Goal: Task Accomplishment & Management: Manage account settings

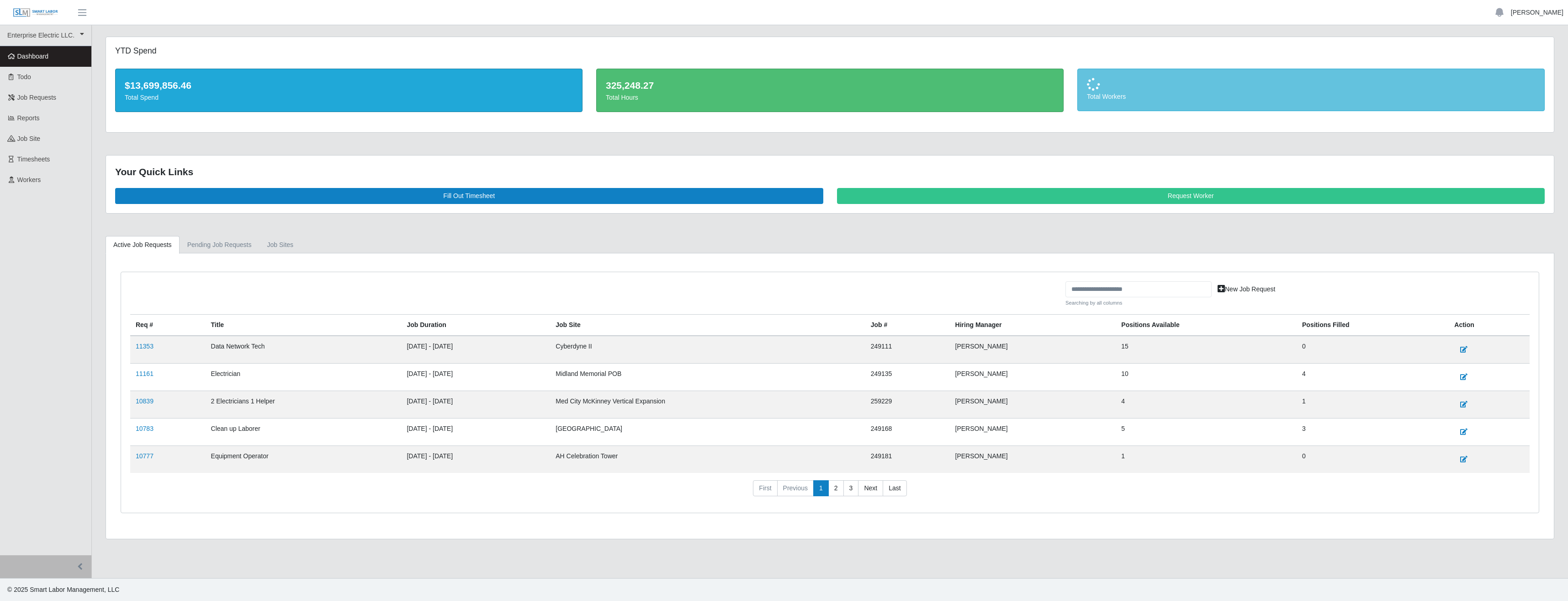
click at [1537, 11] on link "Reed Collins" at bounding box center [1537, 12] width 52 height 10
click at [1505, 66] on link "Logout" at bounding box center [1526, 63] width 82 height 19
click at [1549, 15] on link "Reed Collins" at bounding box center [1537, 12] width 52 height 10
click at [1509, 63] on link "Logout" at bounding box center [1526, 63] width 82 height 19
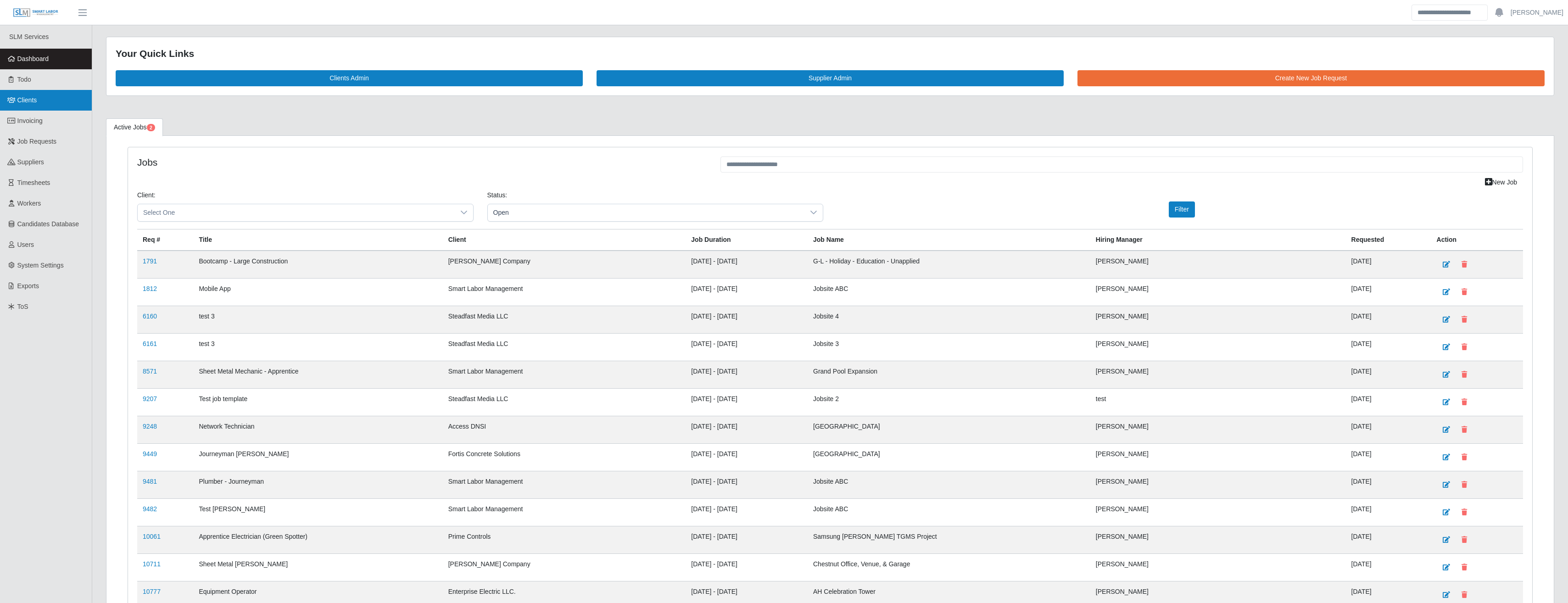
click at [29, 105] on link "Clients" at bounding box center [46, 100] width 92 height 21
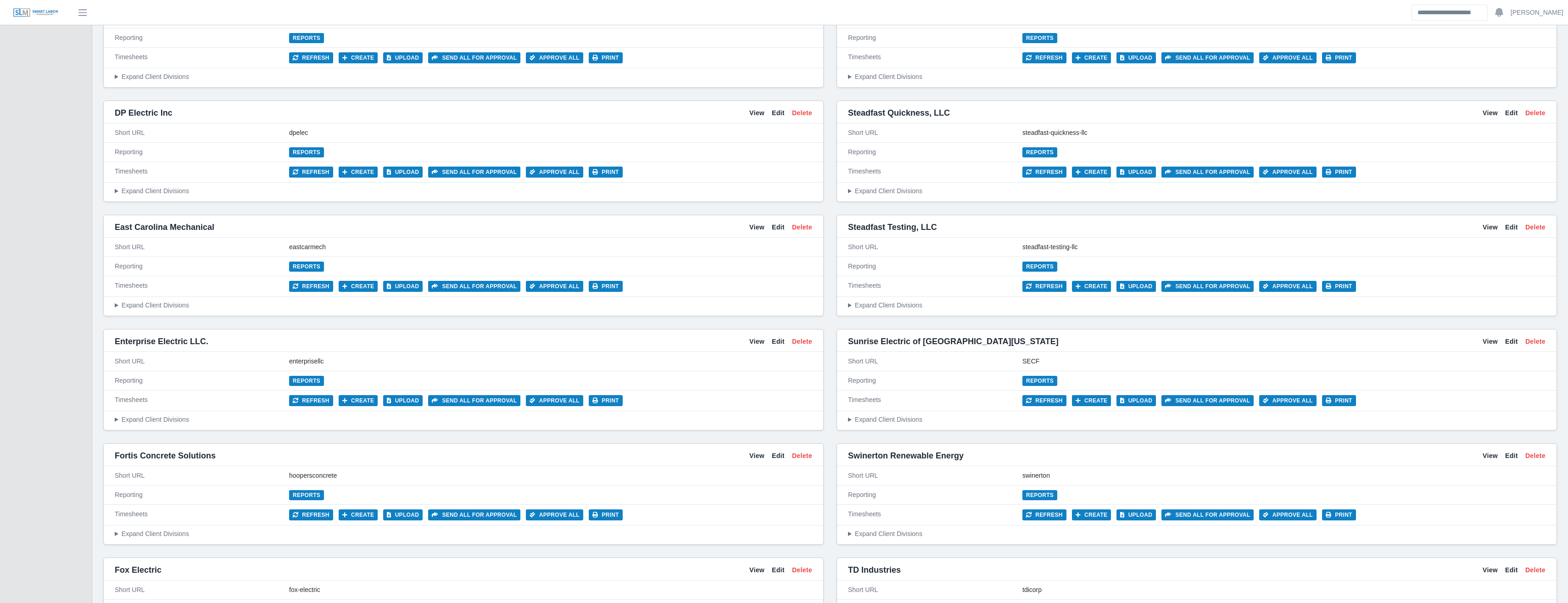
scroll to position [1855, 0]
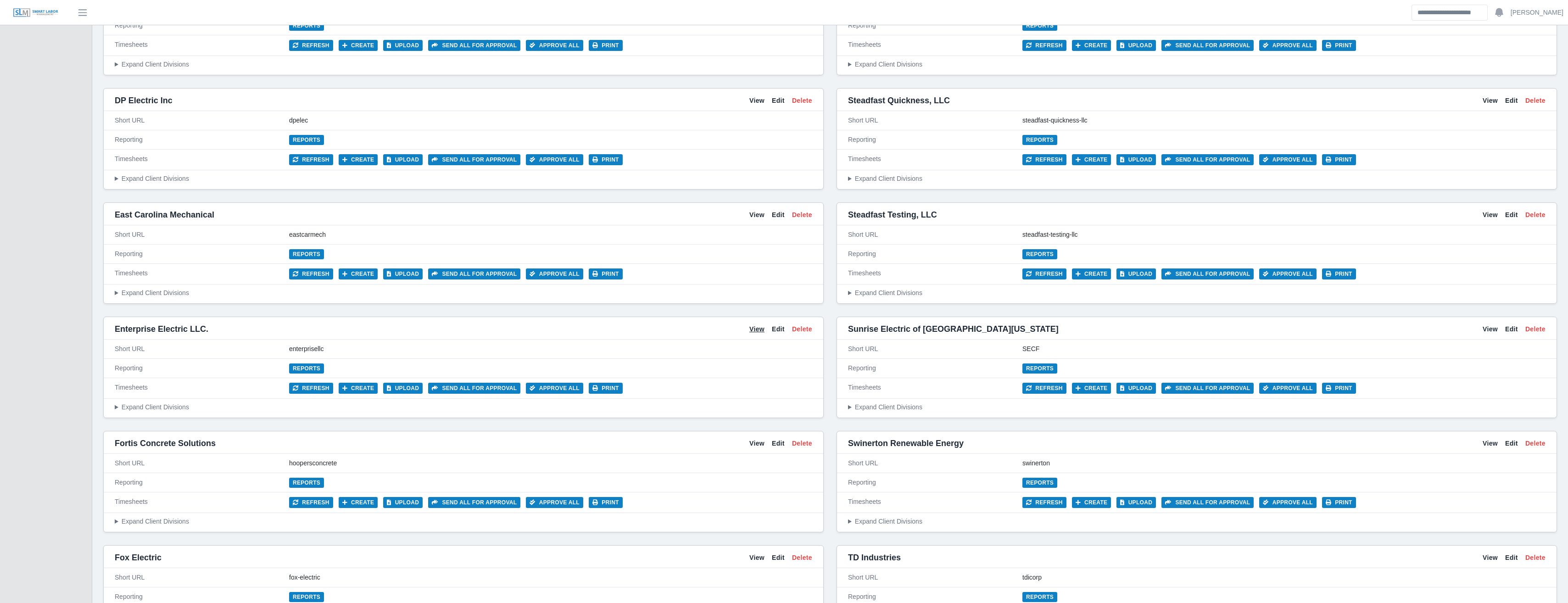
click at [760, 331] on link "View" at bounding box center [757, 328] width 15 height 10
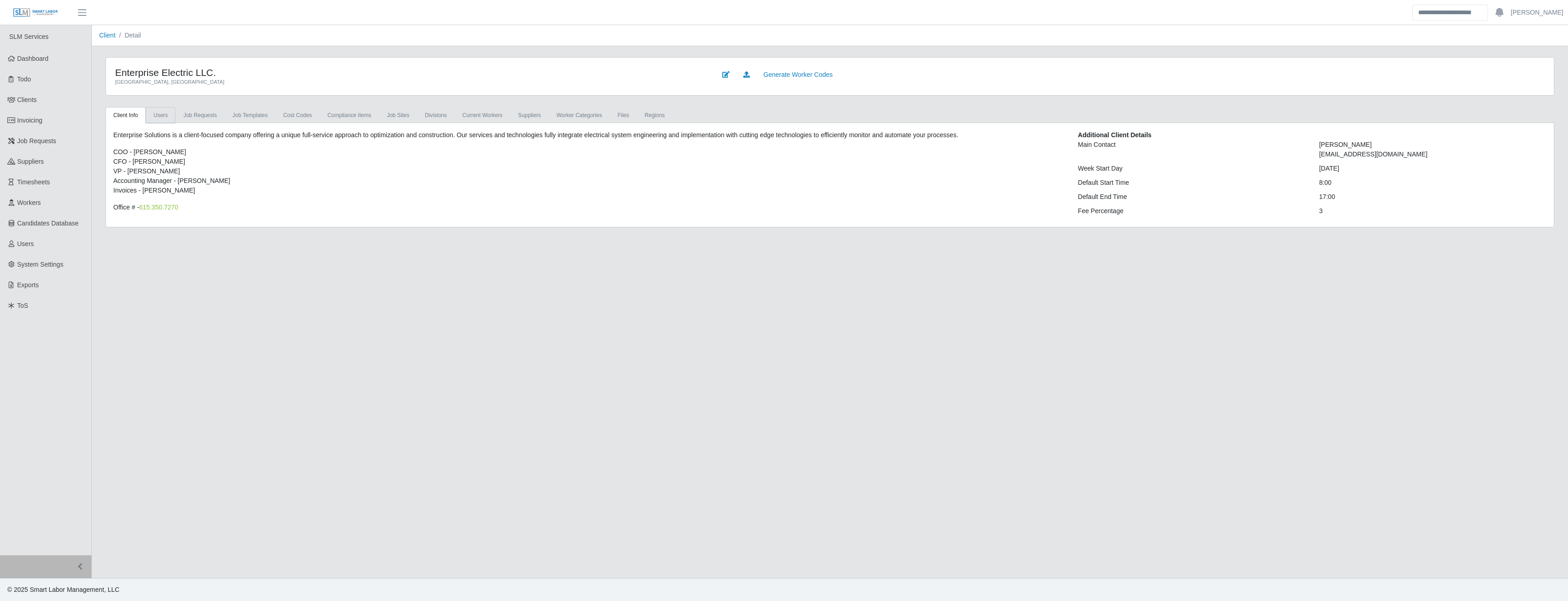
click at [165, 116] on link "Users" at bounding box center [161, 115] width 30 height 16
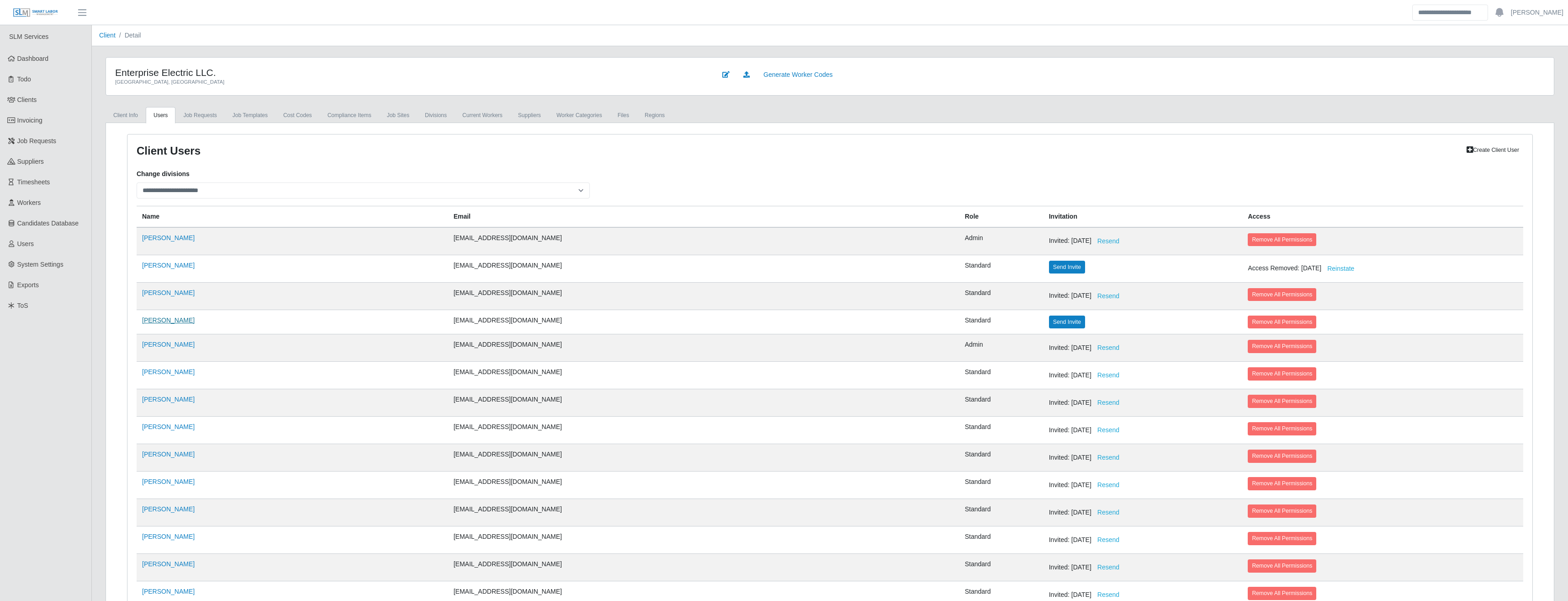
click at [157, 321] on link "[PERSON_NAME]" at bounding box center [168, 320] width 52 height 7
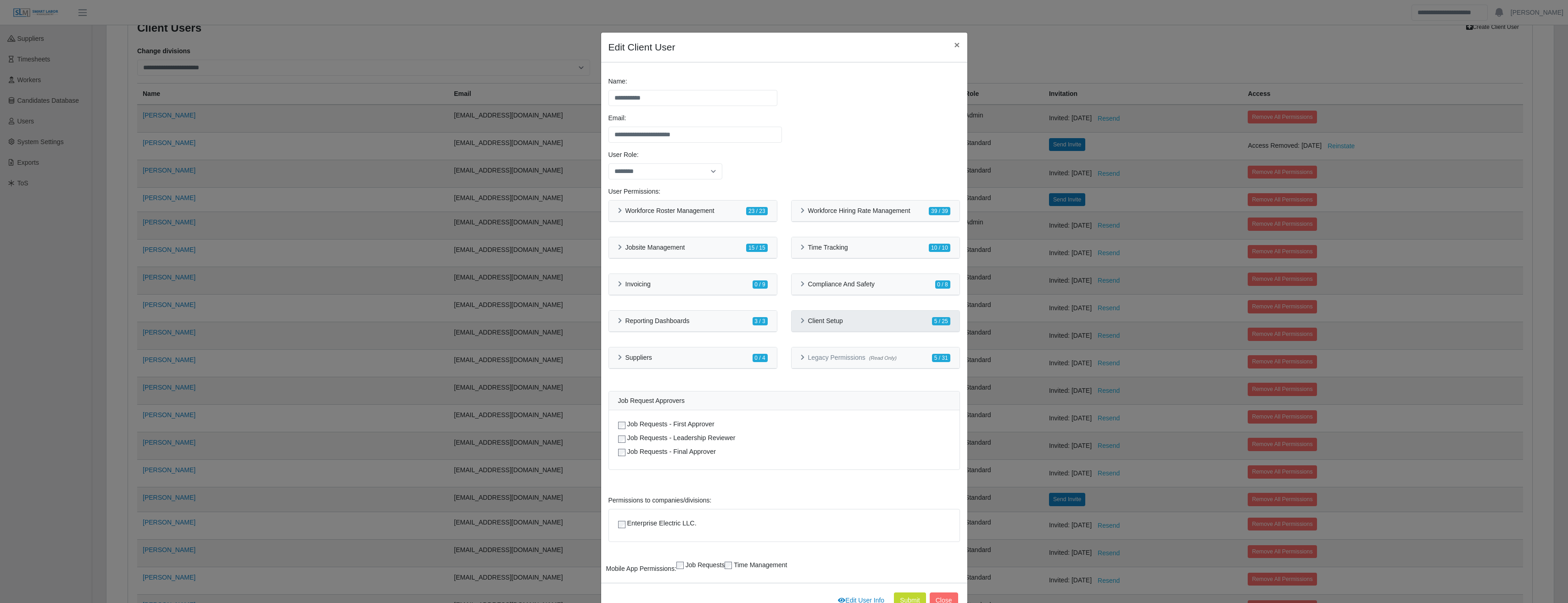
click at [801, 323] on icon at bounding box center [802, 321] width 4 height 6
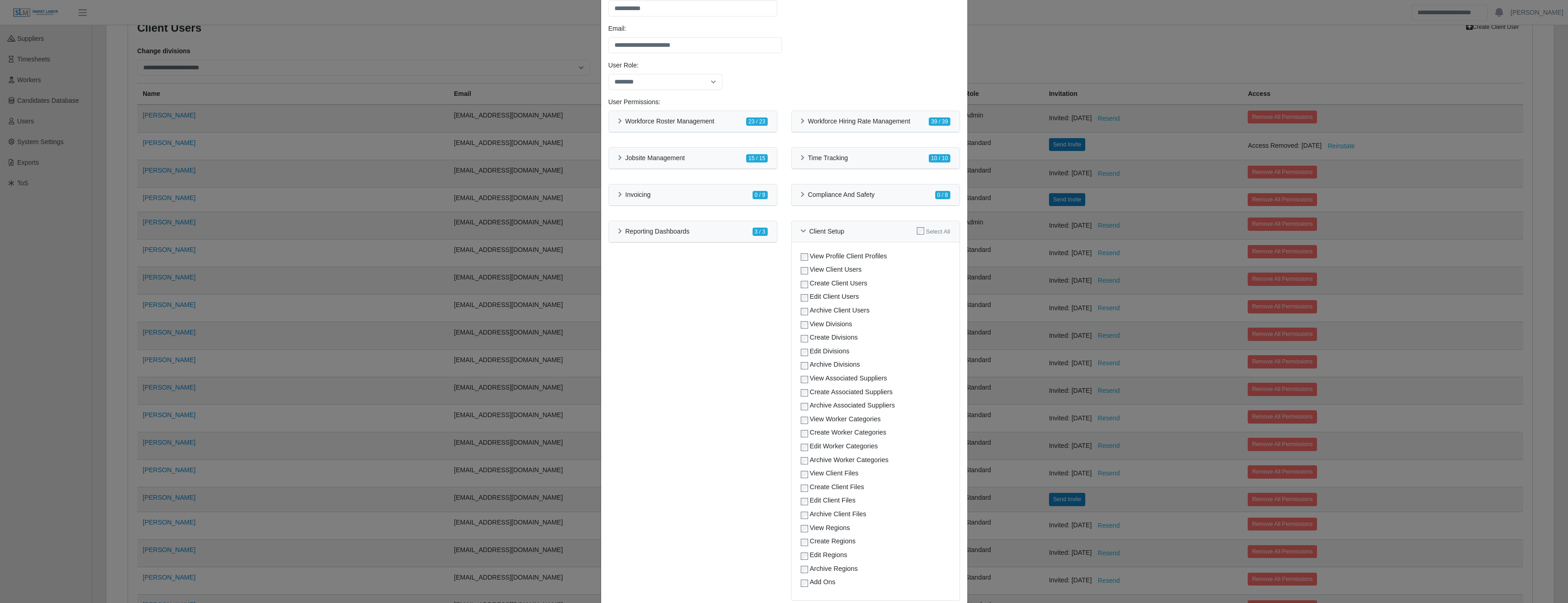
scroll to position [102, 0]
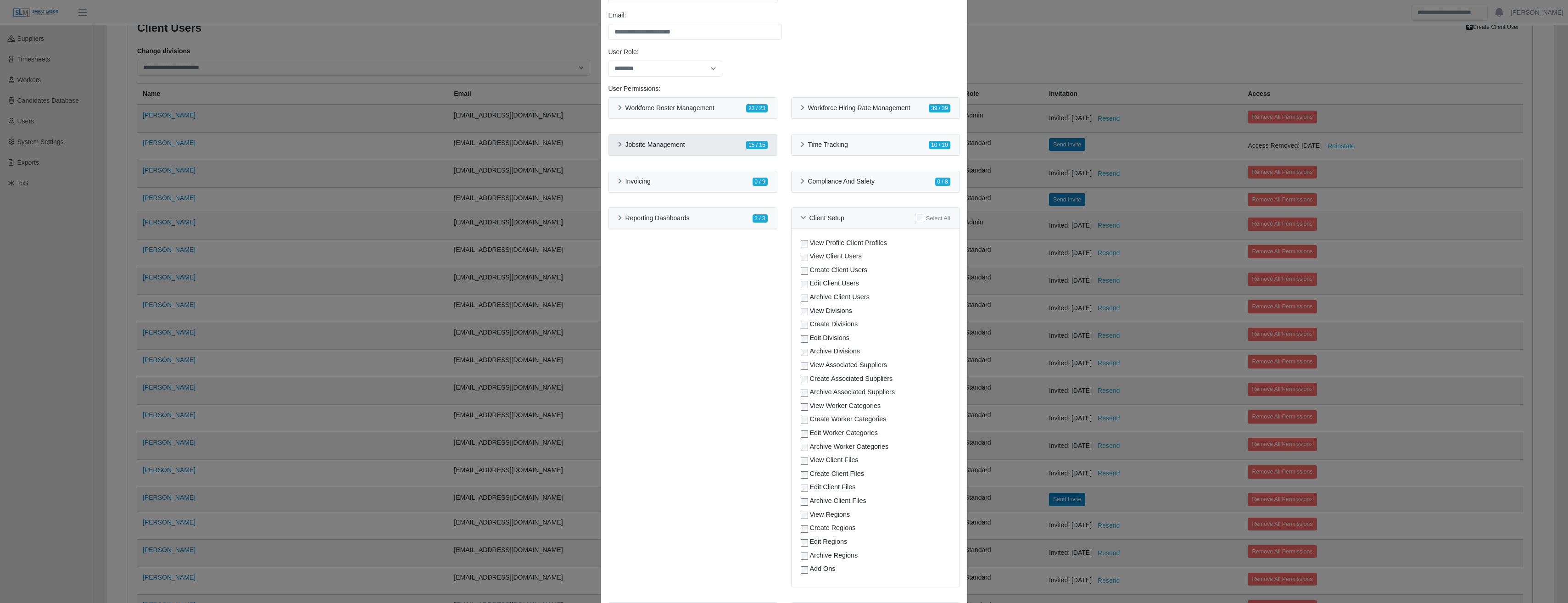
click at [618, 147] on div "Jobsite Management" at bounding box center [652, 144] width 67 height 7
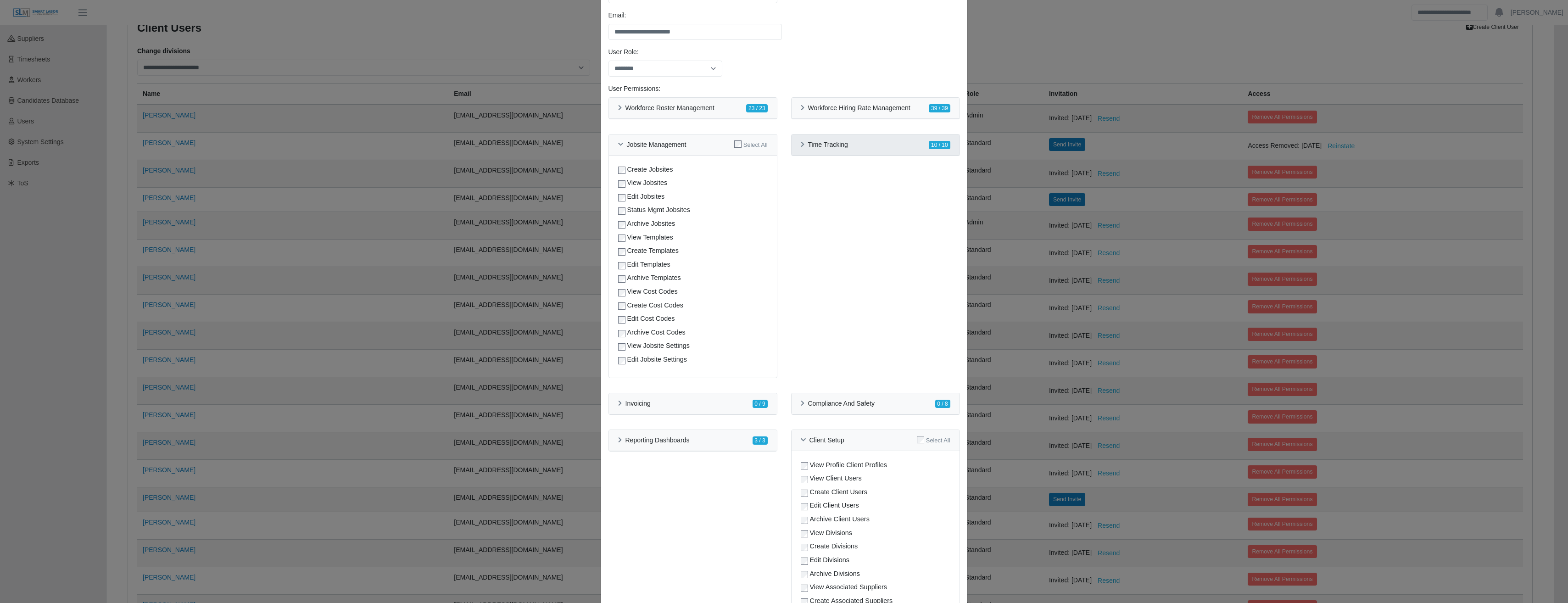
click at [808, 145] on h6 "Time Tracking" at bounding box center [828, 144] width 40 height 7
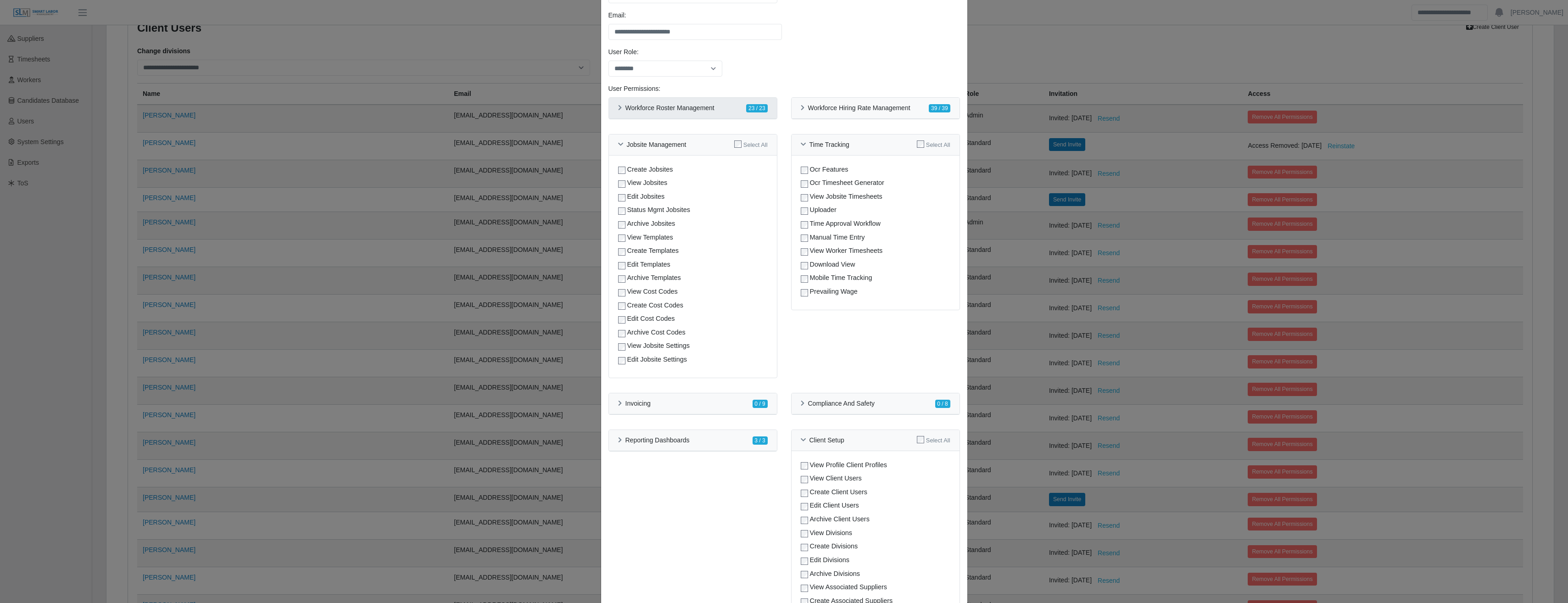
click at [618, 105] on div "Workforce Roster Management" at bounding box center [666, 108] width 97 height 7
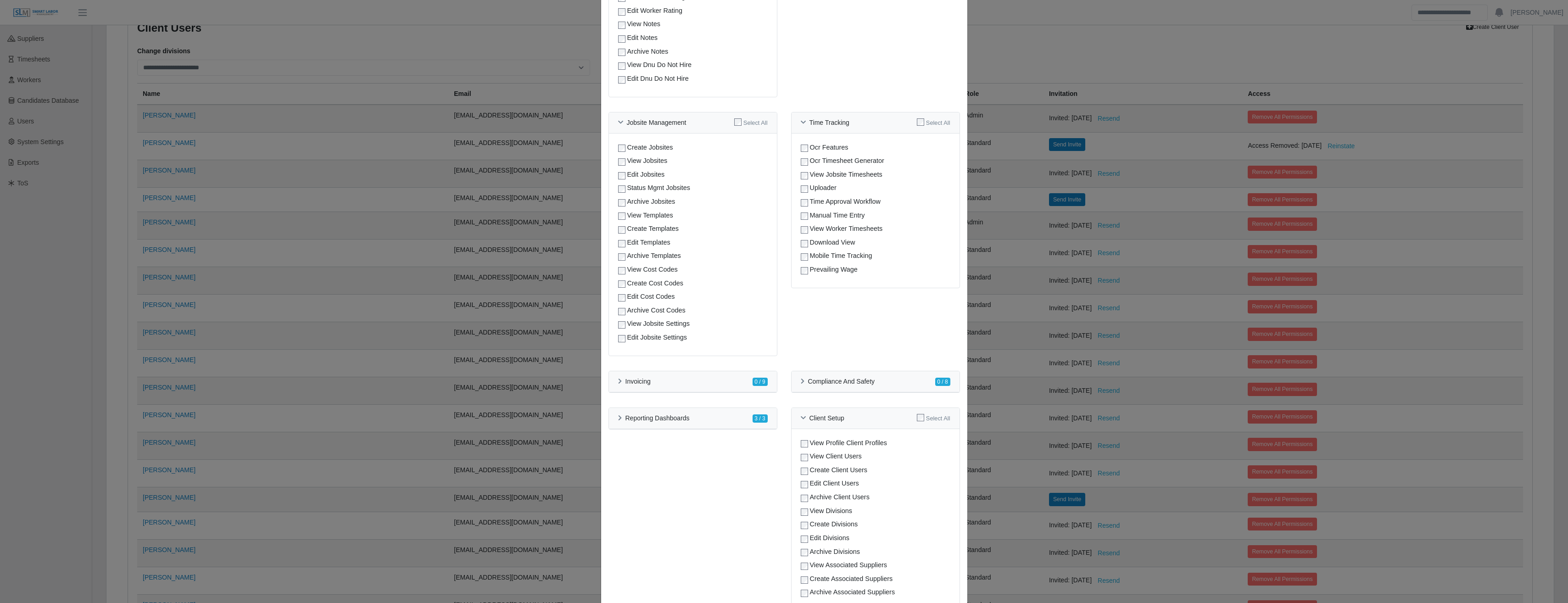
scroll to position [458, 0]
click at [795, 381] on div "Compliance And Safety 0 / 8" at bounding box center [875, 379] width 168 height 21
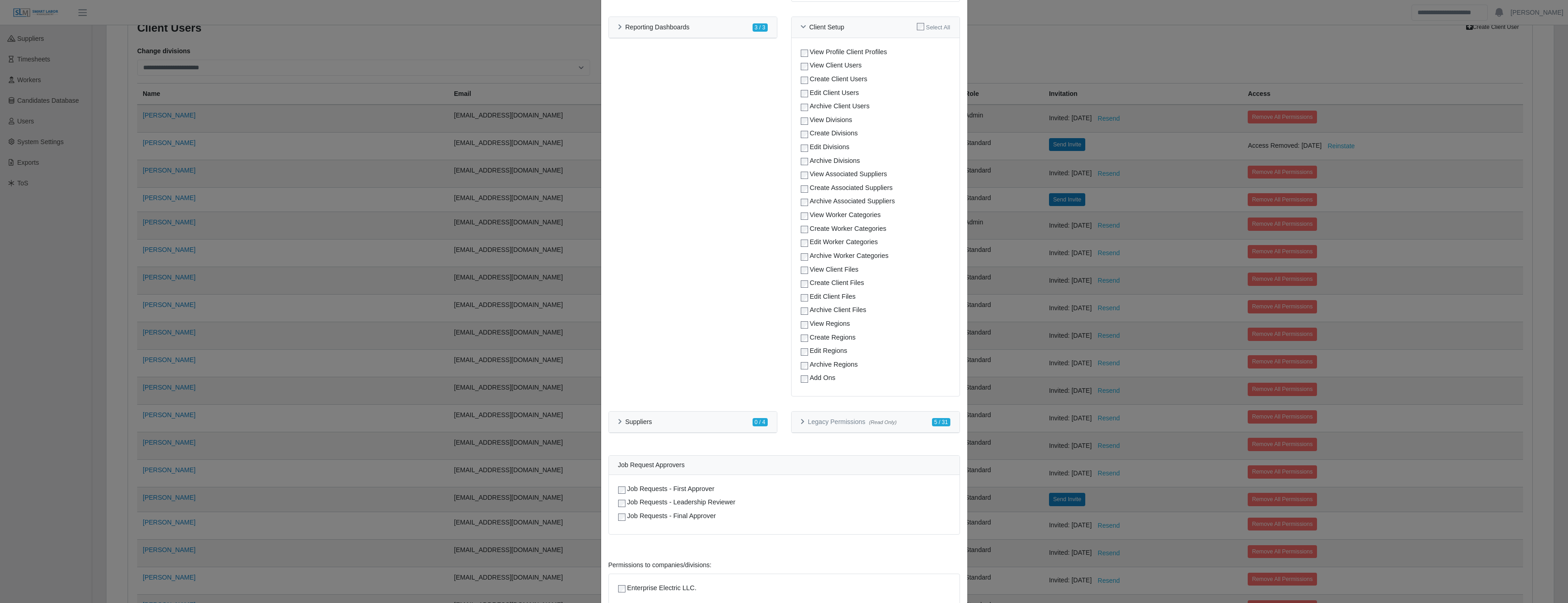
scroll to position [1005, 0]
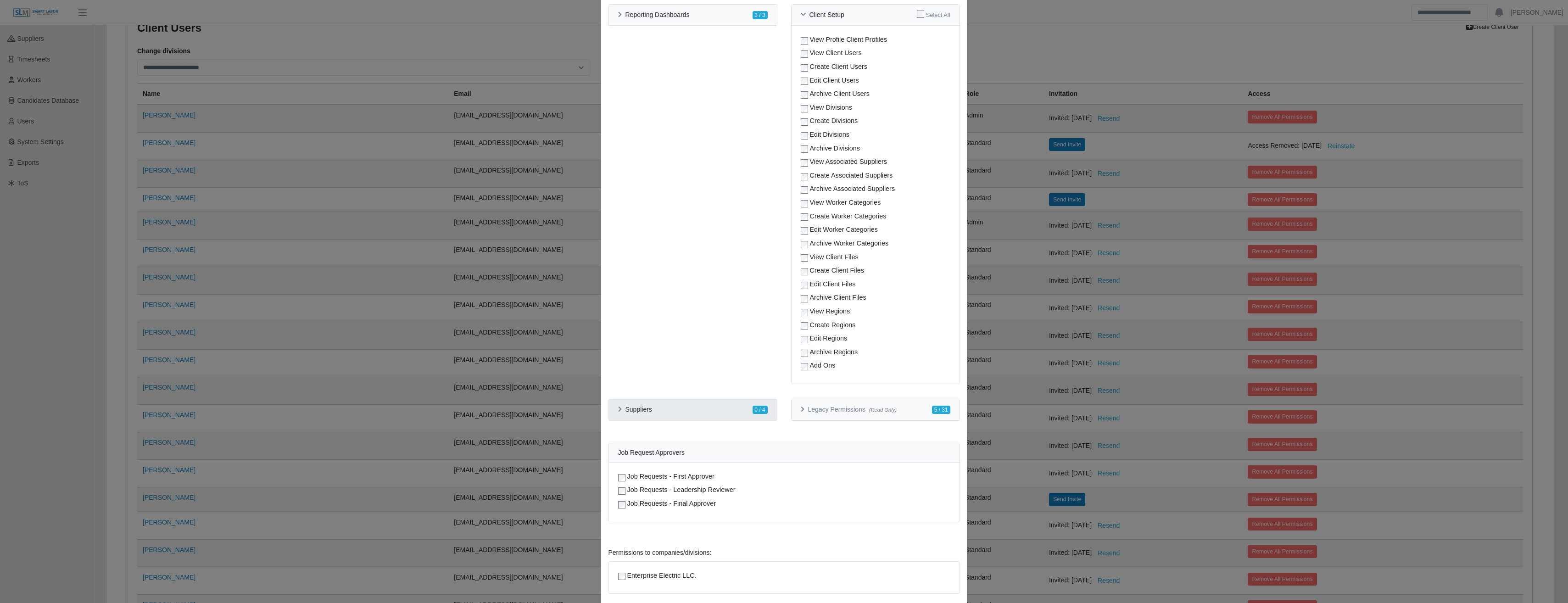
click at [611, 410] on div "Suppliers 0 / 4" at bounding box center [692, 409] width 168 height 21
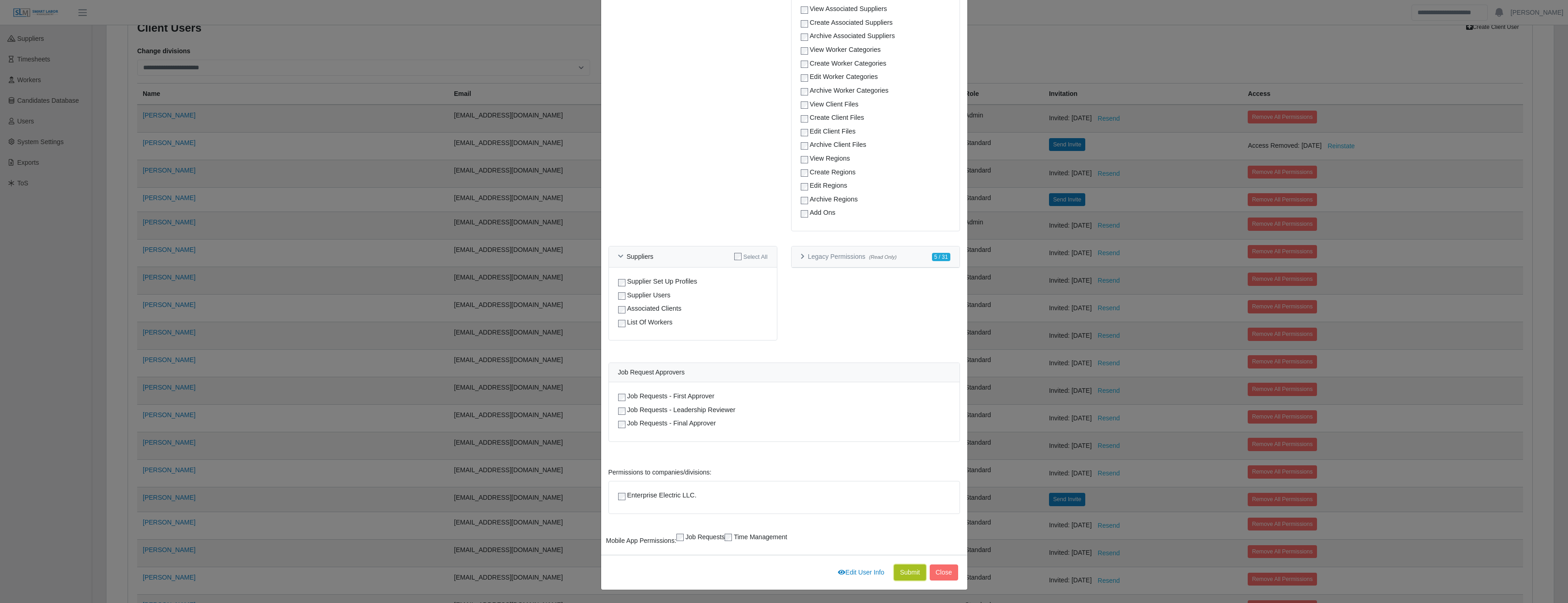
click at [906, 568] on button "Submit" at bounding box center [909, 572] width 32 height 16
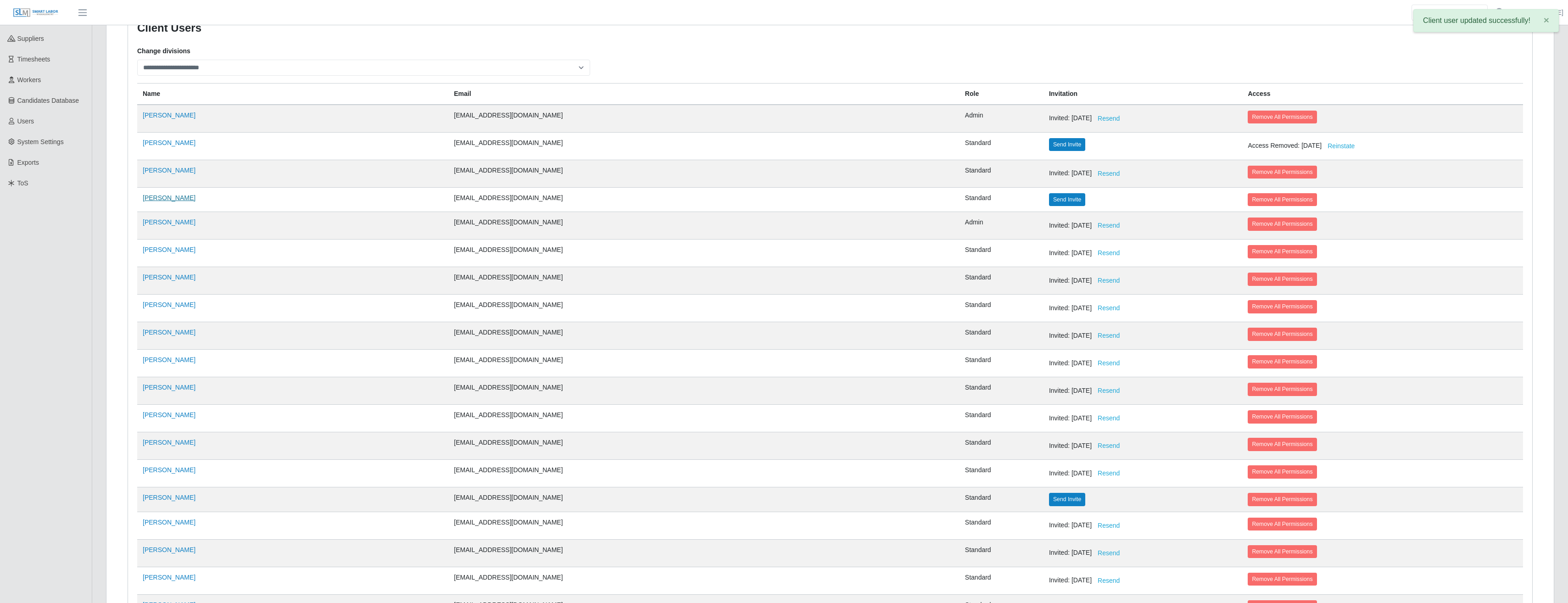
click at [156, 198] on link "[PERSON_NAME]" at bounding box center [169, 198] width 52 height 7
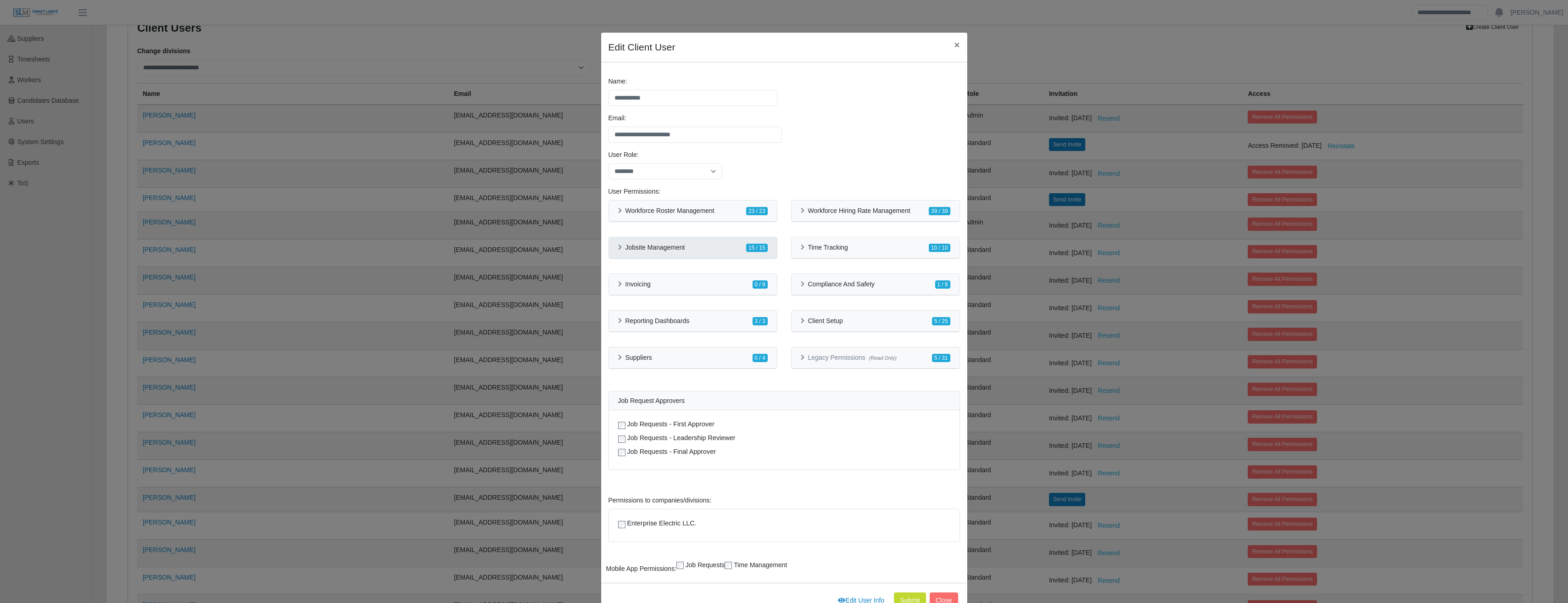
click at [618, 251] on div "Jobsite Management 15 / 15" at bounding box center [693, 247] width 150 height 10
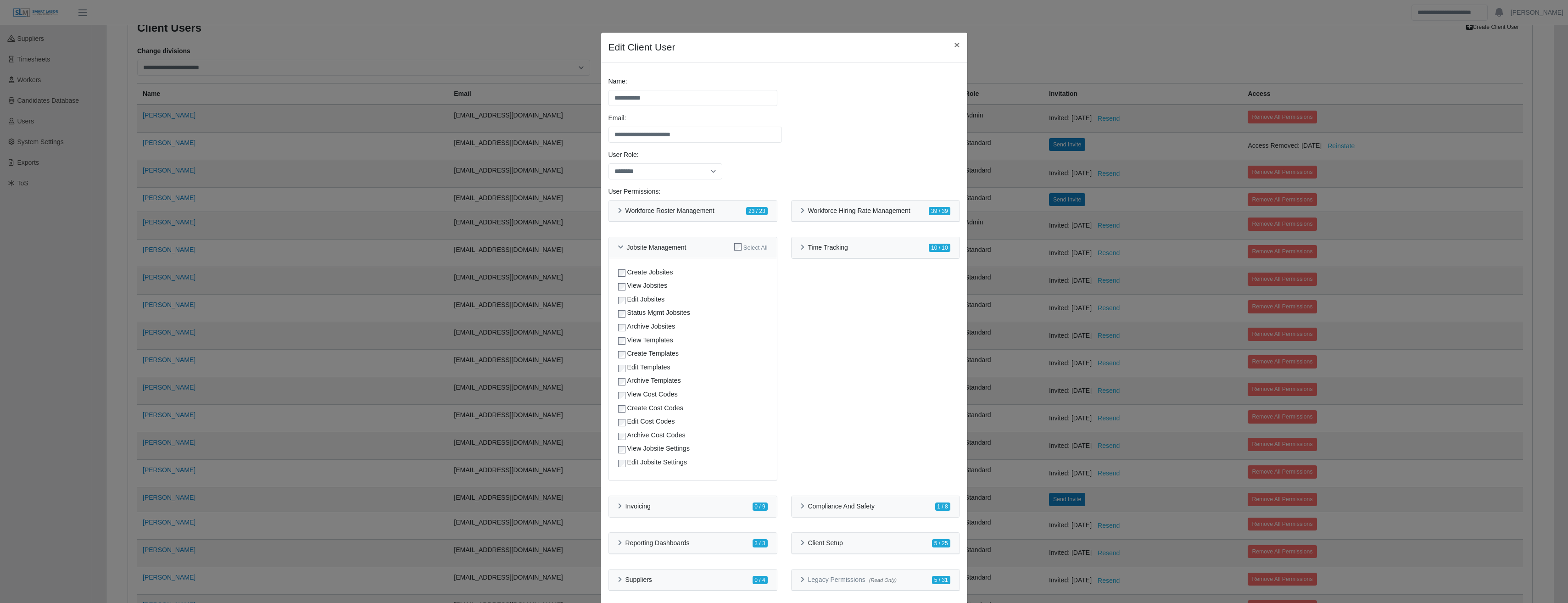
scroll to position [113, 0]
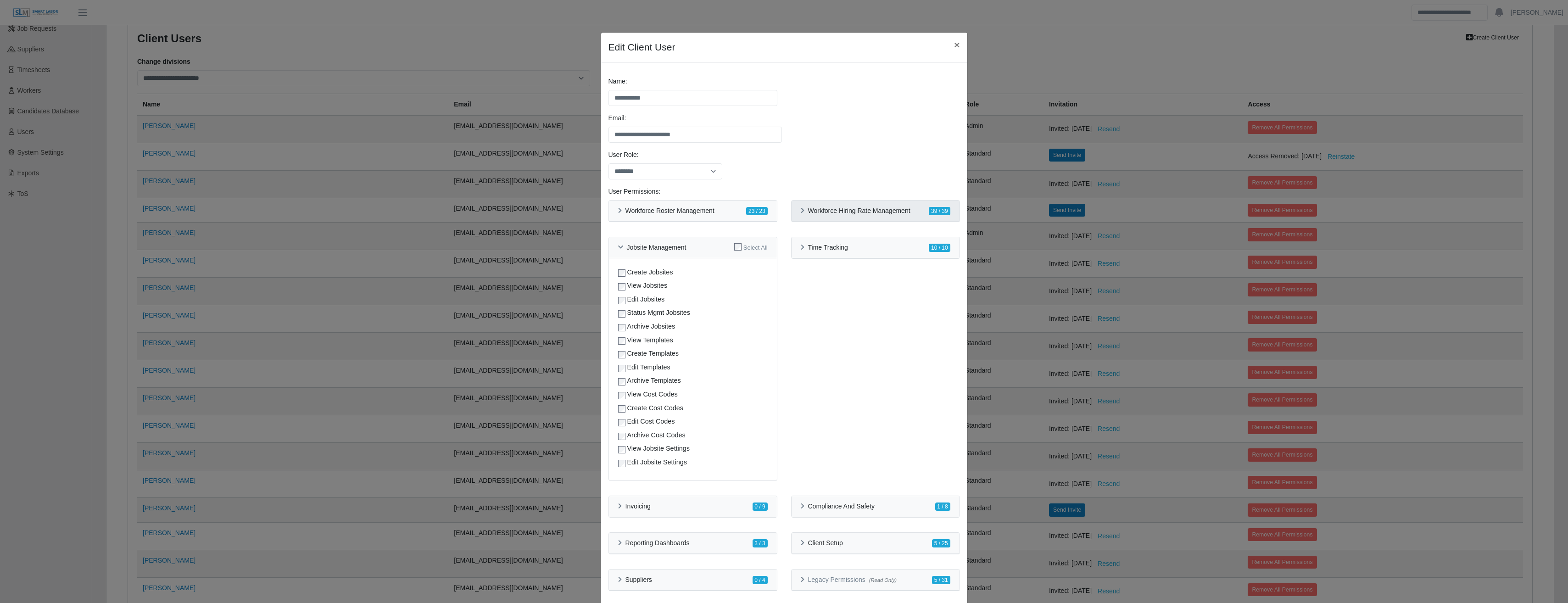
click at [793, 210] on div "Workforce Hiring Rate Management 39 / 39" at bounding box center [875, 211] width 168 height 21
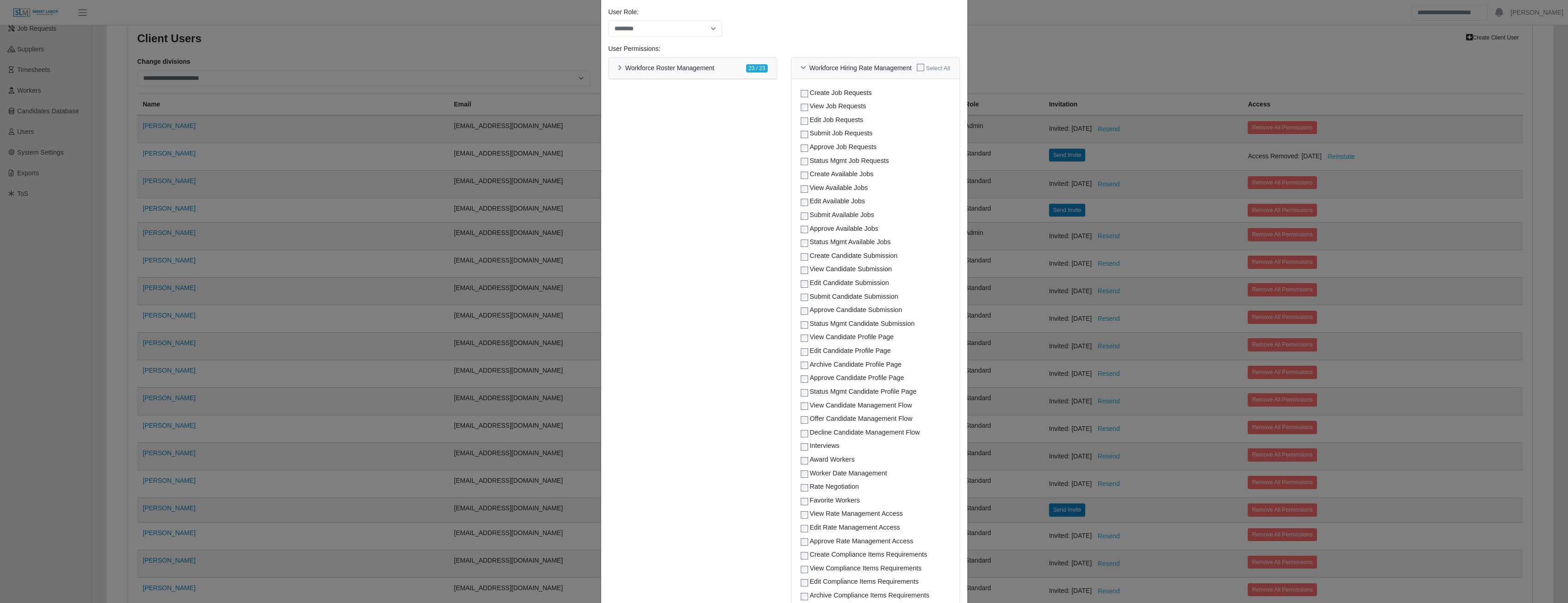
scroll to position [43, 0]
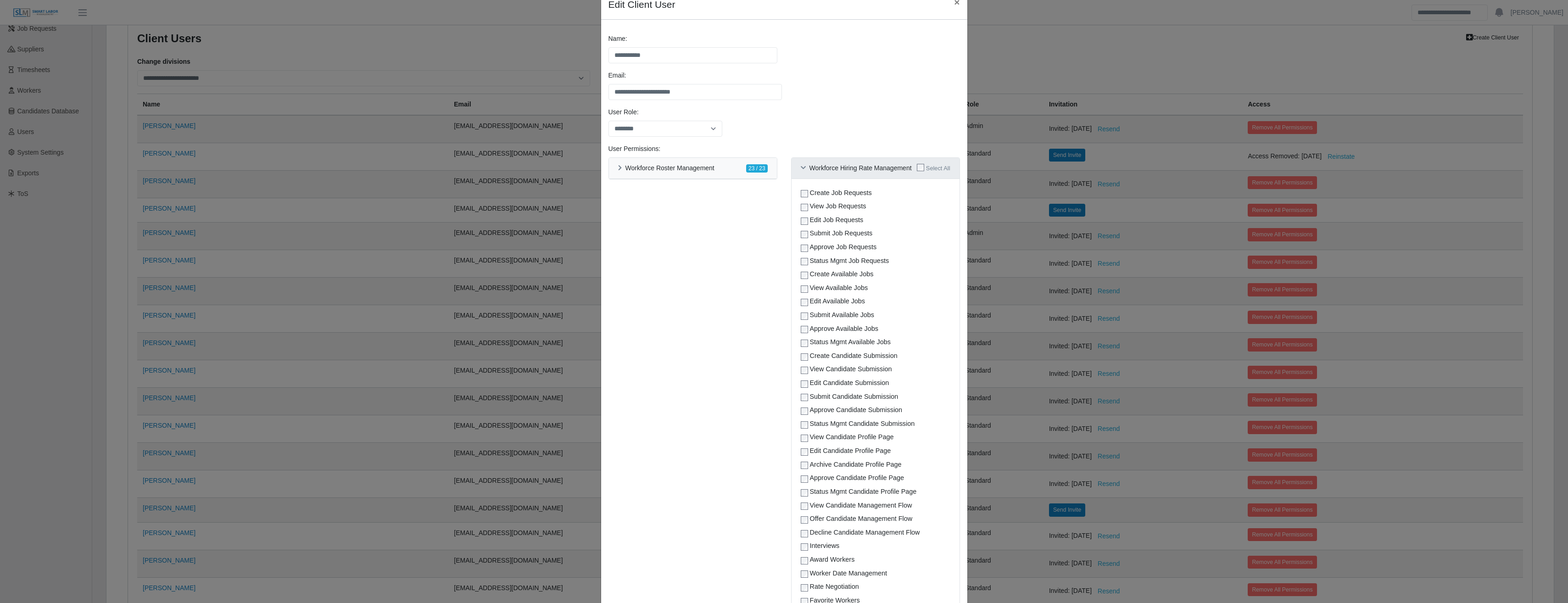
click at [796, 164] on div "Workforce Hiring Rate Management Select All" at bounding box center [875, 168] width 168 height 21
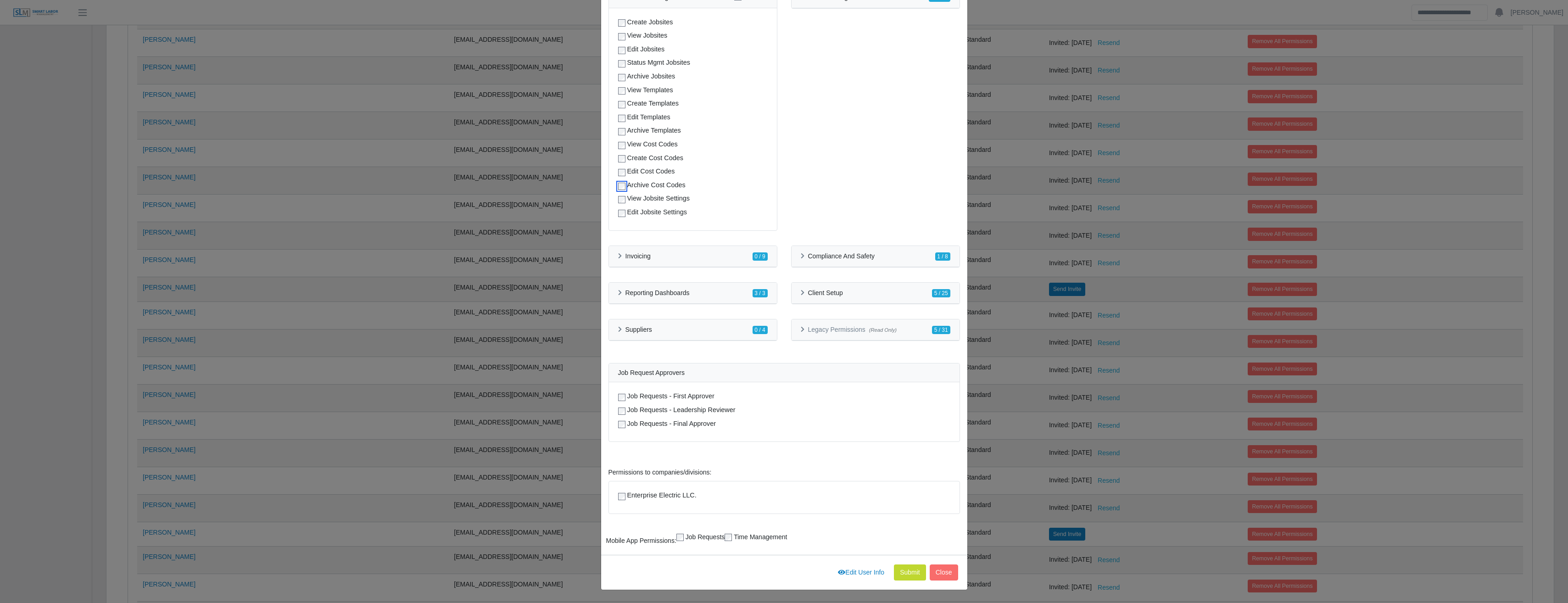
scroll to position [336, 0]
click at [911, 571] on button "Submit" at bounding box center [909, 572] width 32 height 16
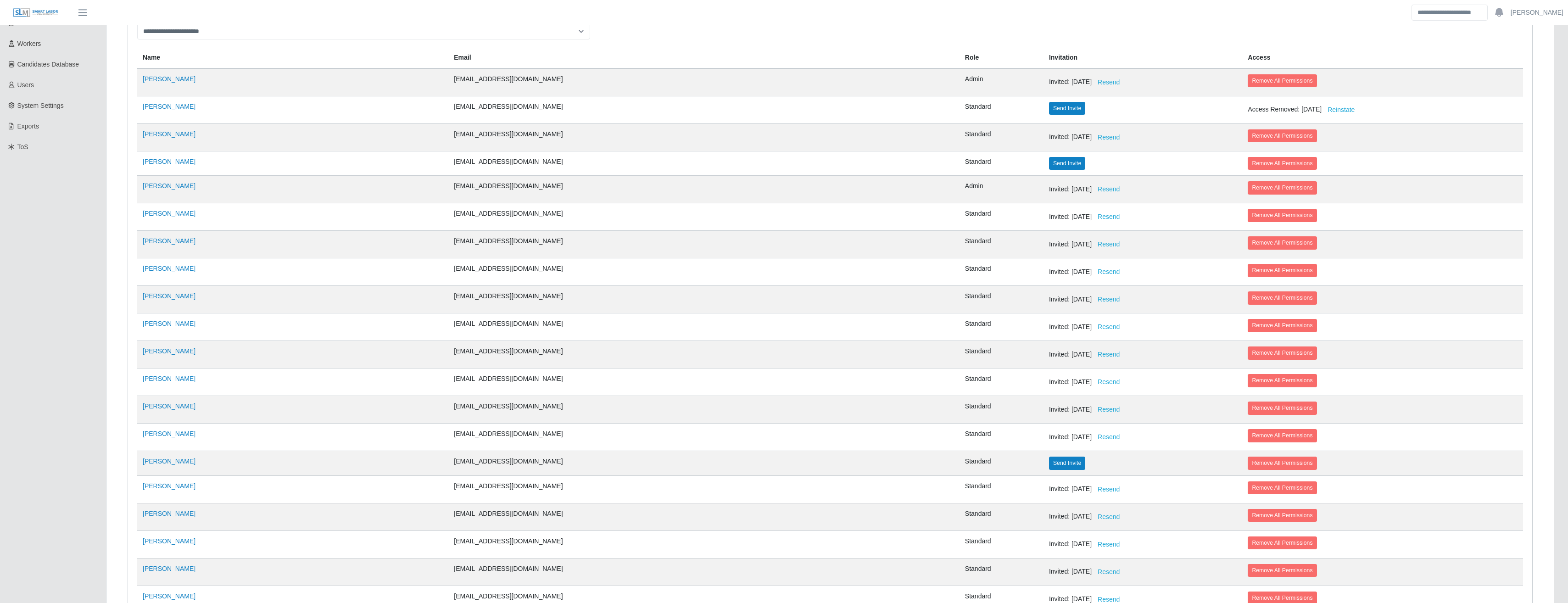
scroll to position [158, 0]
click at [158, 164] on link "[PERSON_NAME]" at bounding box center [169, 163] width 52 height 7
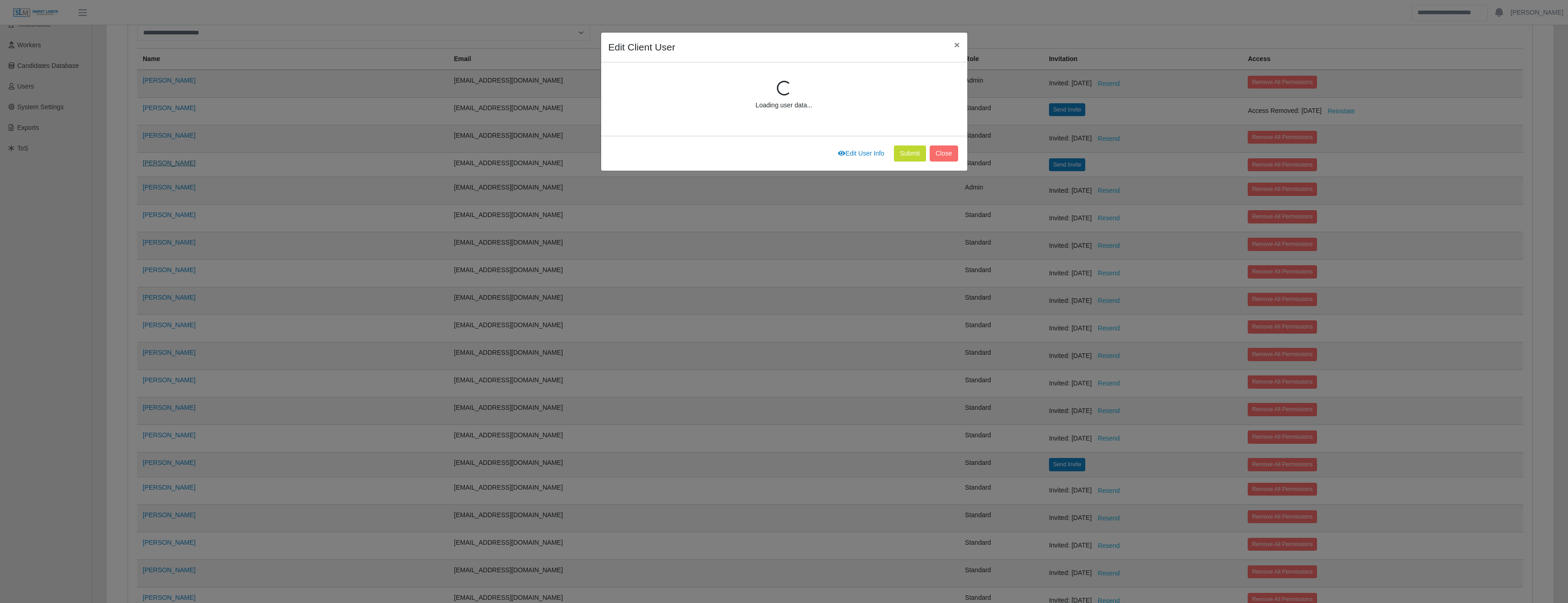
scroll to position [123, 0]
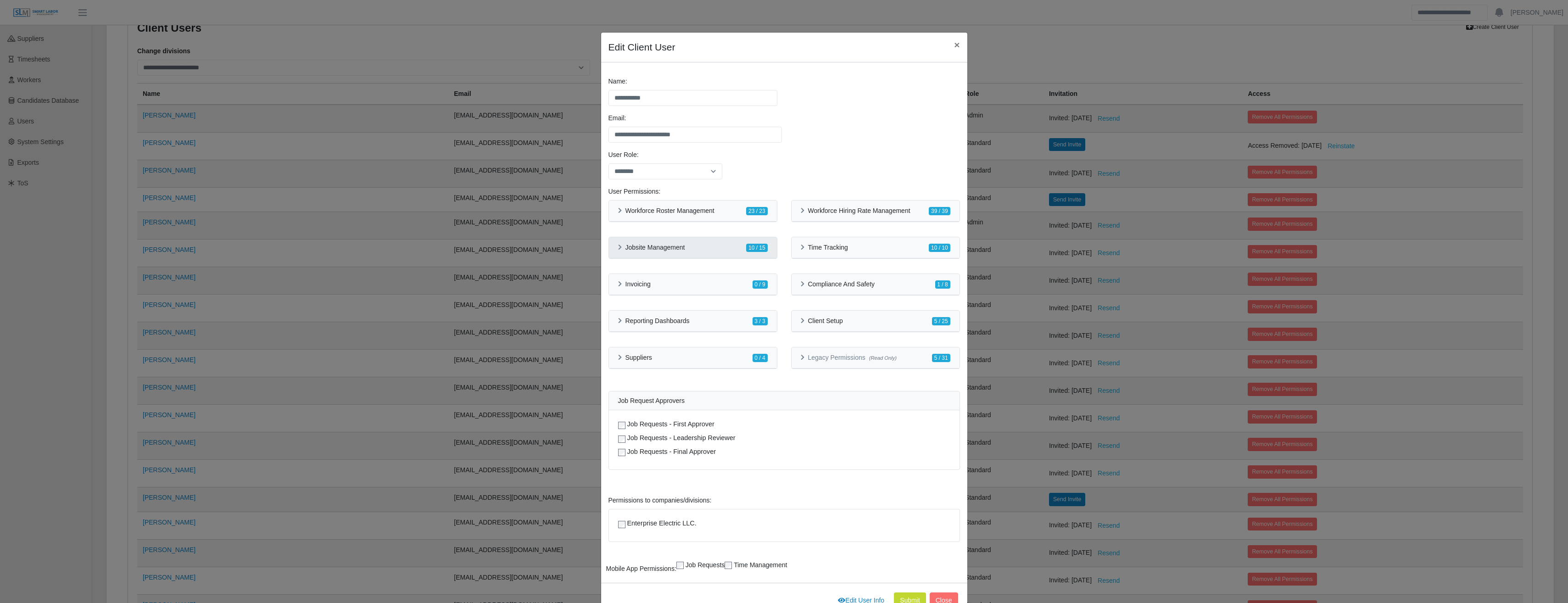
click at [618, 245] on icon at bounding box center [620, 248] width 4 height 6
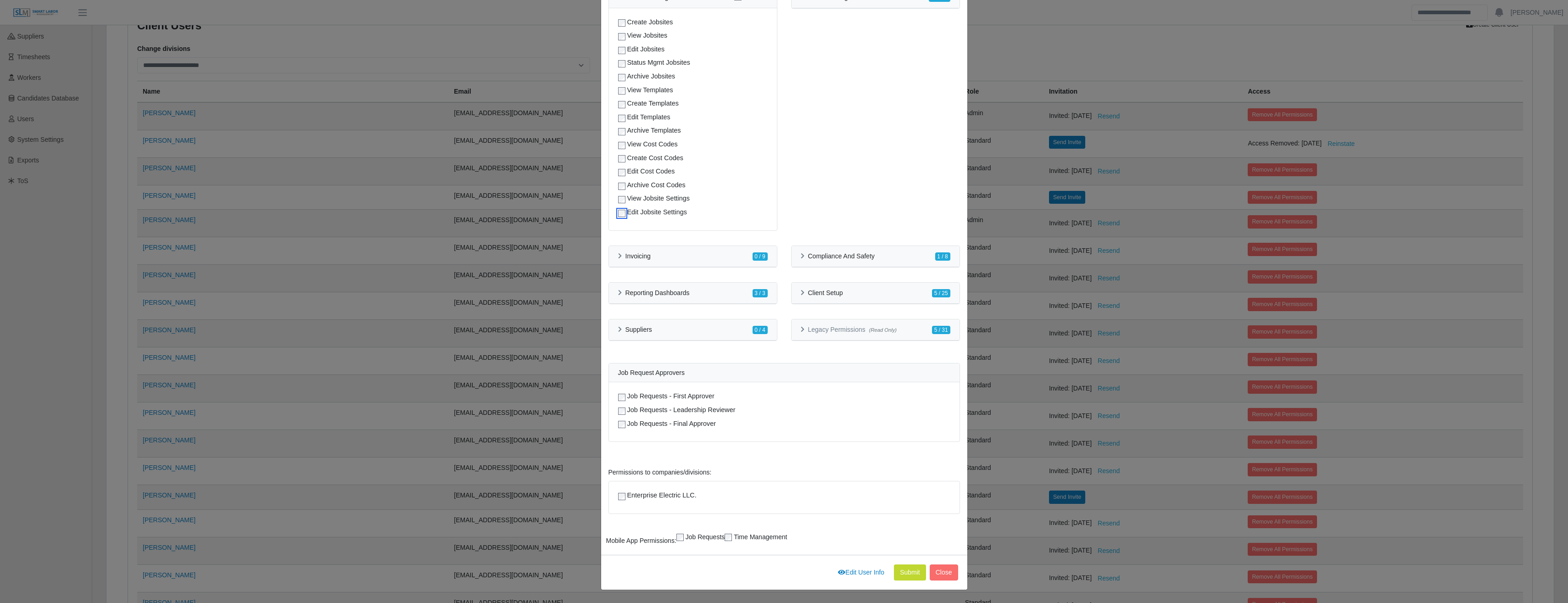
scroll to position [126, 0]
click at [900, 566] on button "Submit" at bounding box center [909, 572] width 32 height 16
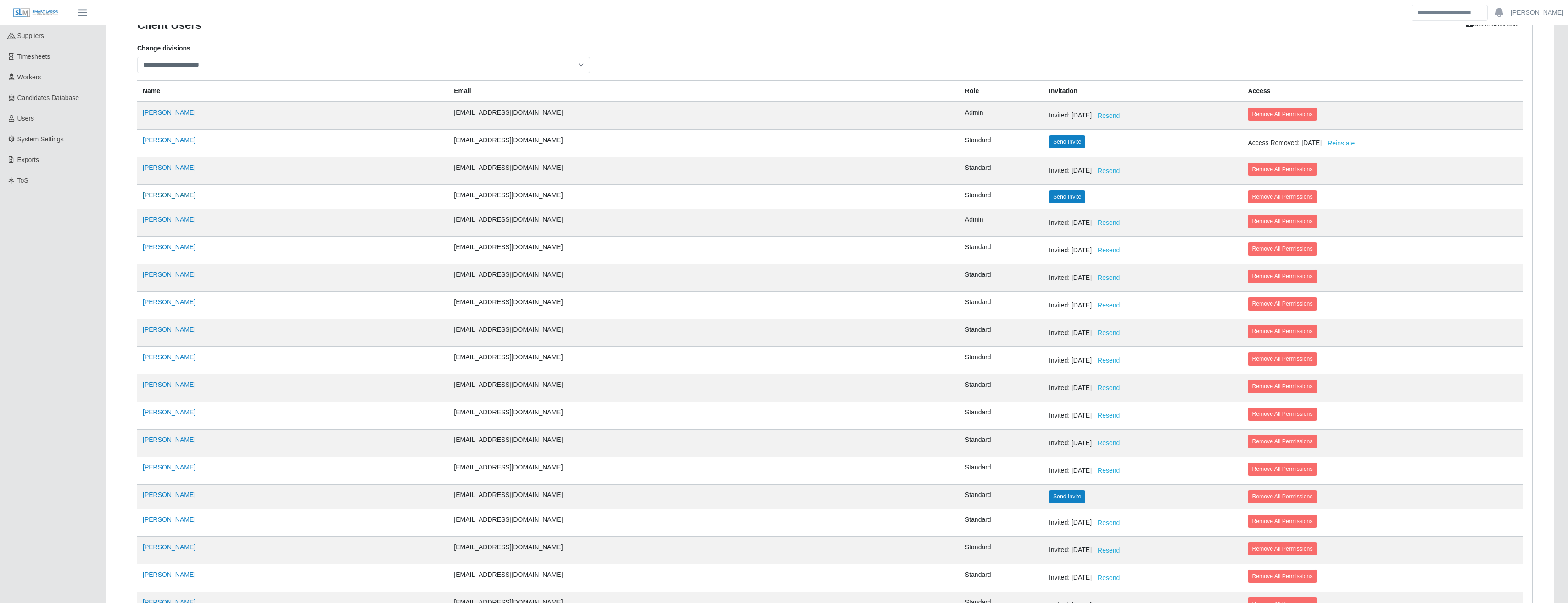
click at [156, 196] on link "[PERSON_NAME]" at bounding box center [169, 195] width 52 height 7
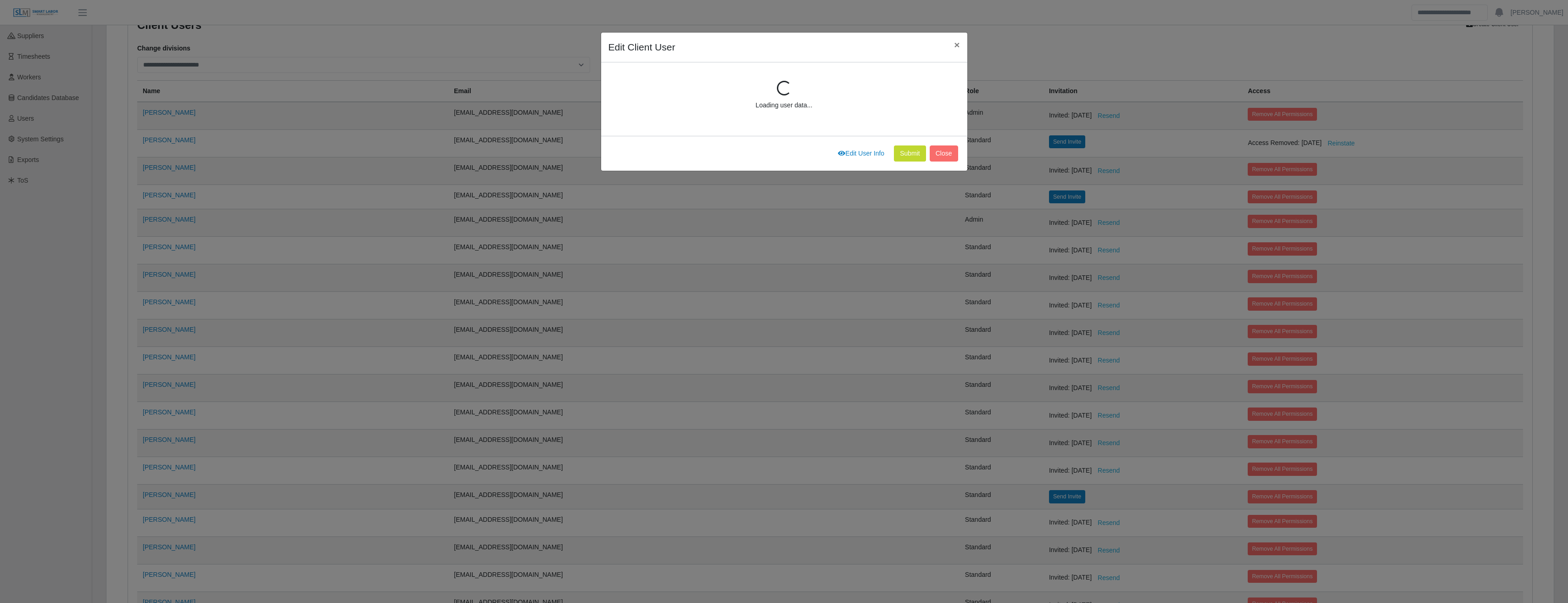
scroll to position [123, 0]
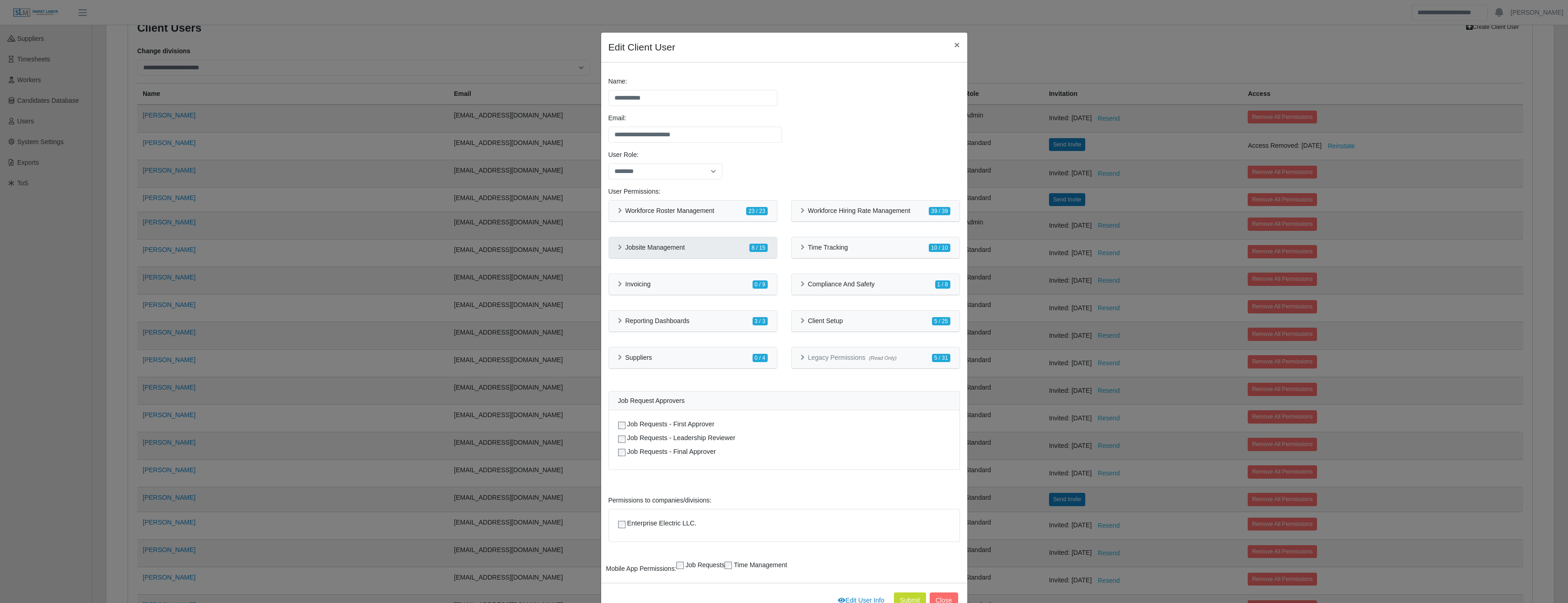
click at [626, 249] on h6 "Jobsite Management" at bounding box center [656, 248] width 60 height 7
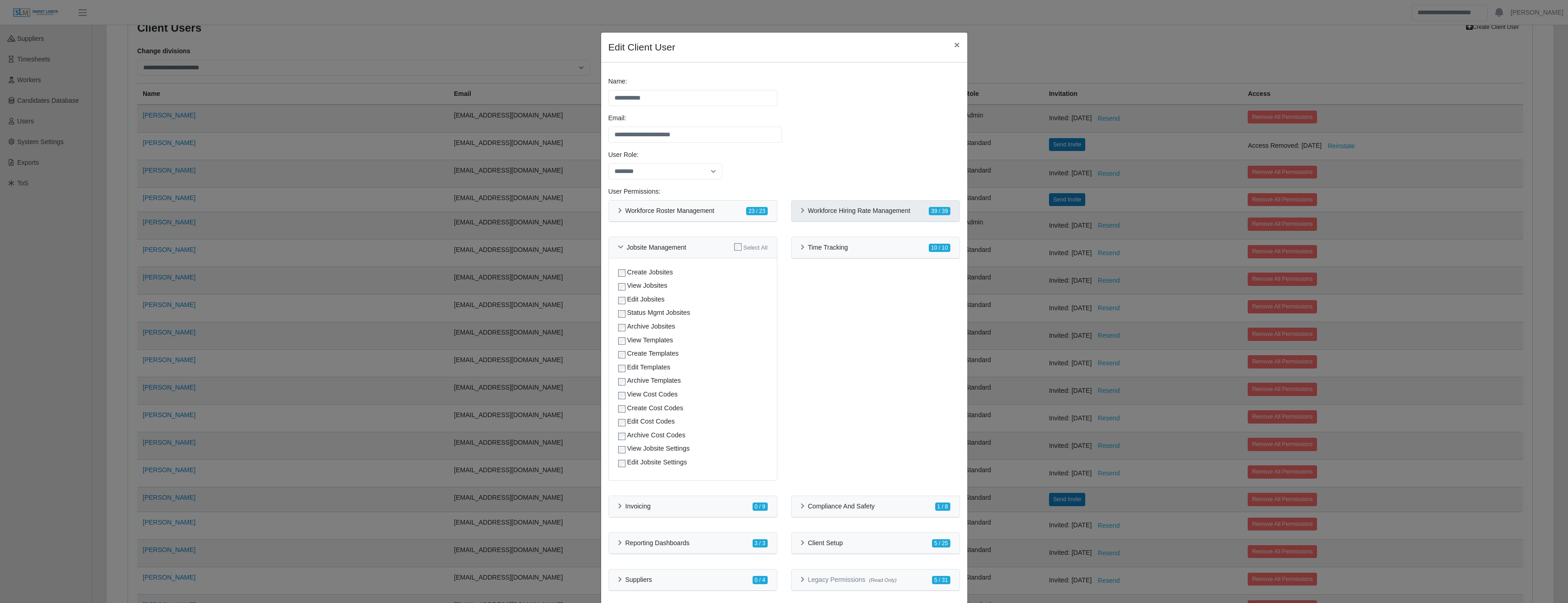
click at [801, 208] on icon at bounding box center [802, 211] width 4 height 6
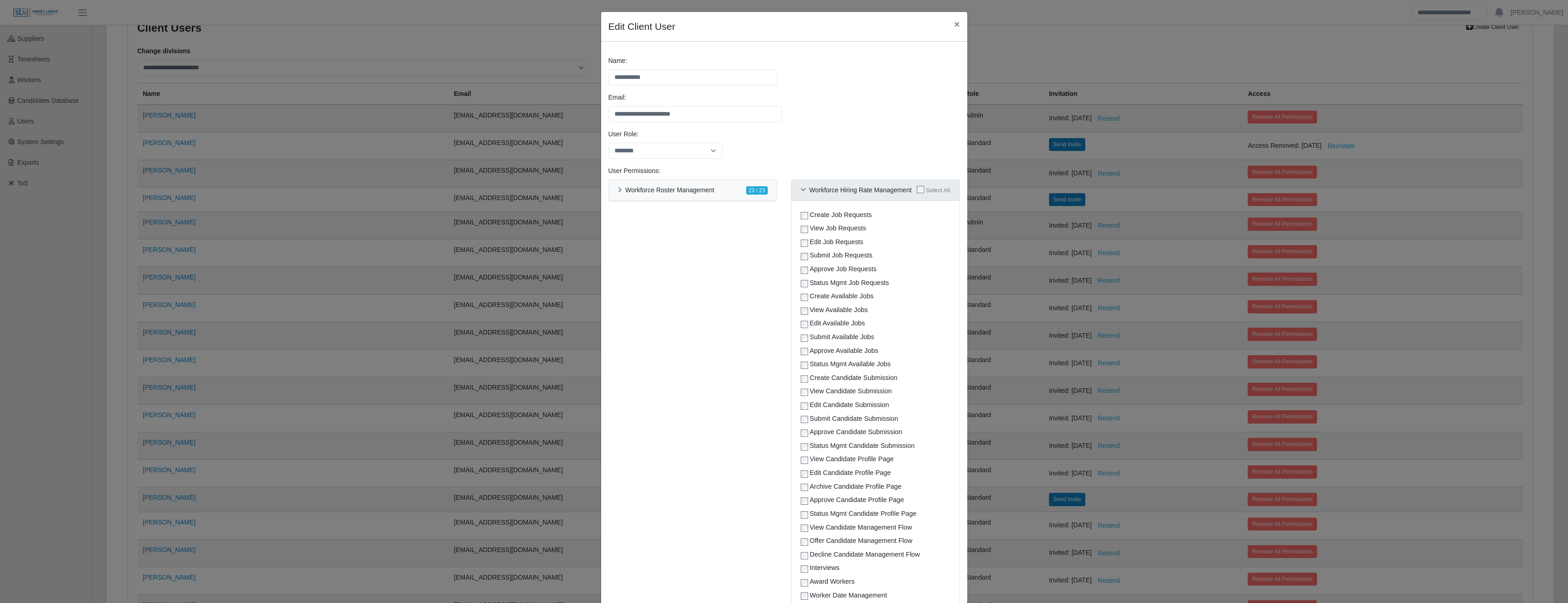
scroll to position [47, 0]
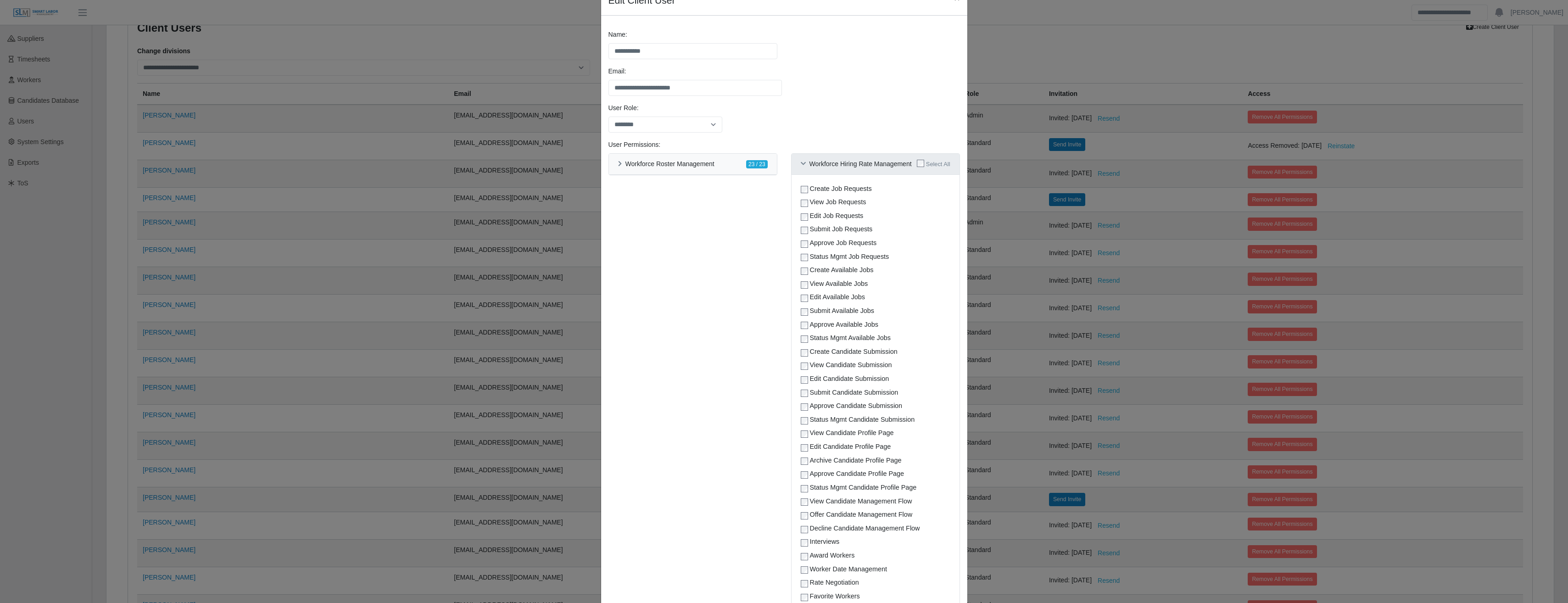
click at [801, 165] on icon at bounding box center [803, 164] width 5 height 6
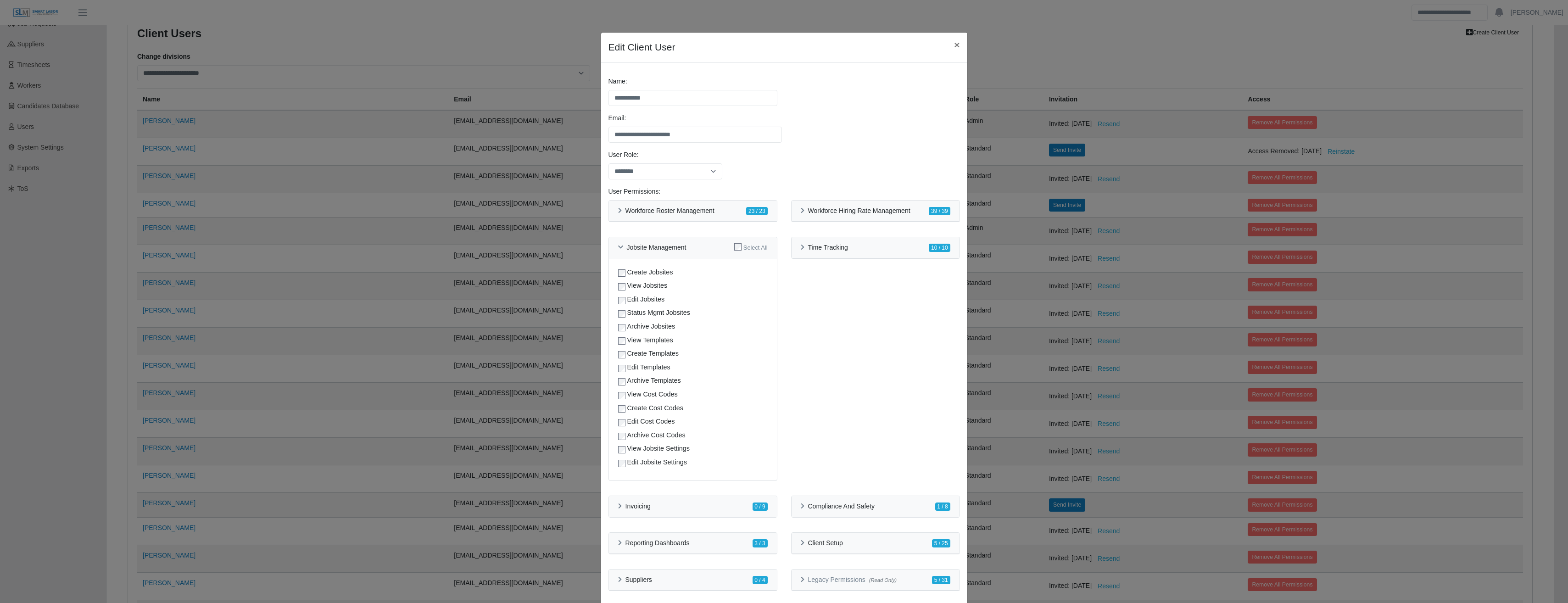
scroll to position [115, 0]
click at [784, 506] on div "Compliance And Safety 1 / 8 View Compliance Uploads Upload Compliance Uploads A…" at bounding box center [876, 512] width 183 height 33
click at [801, 506] on icon at bounding box center [802, 506] width 4 height 6
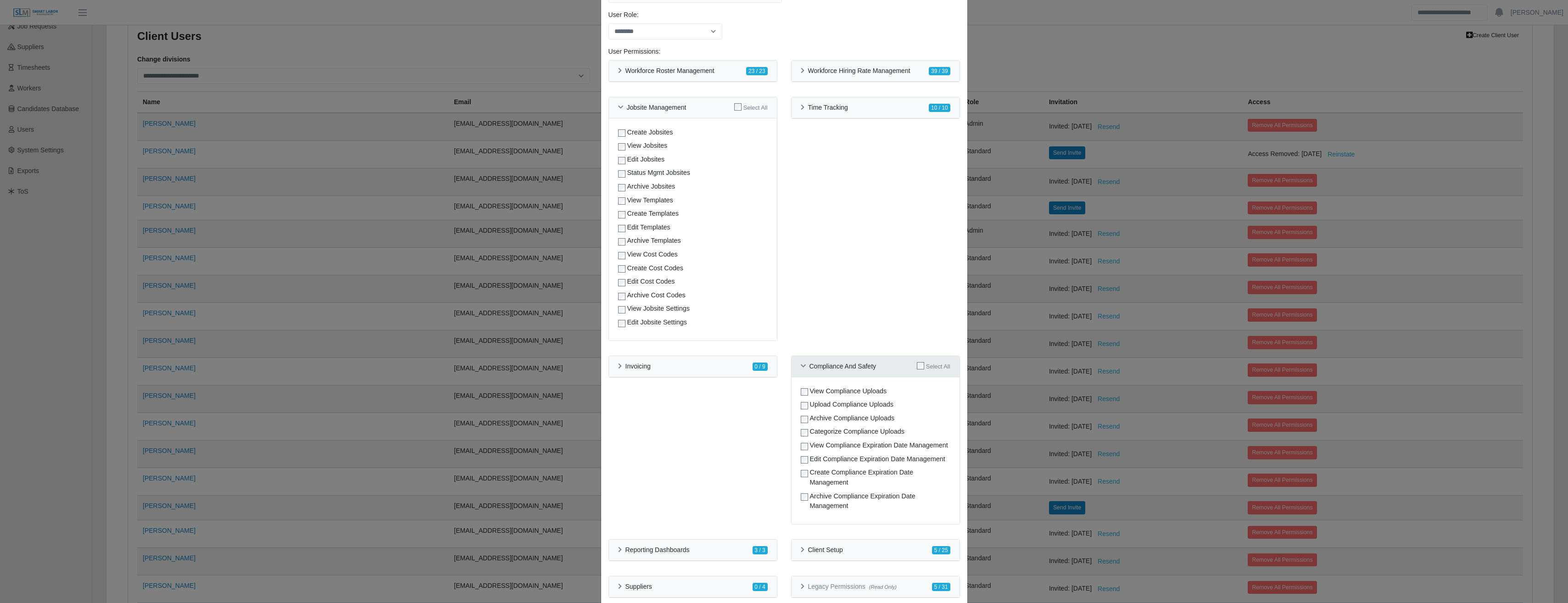
scroll to position [166, 0]
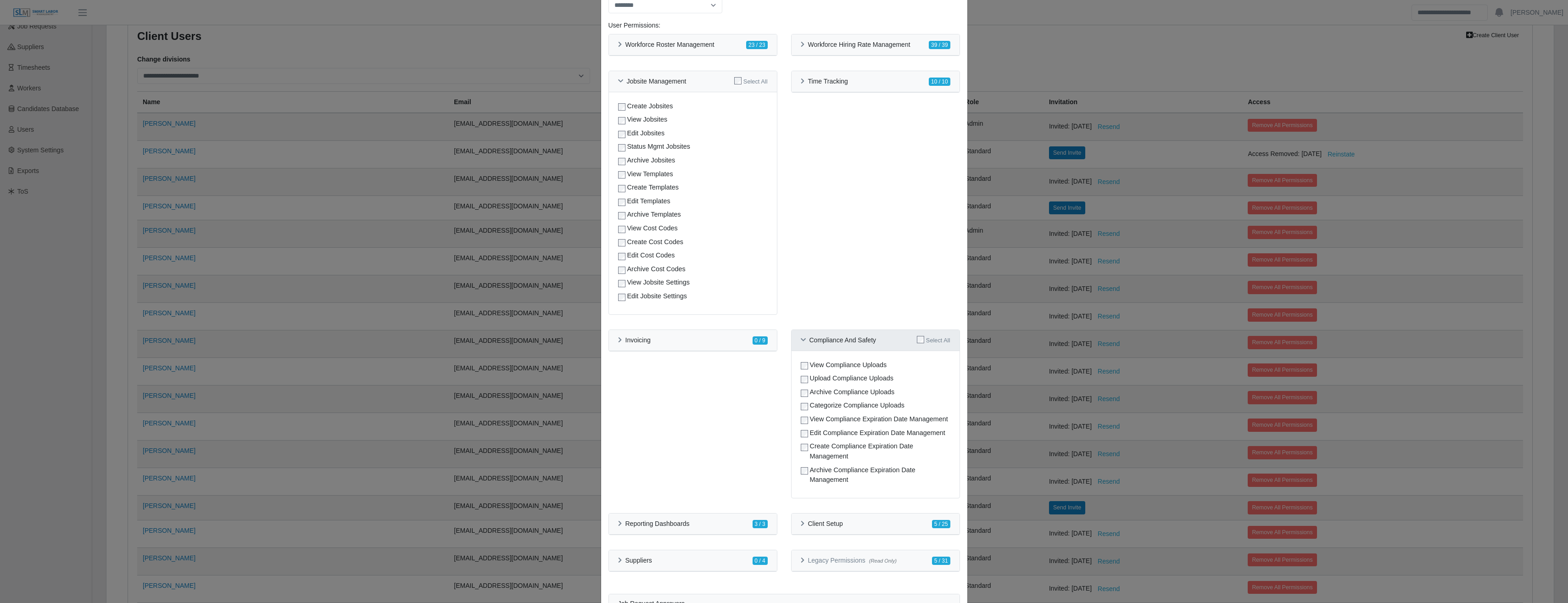
click at [802, 341] on icon at bounding box center [803, 340] width 5 height 6
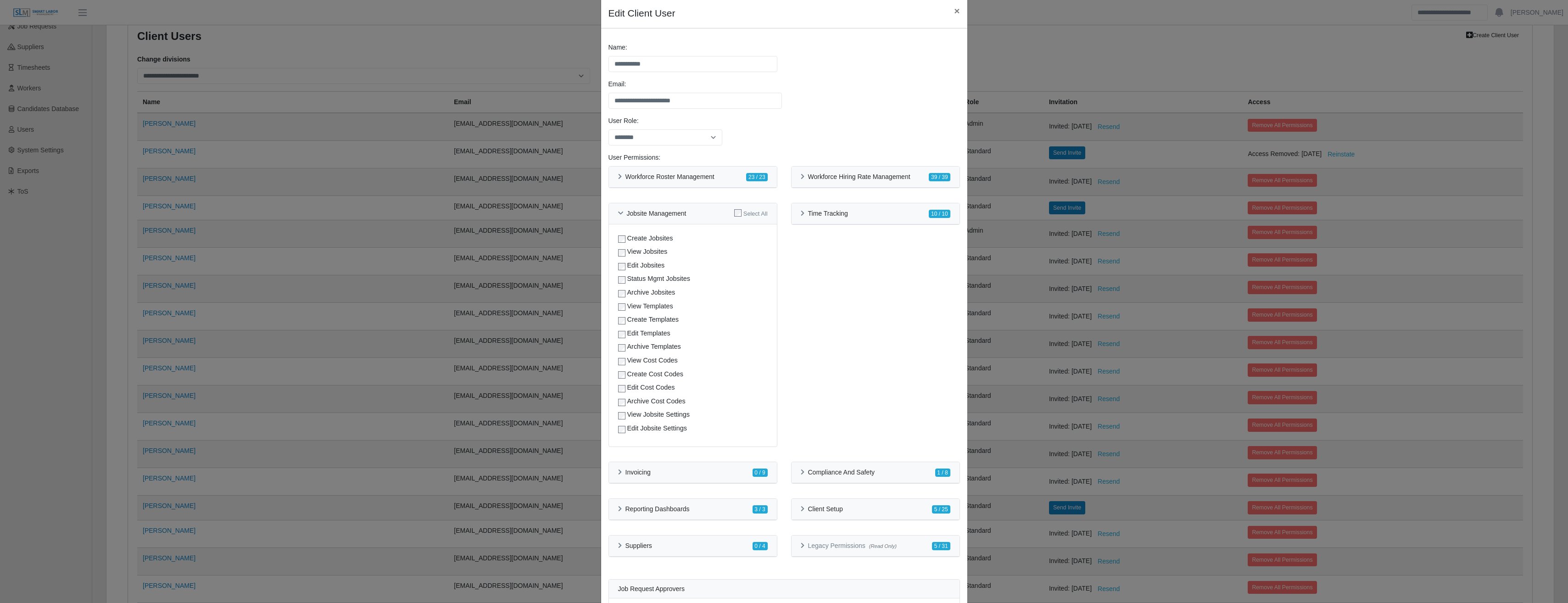
scroll to position [0, 0]
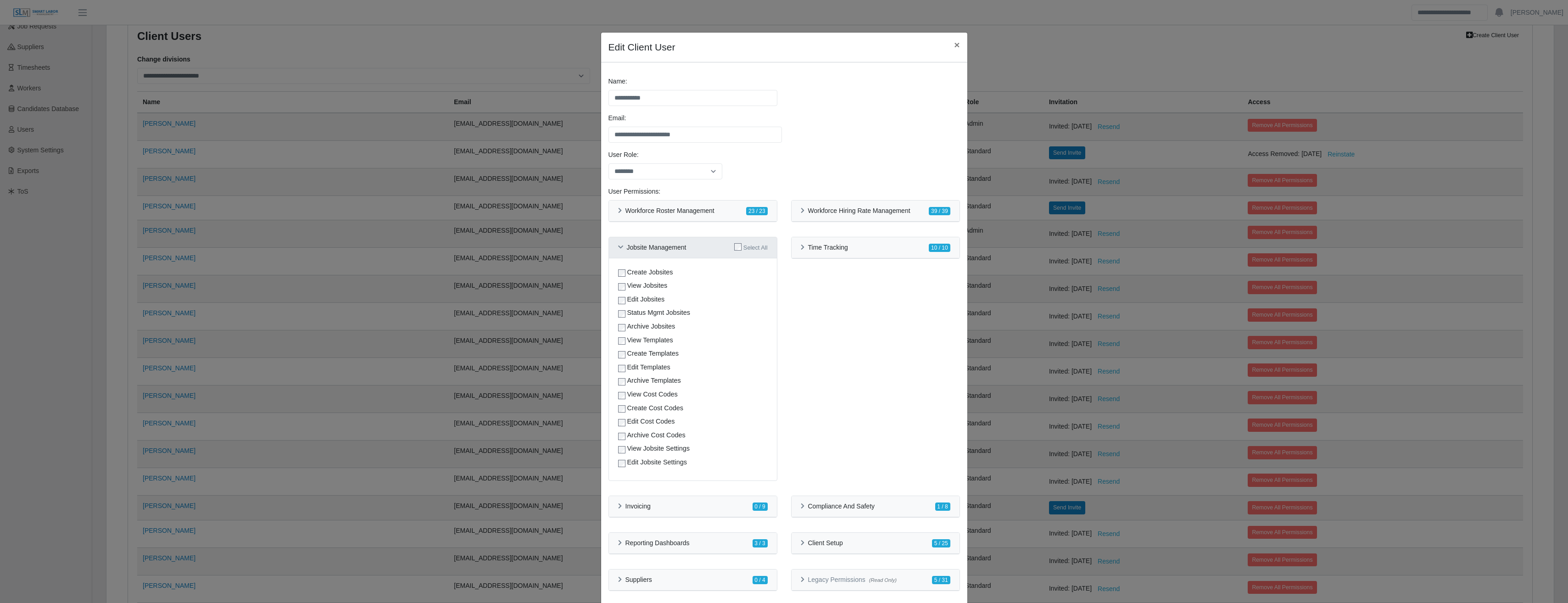
click at [618, 245] on icon at bounding box center [620, 248] width 5 height 6
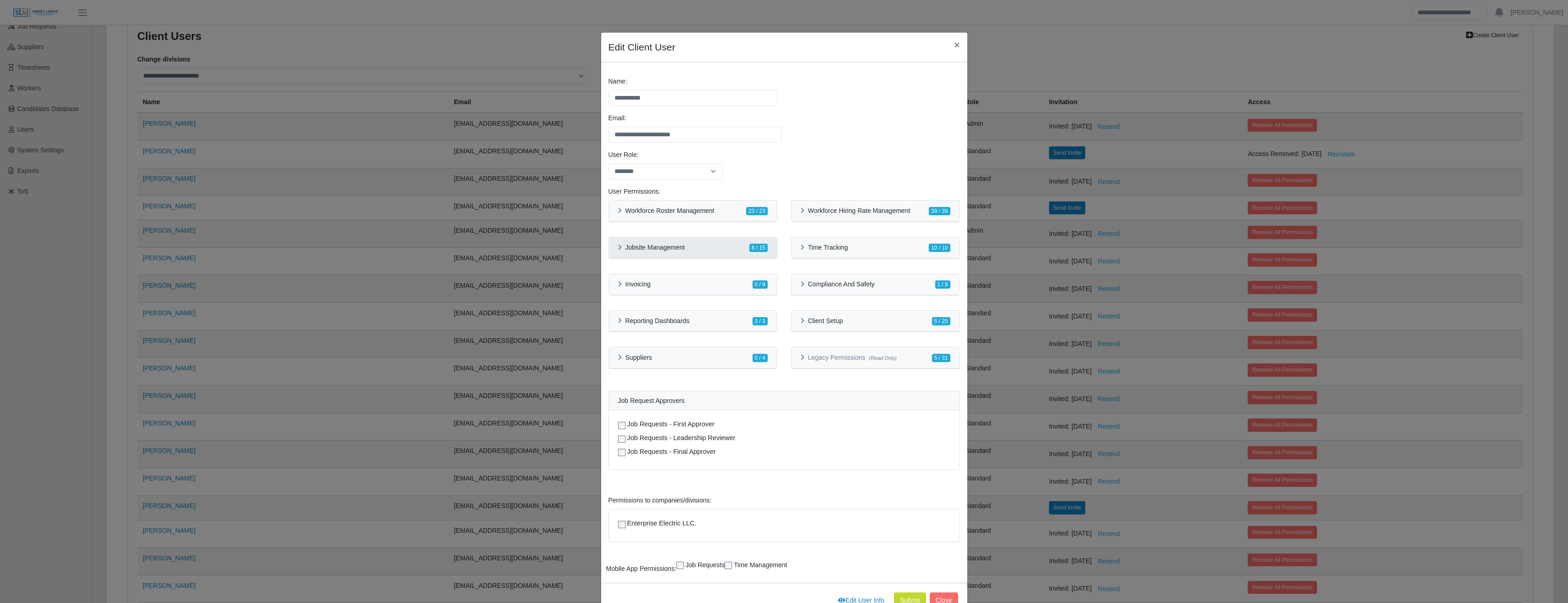
click at [620, 246] on div "Jobsite Management" at bounding box center [652, 248] width 67 height 7
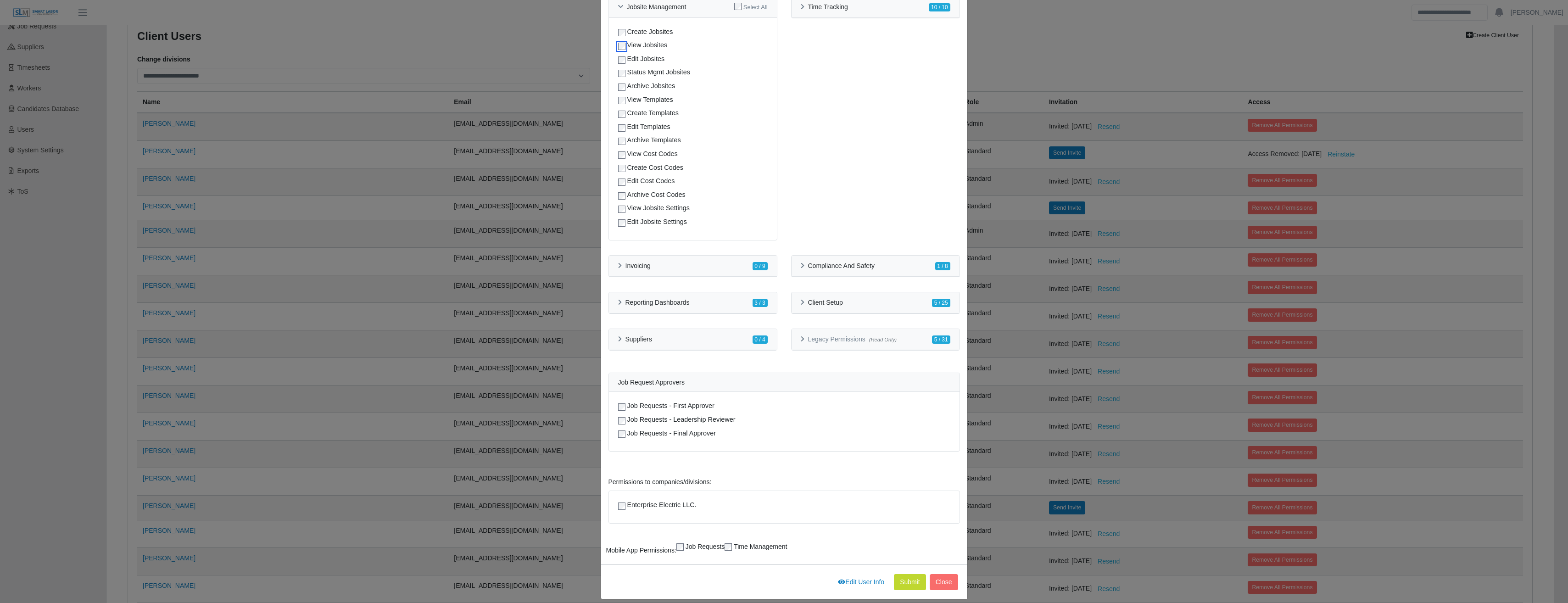
scroll to position [250, 0]
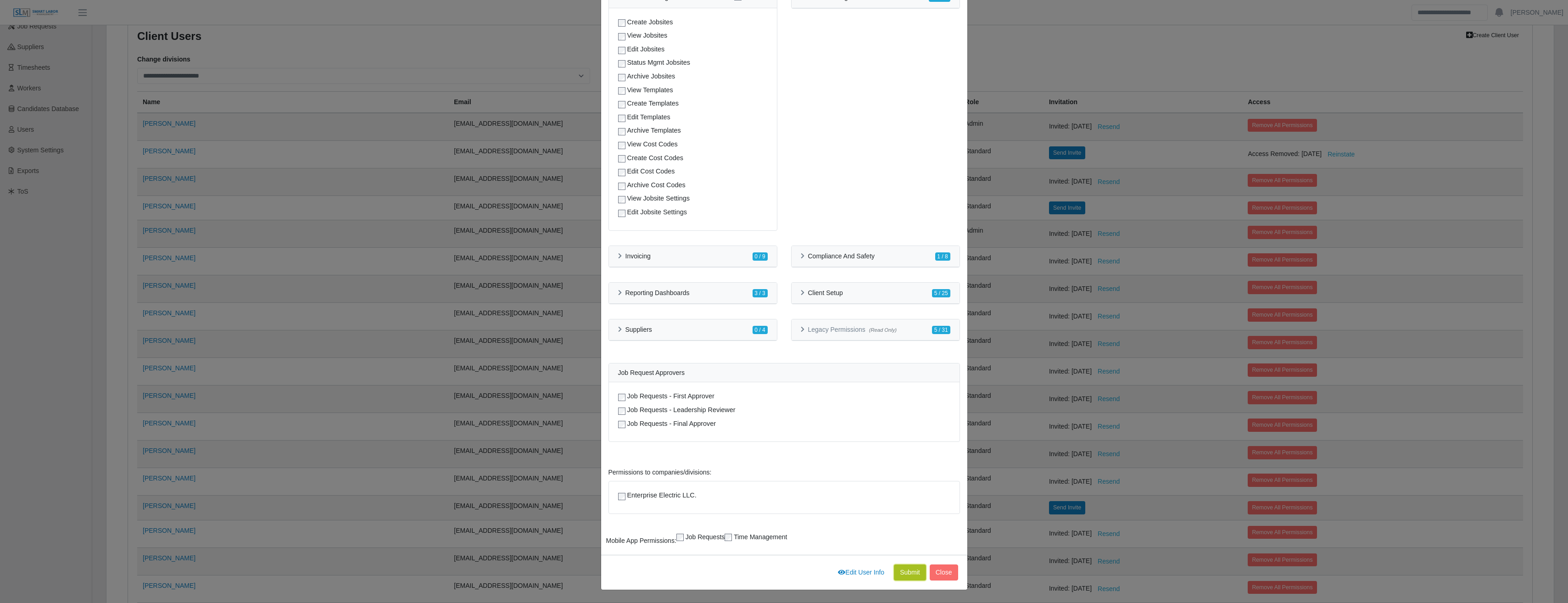
click at [909, 571] on button "Submit" at bounding box center [909, 572] width 32 height 16
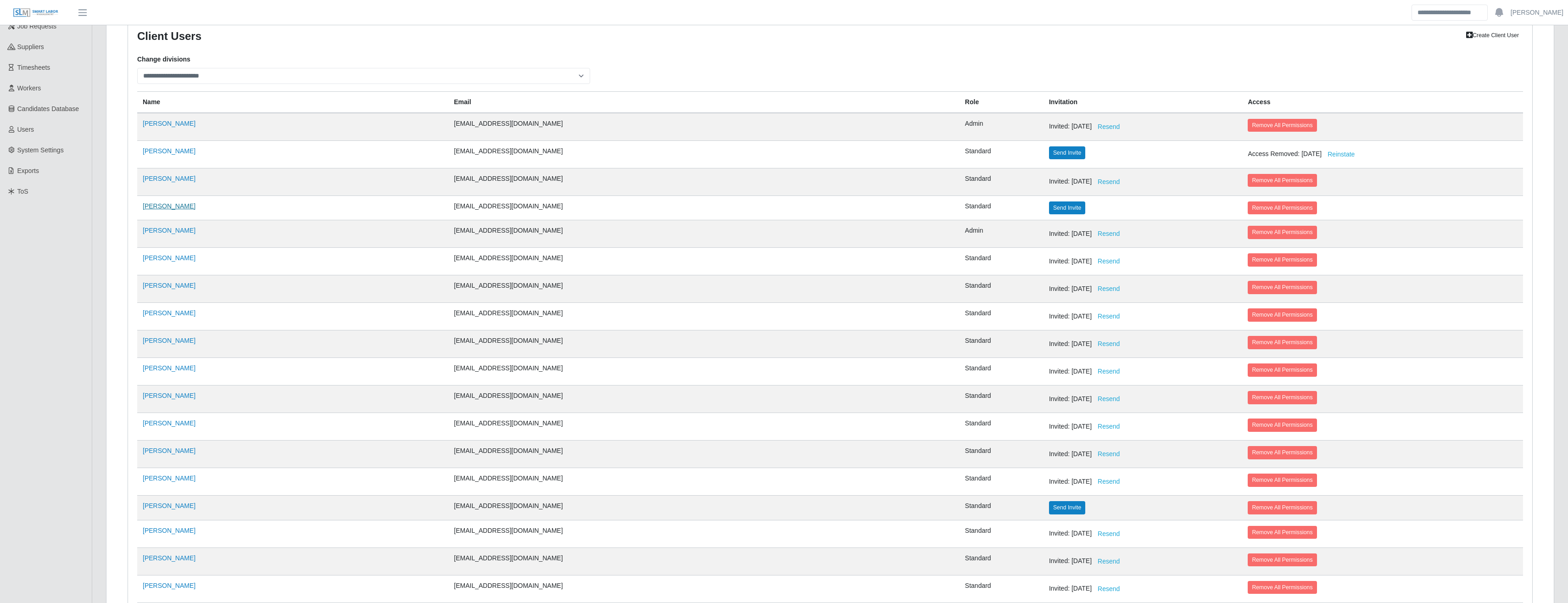
click at [148, 204] on link "[PERSON_NAME]" at bounding box center [169, 206] width 52 height 7
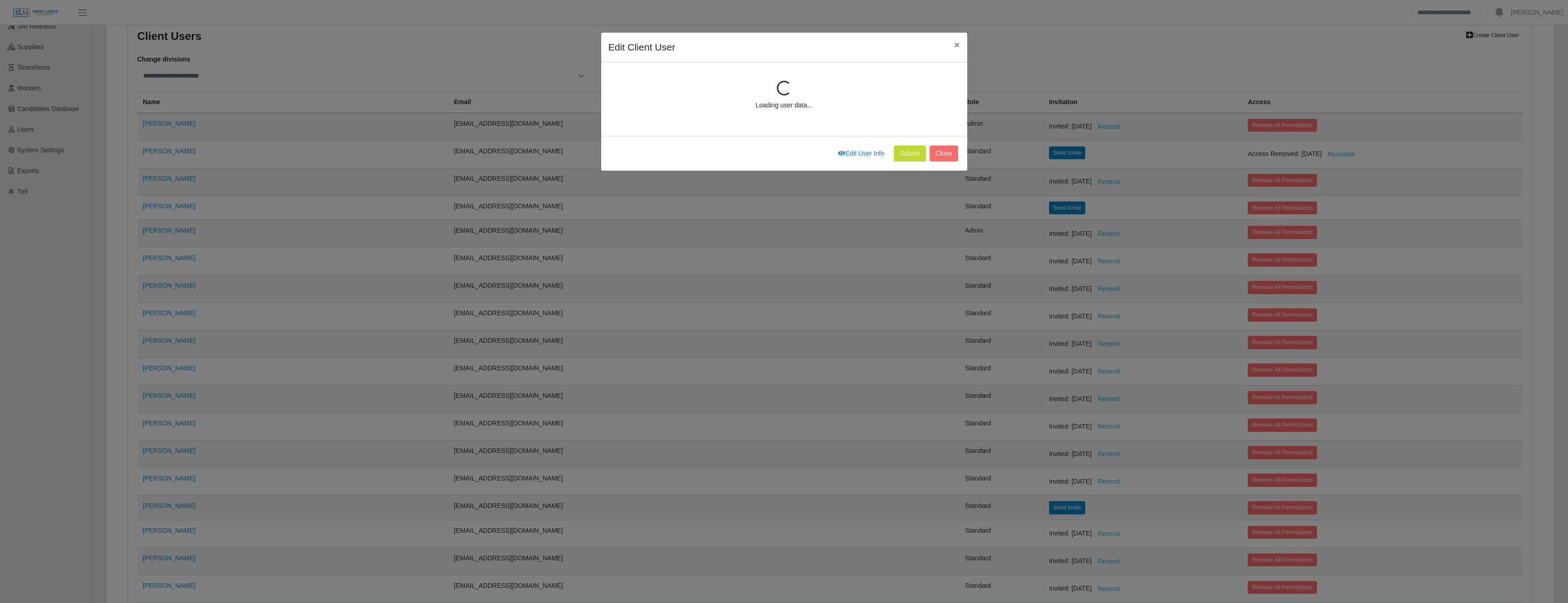
scroll to position [123, 0]
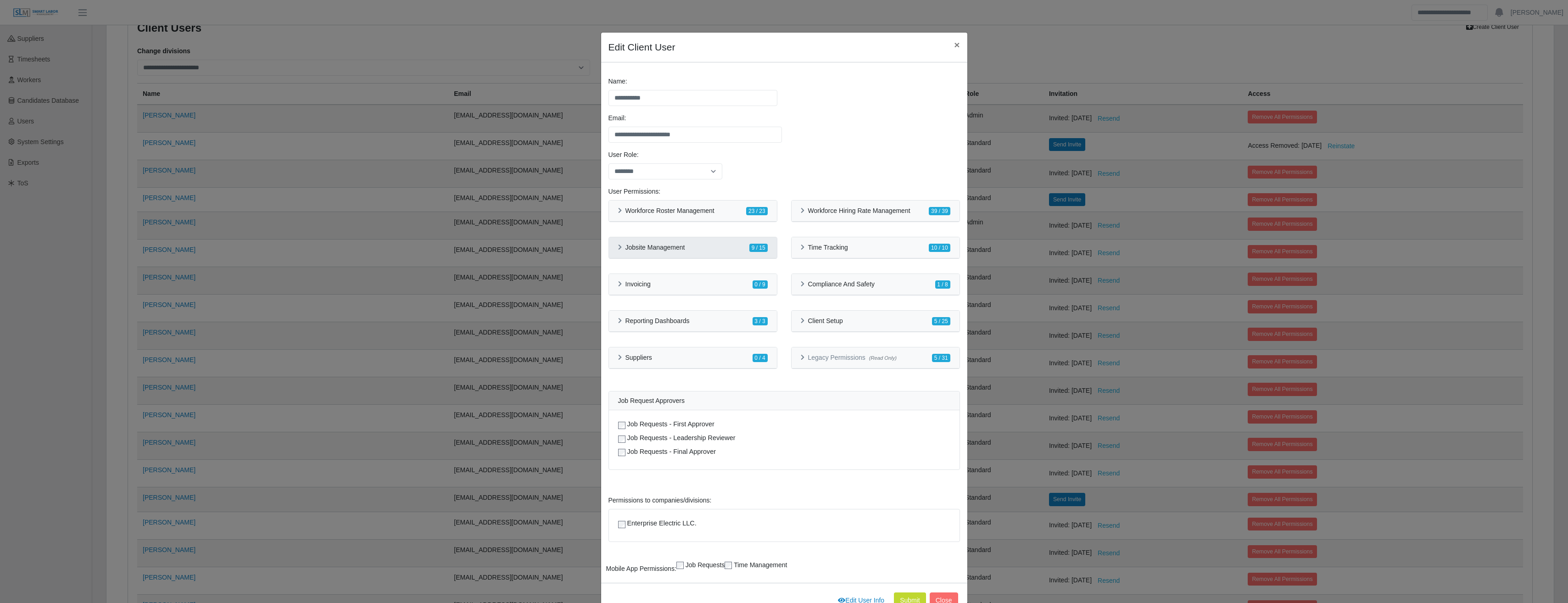
click at [608, 245] on div "Jobsite Management 9 / 15" at bounding box center [692, 248] width 168 height 21
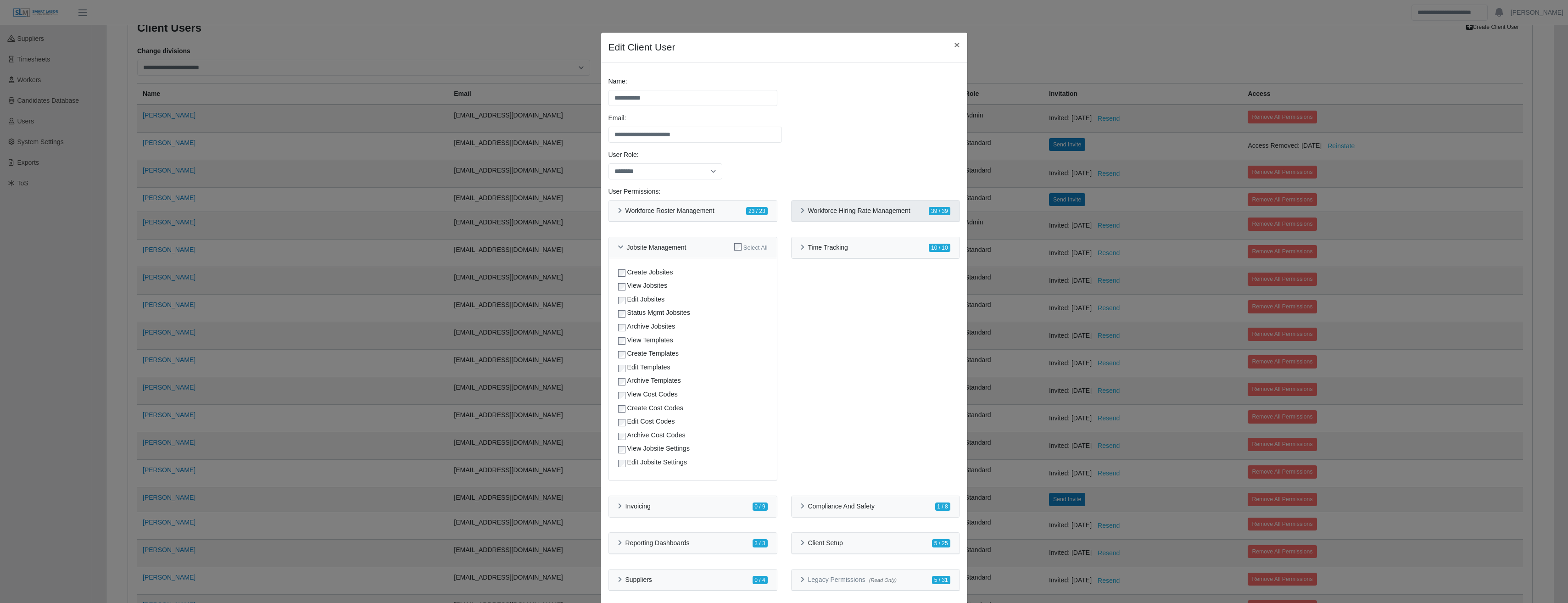
click at [802, 211] on div "Workforce Hiring Rate Management" at bounding box center [855, 210] width 110 height 7
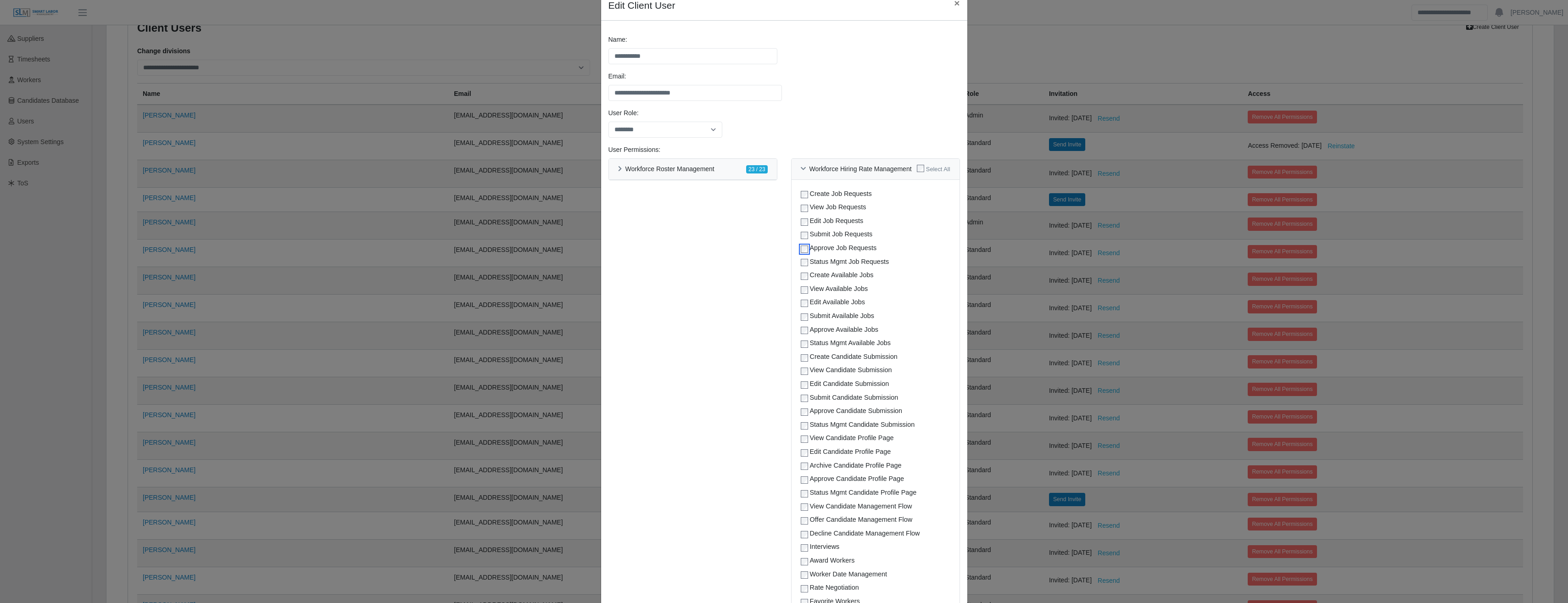
scroll to position [36, 0]
click at [801, 177] on div "Workforce Hiring Rate Management" at bounding box center [856, 174] width 111 height 7
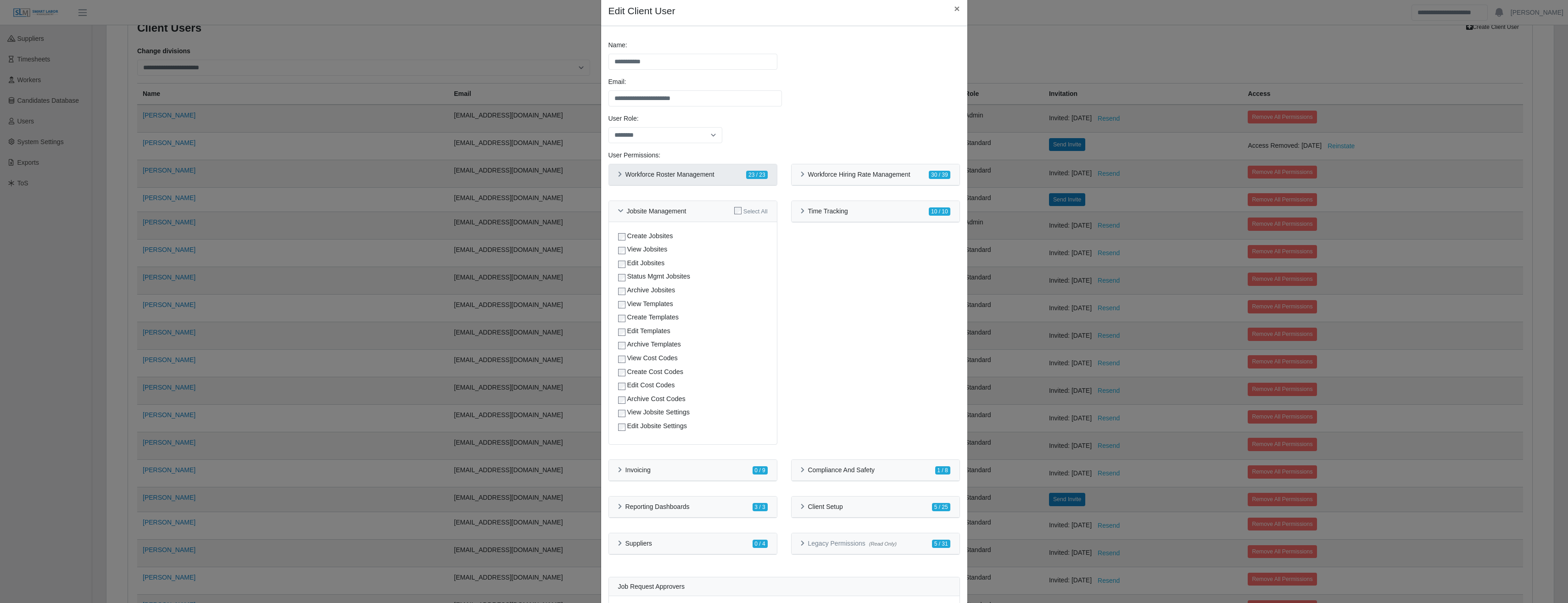
click at [618, 175] on icon at bounding box center [620, 174] width 4 height 6
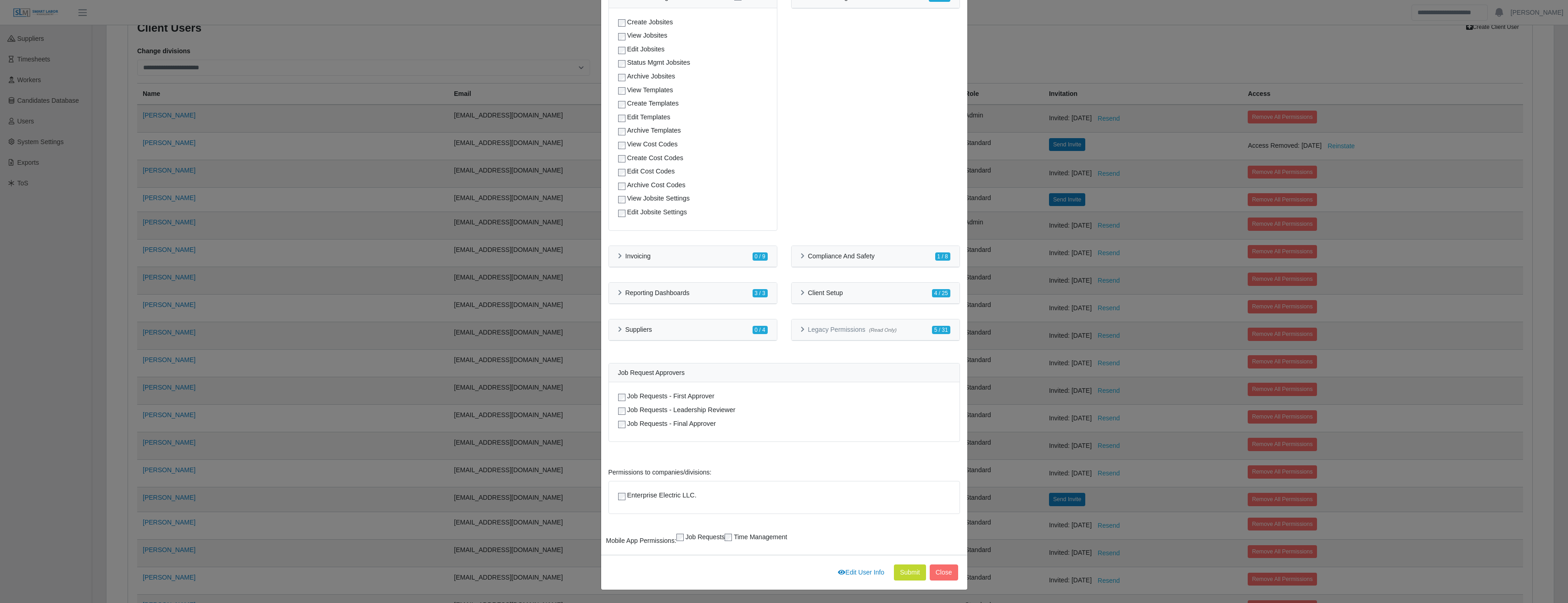
scroll to position [165, 0]
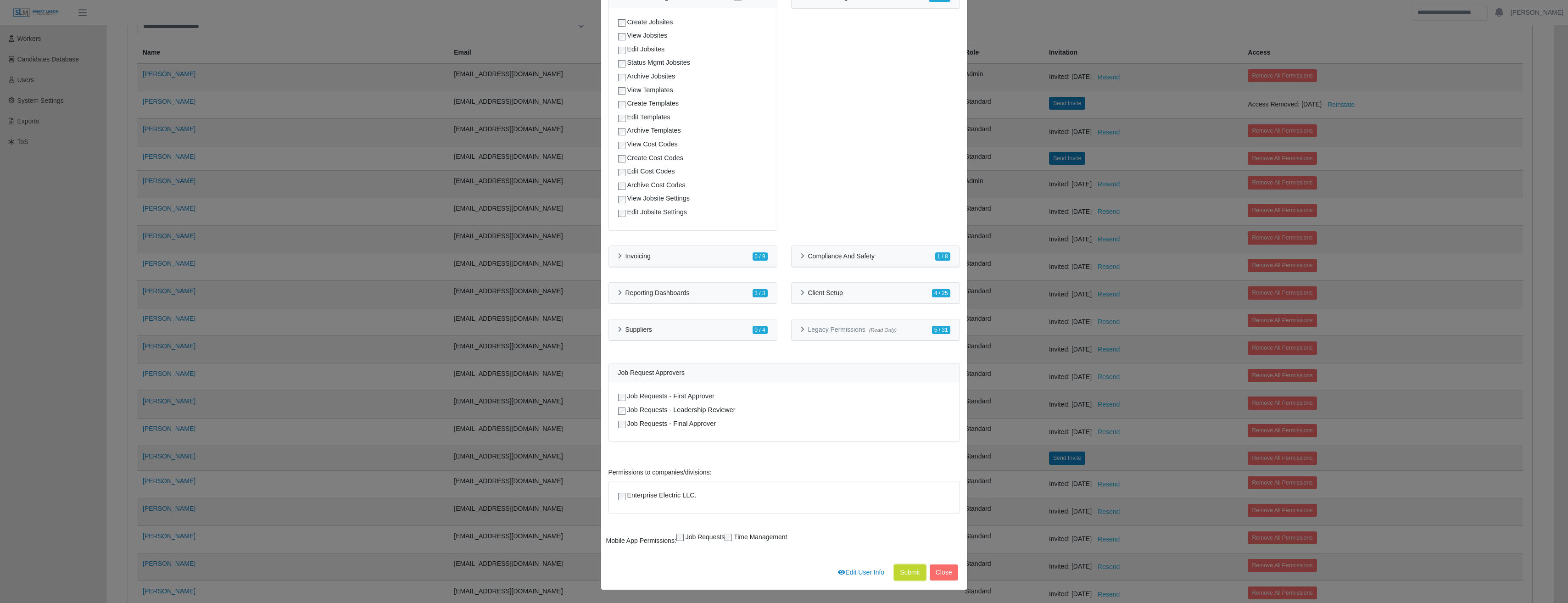
drag, startPoint x: 897, startPoint y: 575, endPoint x: 888, endPoint y: 565, distance: 13.5
click at [897, 575] on button "Submit" at bounding box center [909, 572] width 32 height 16
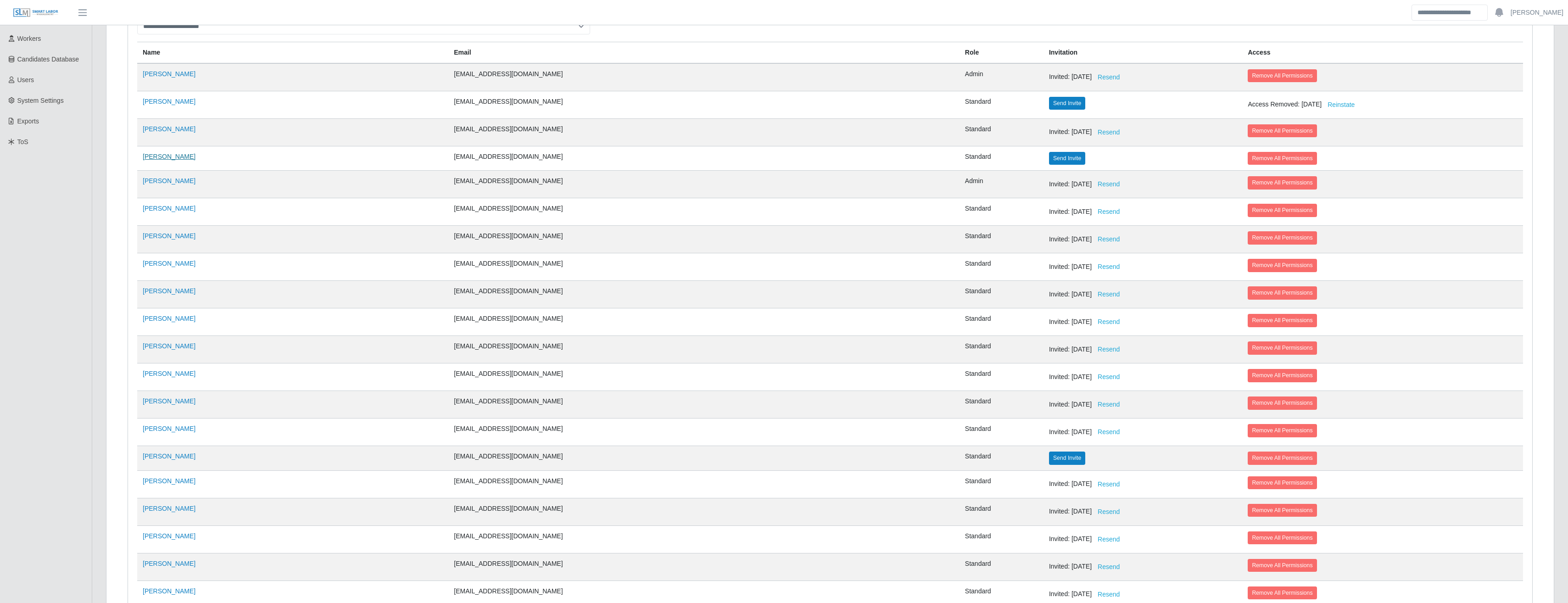
click at [157, 154] on link "[PERSON_NAME]" at bounding box center [169, 156] width 52 height 7
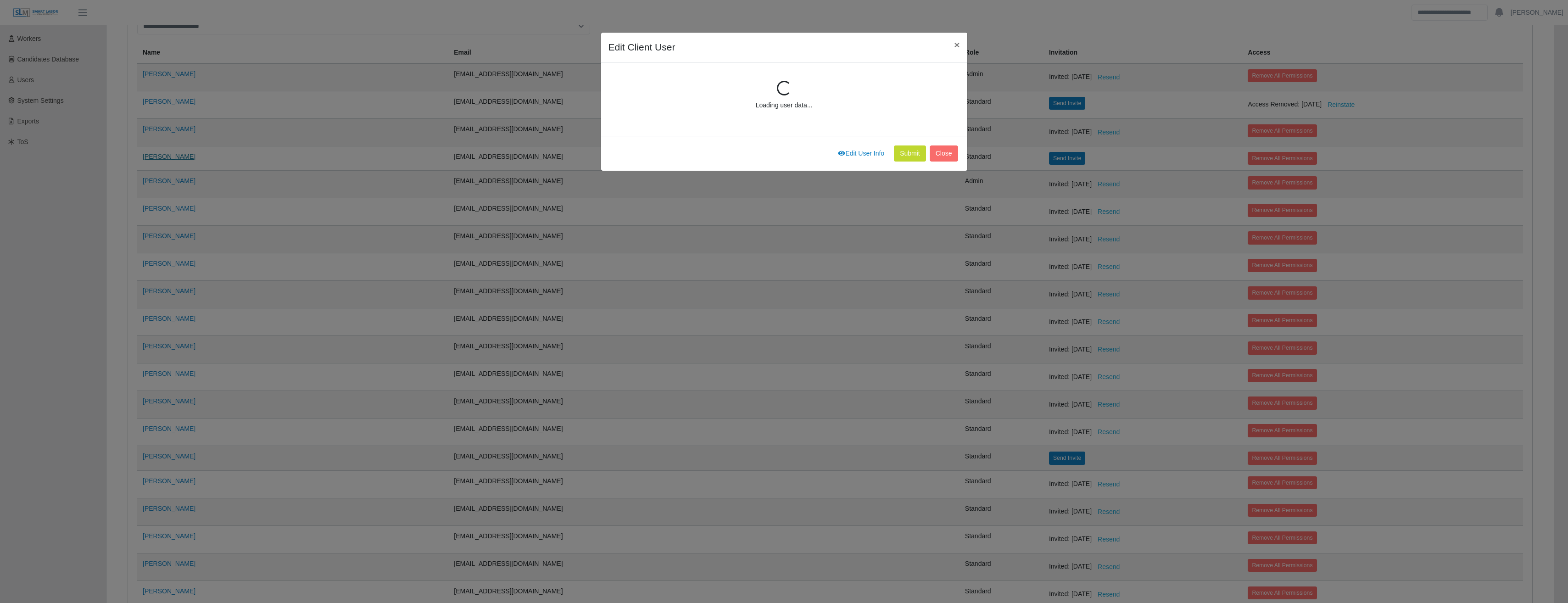
scroll to position [123, 0]
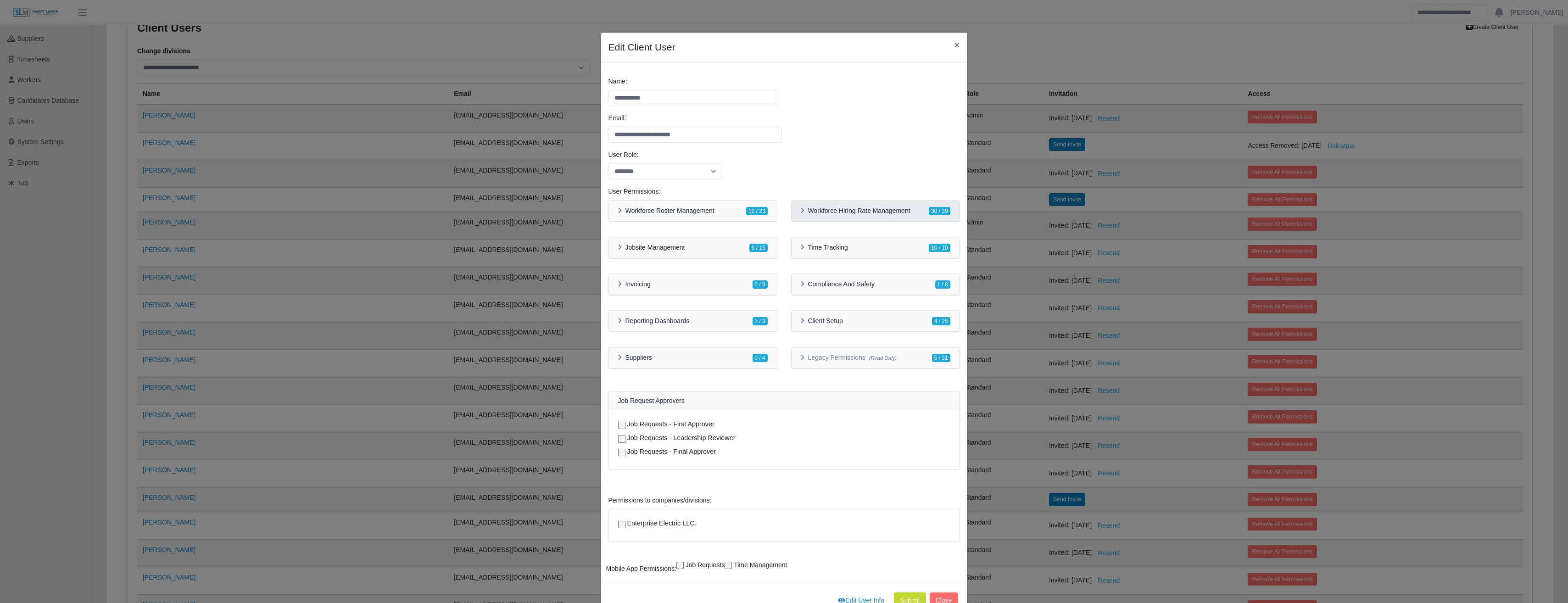
click at [796, 212] on div "Workforce Hiring Rate Management 30 / 39" at bounding box center [875, 211] width 168 height 21
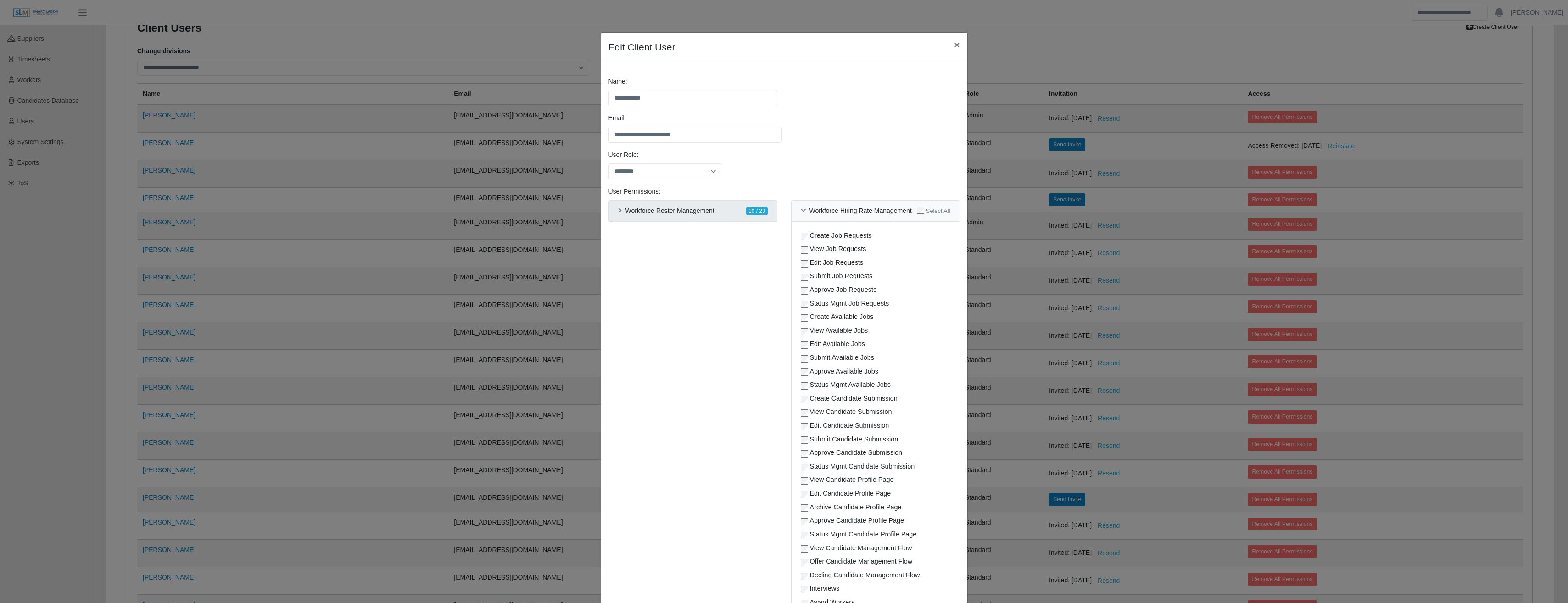
click at [620, 210] on div "Workforce Roster Management" at bounding box center [666, 210] width 97 height 7
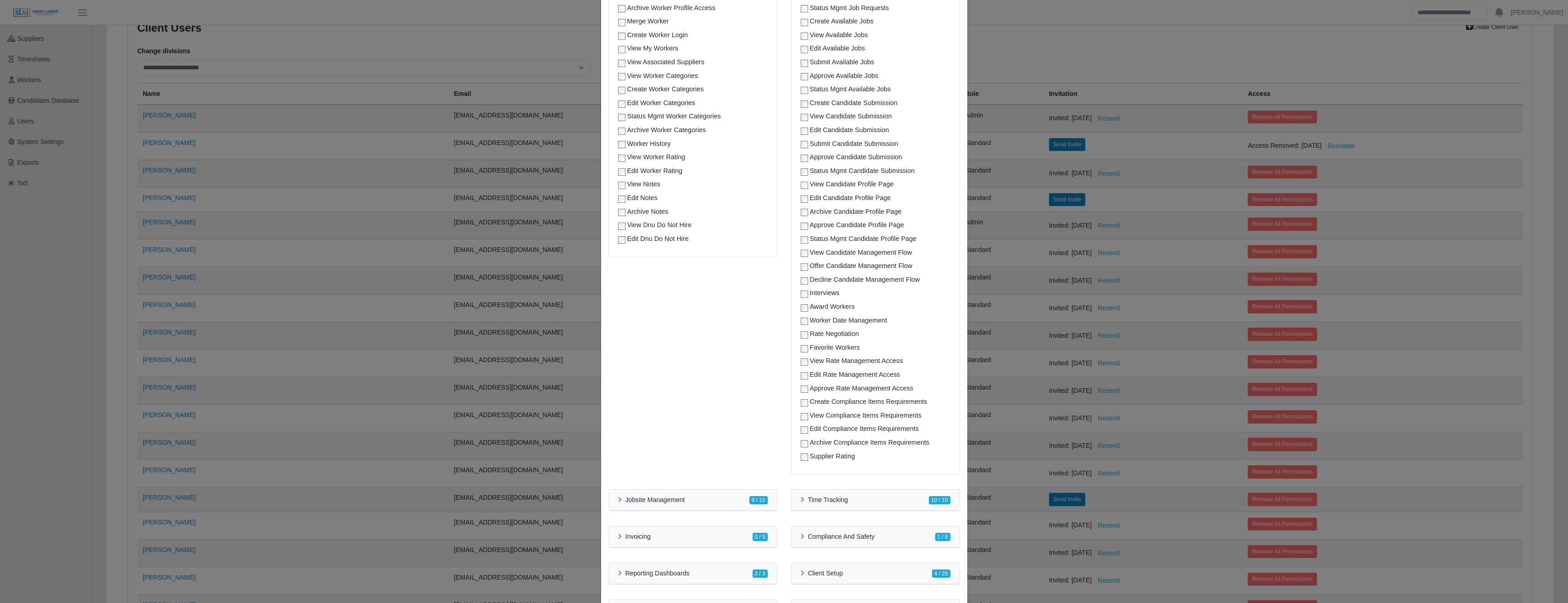
scroll to position [319, 0]
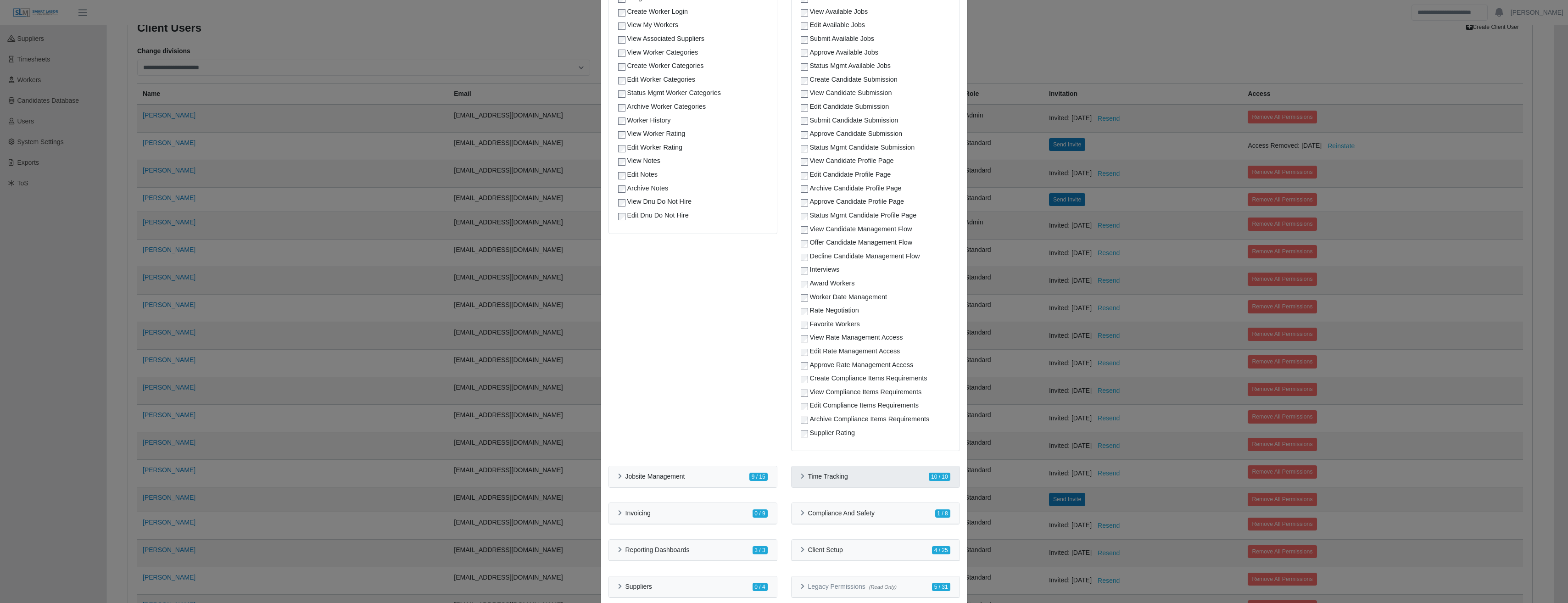
click at [791, 476] on div "Time Tracking 10 / 10" at bounding box center [875, 477] width 168 height 21
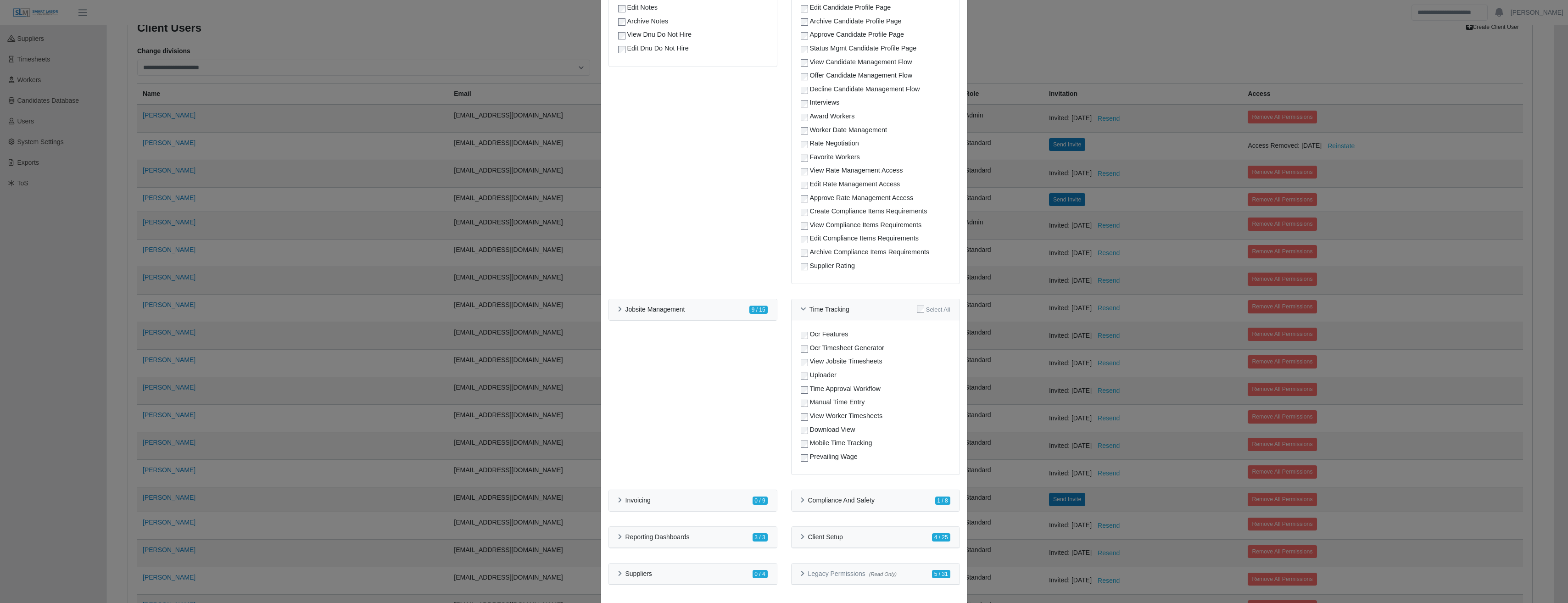
scroll to position [490, 0]
click at [618, 309] on div "Jobsite Management" at bounding box center [652, 305] width 67 height 7
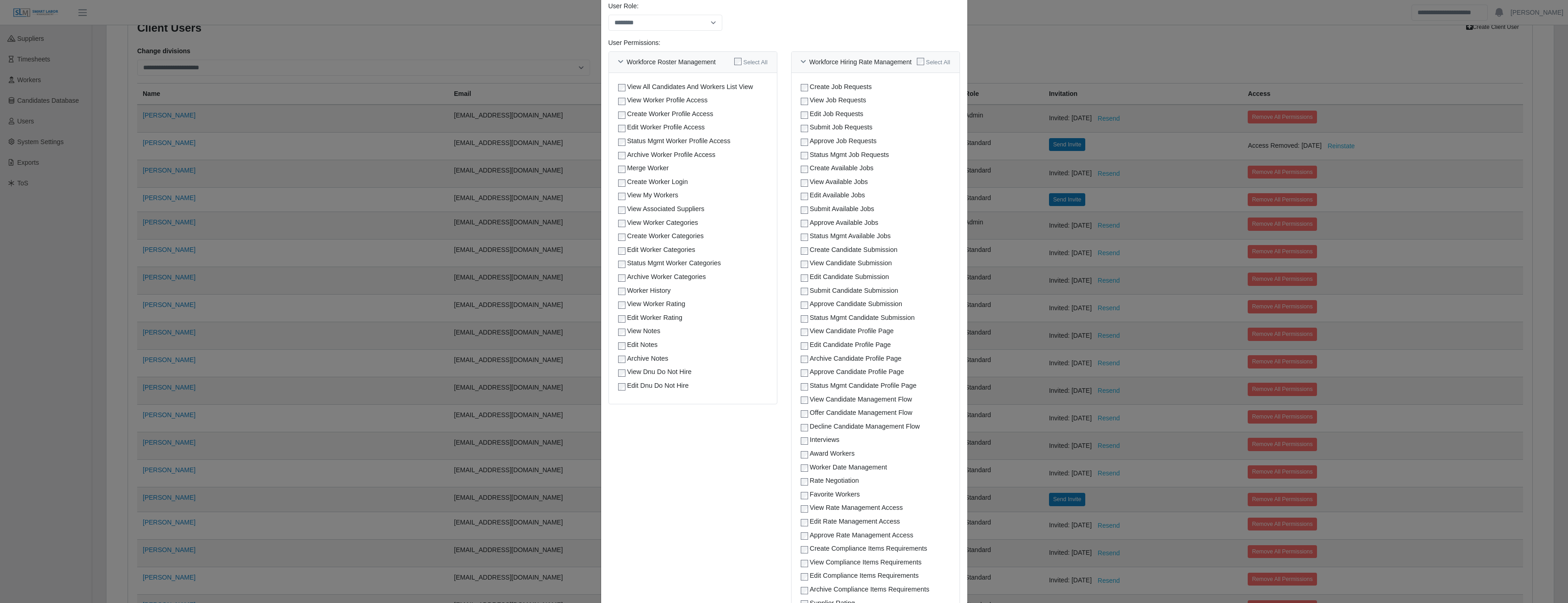
scroll to position [105, 0]
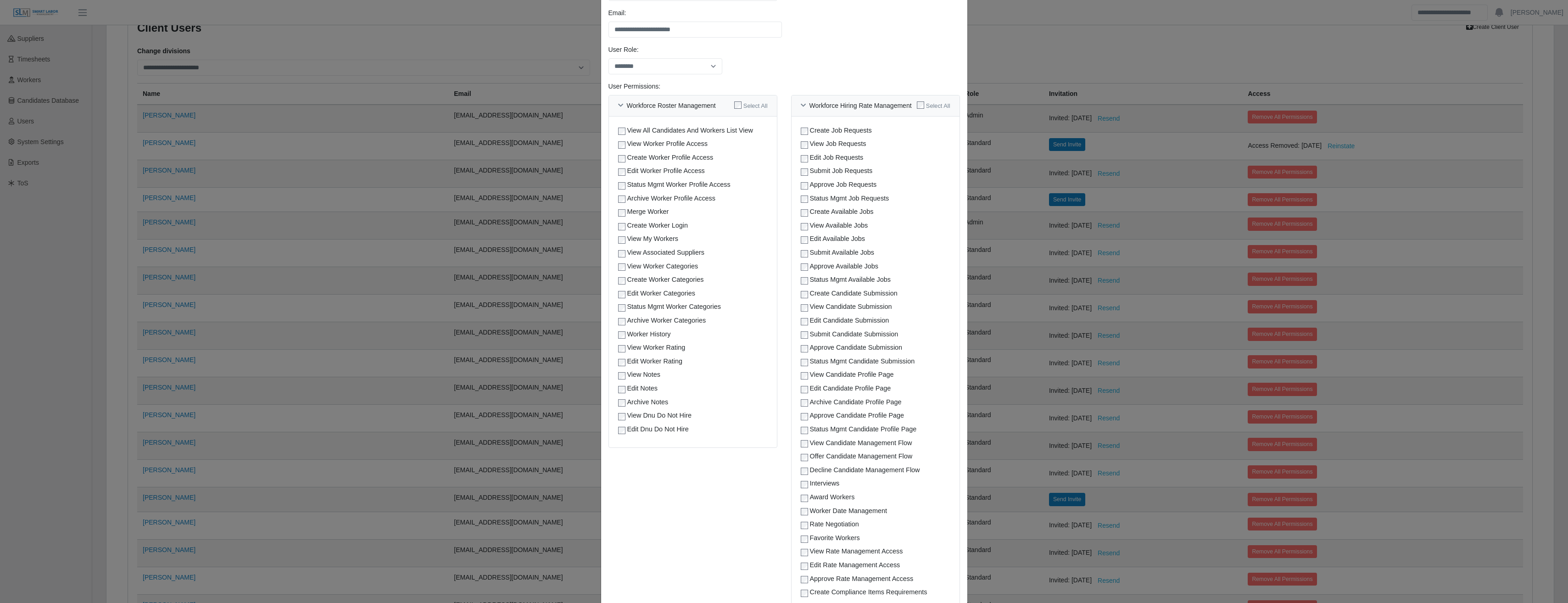
click at [305, 192] on div "**********" at bounding box center [784, 302] width 1568 height 603
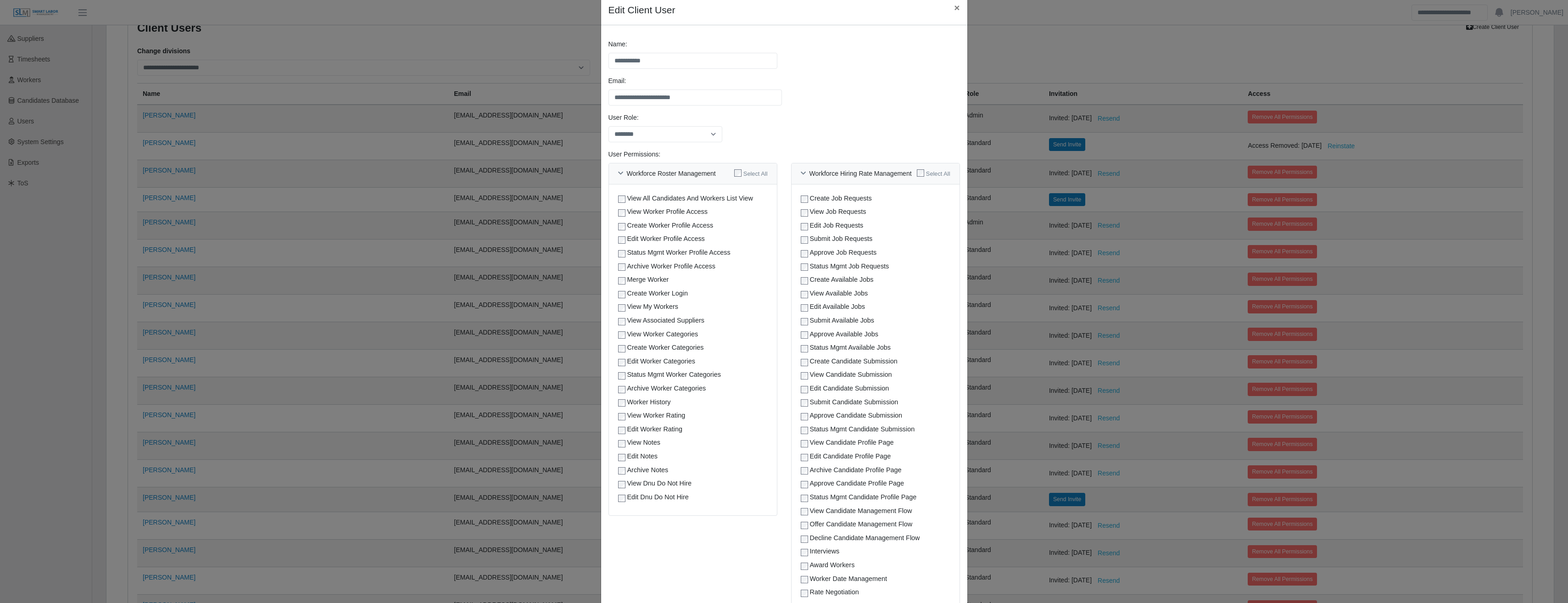
scroll to position [0, 0]
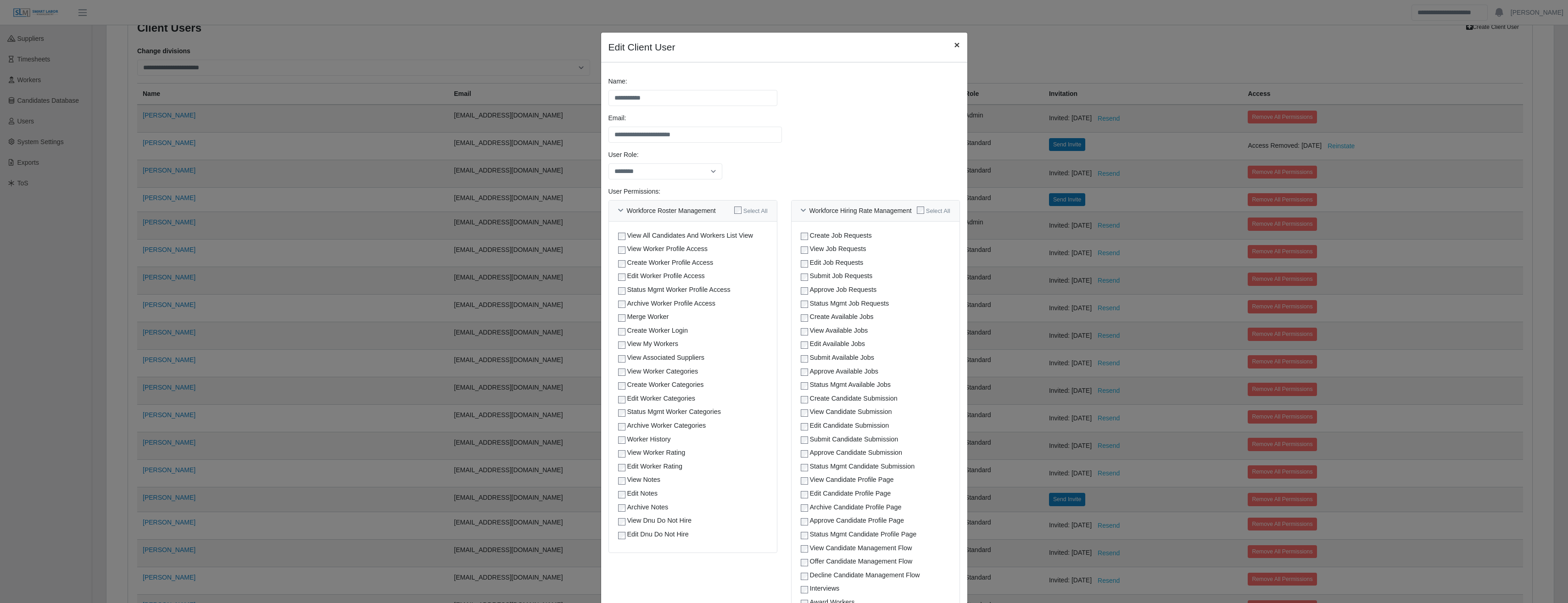
click at [956, 49] on span "×" at bounding box center [956, 45] width 5 height 10
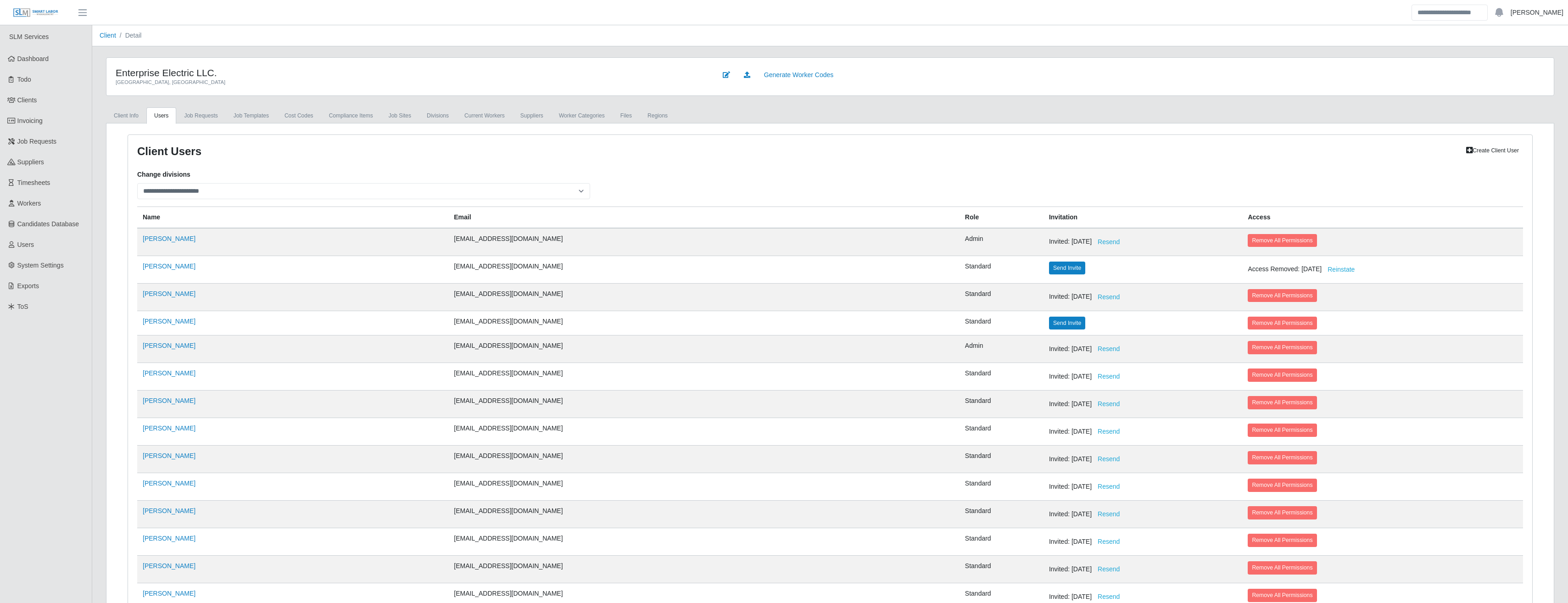
click at [1533, 16] on link "[PERSON_NAME]" at bounding box center [1537, 12] width 52 height 10
click at [1521, 62] on link "Logout" at bounding box center [1526, 64] width 82 height 19
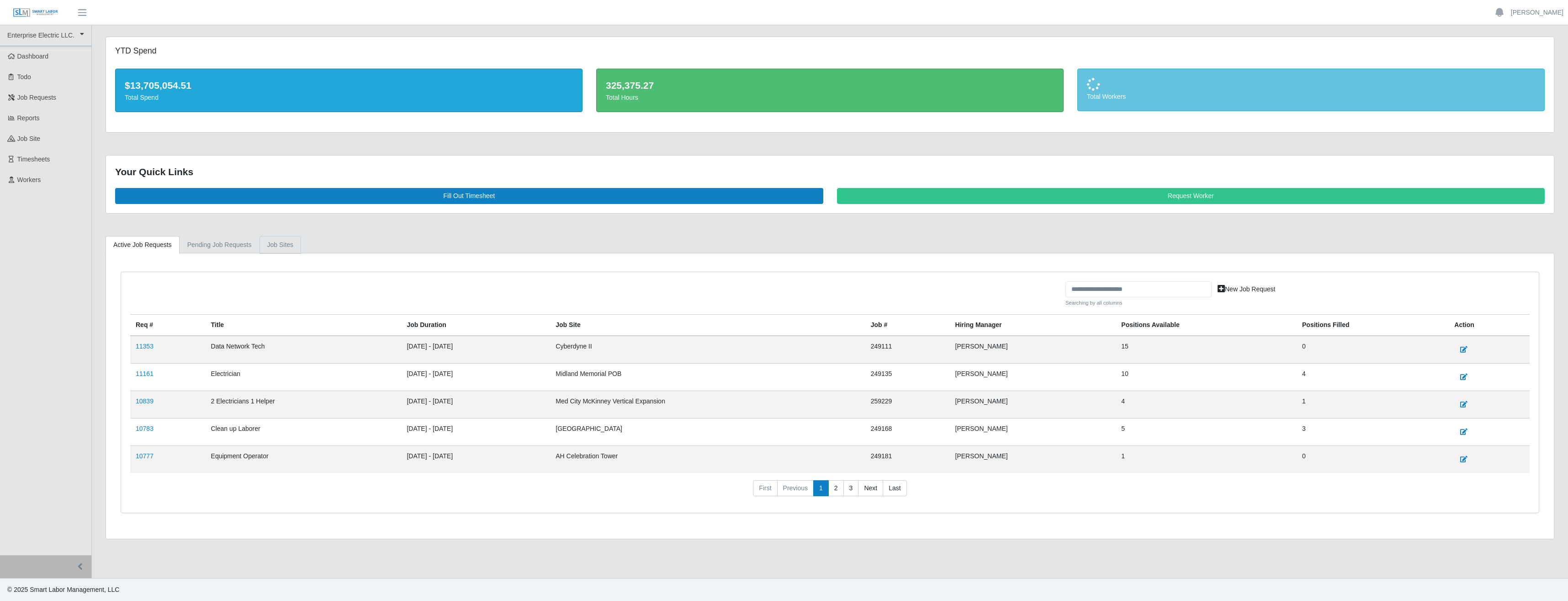
click at [276, 245] on link "job sites" at bounding box center [280, 245] width 42 height 18
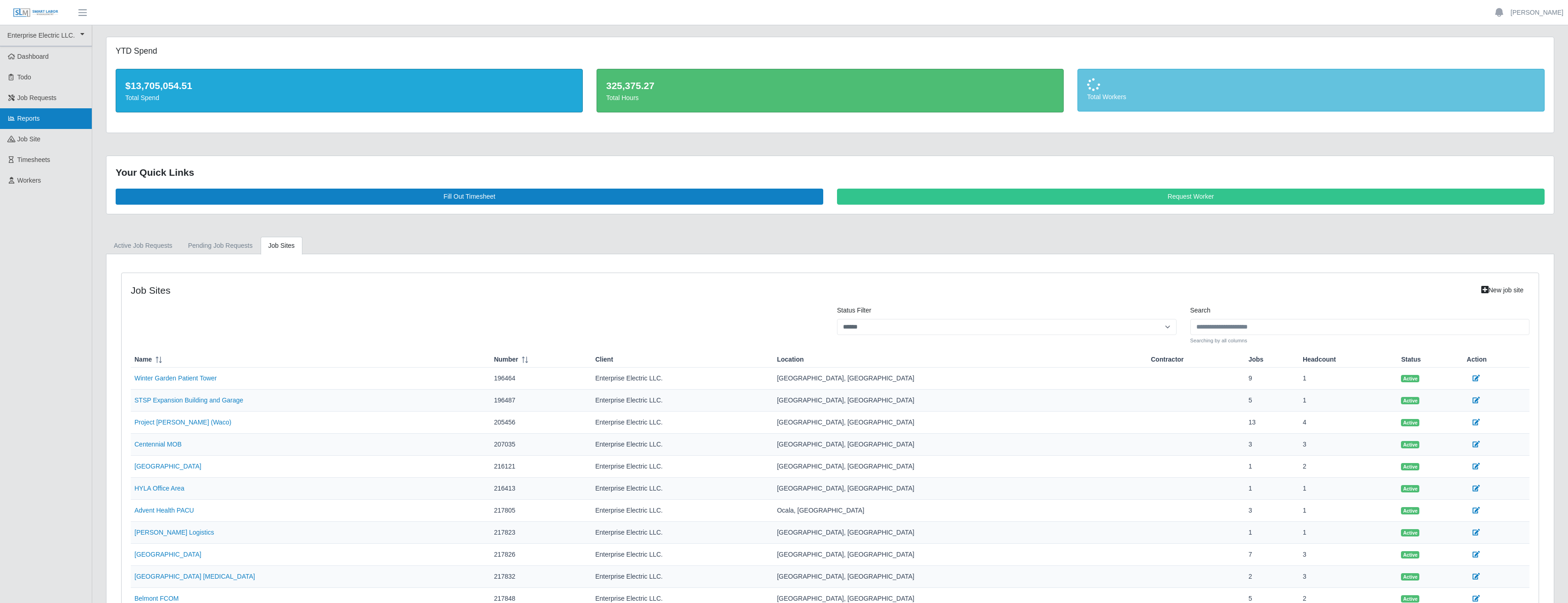
click at [48, 125] on link "Reports" at bounding box center [46, 119] width 92 height 21
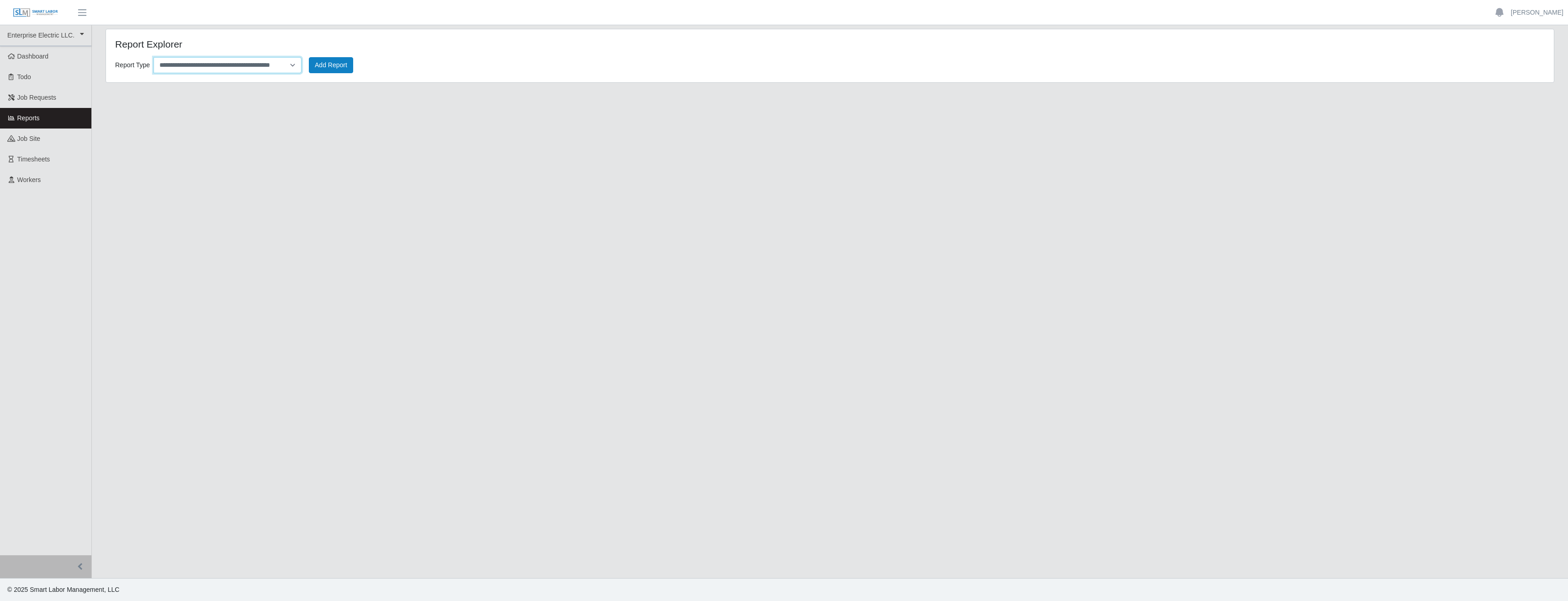
drag, startPoint x: 289, startPoint y: 69, endPoint x: 287, endPoint y: 73, distance: 4.5
click at [289, 69] on select "**********" at bounding box center [227, 65] width 148 height 16
select select "*********"
click at [154, 57] on select "**********" at bounding box center [227, 65] width 148 height 16
click at [315, 66] on button "Add Report" at bounding box center [330, 65] width 44 height 16
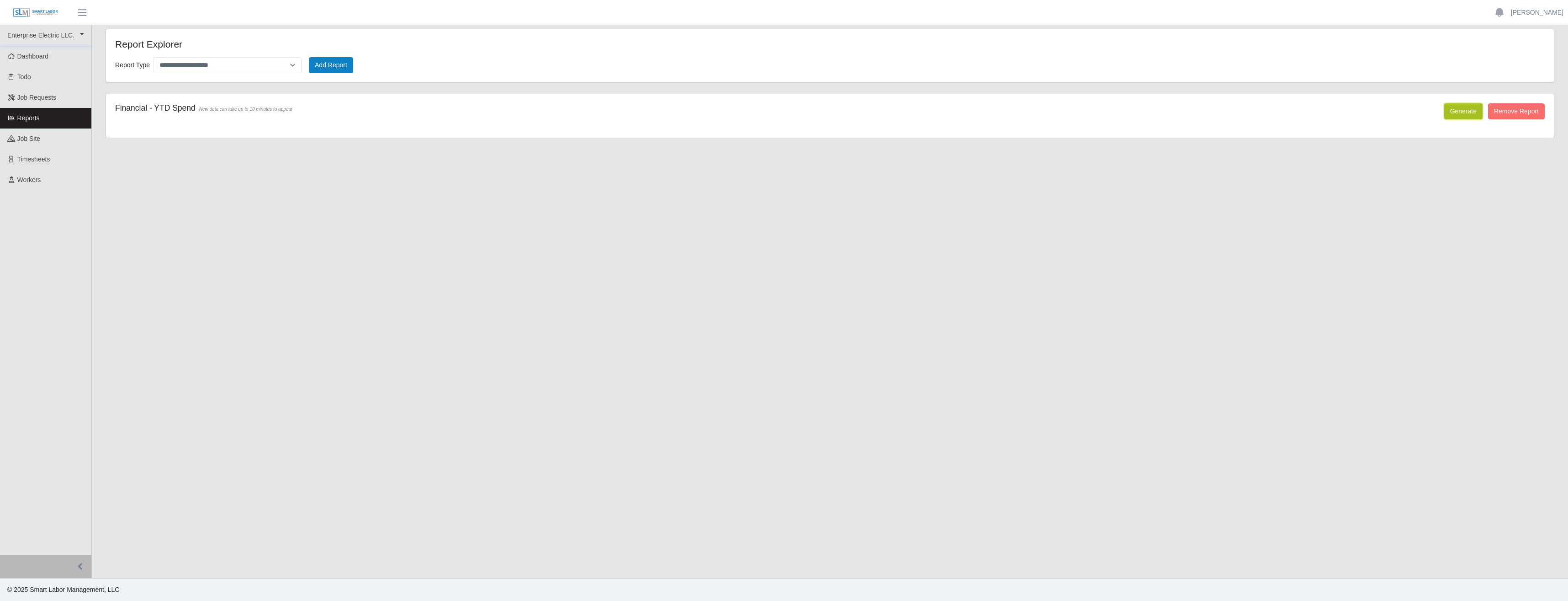
click at [1462, 114] on button "Generate" at bounding box center [1463, 111] width 38 height 16
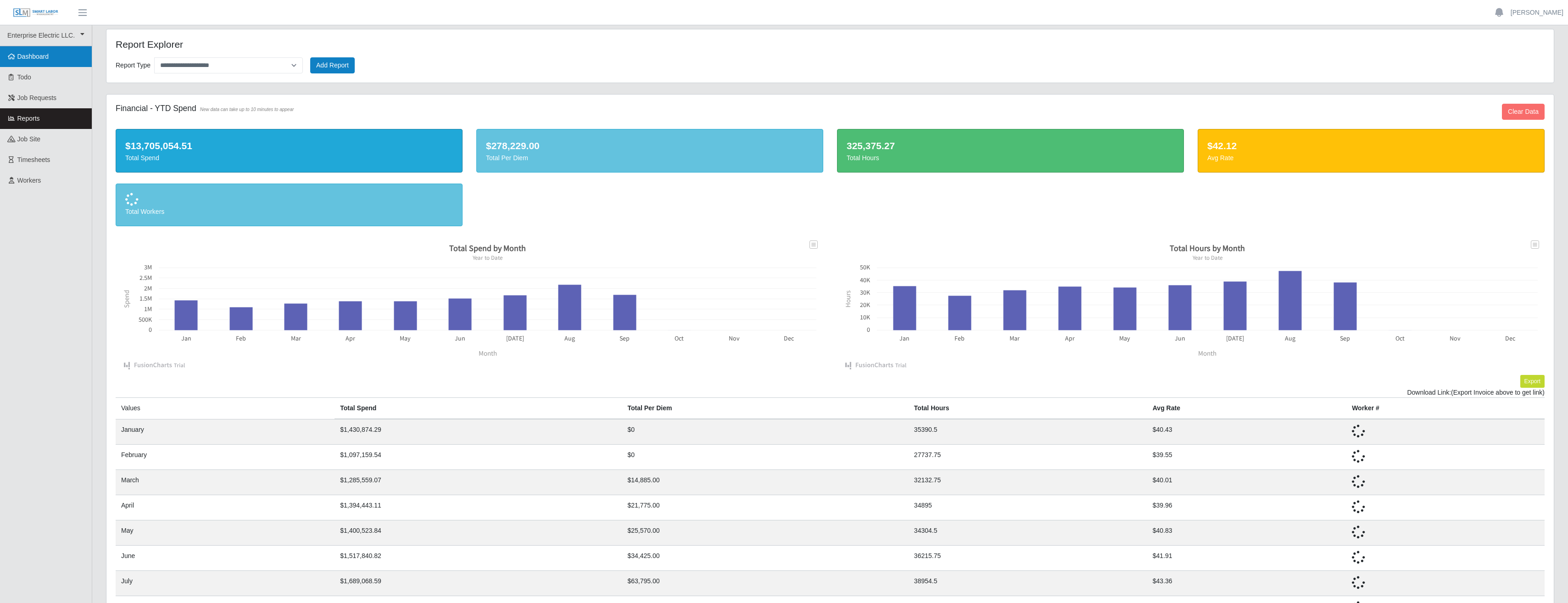
click at [31, 60] on span "Dashboard" at bounding box center [33, 56] width 31 height 7
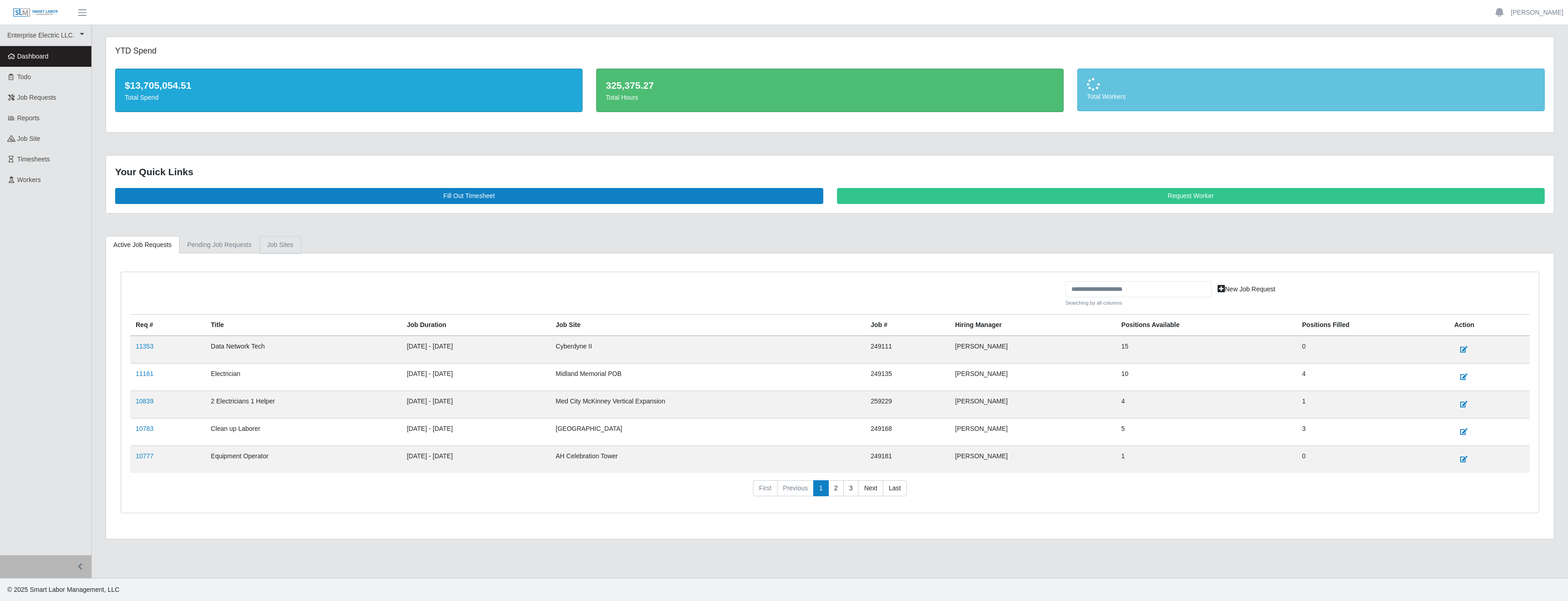
click at [274, 244] on link "job sites" at bounding box center [280, 245] width 42 height 18
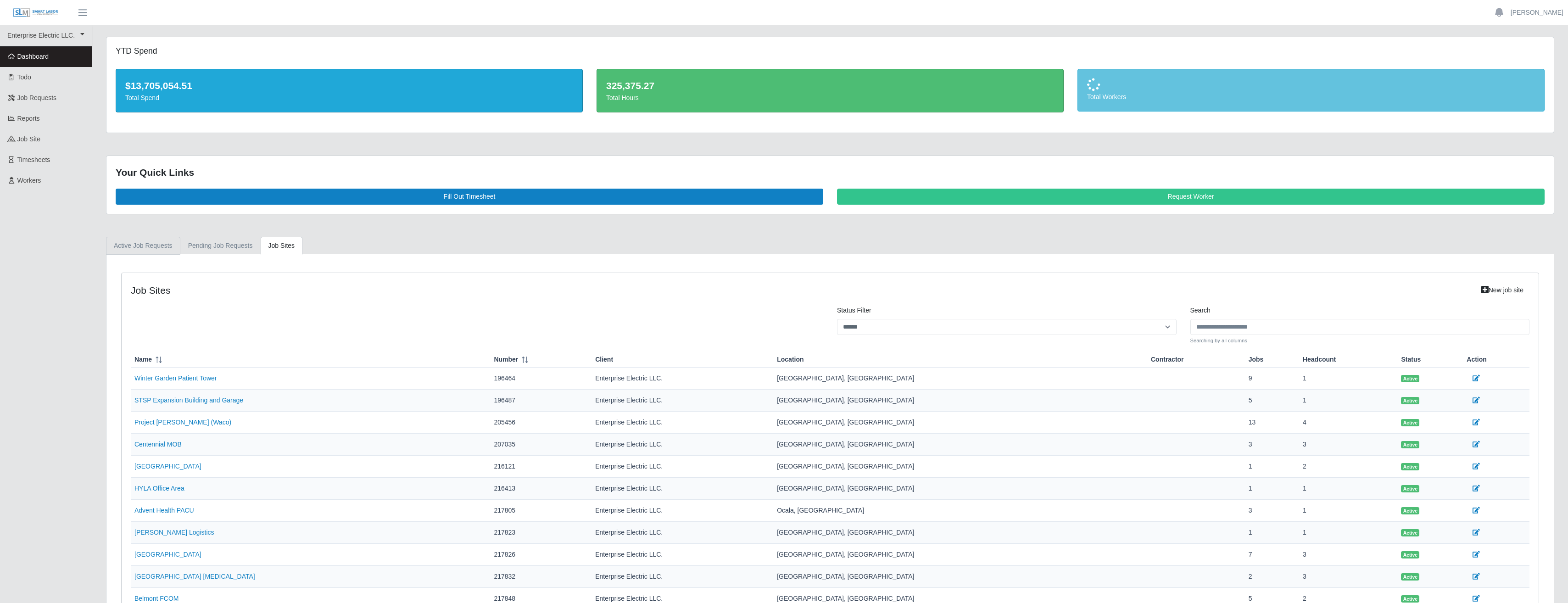
click at [153, 247] on link "Active Job Requests" at bounding box center [143, 245] width 74 height 18
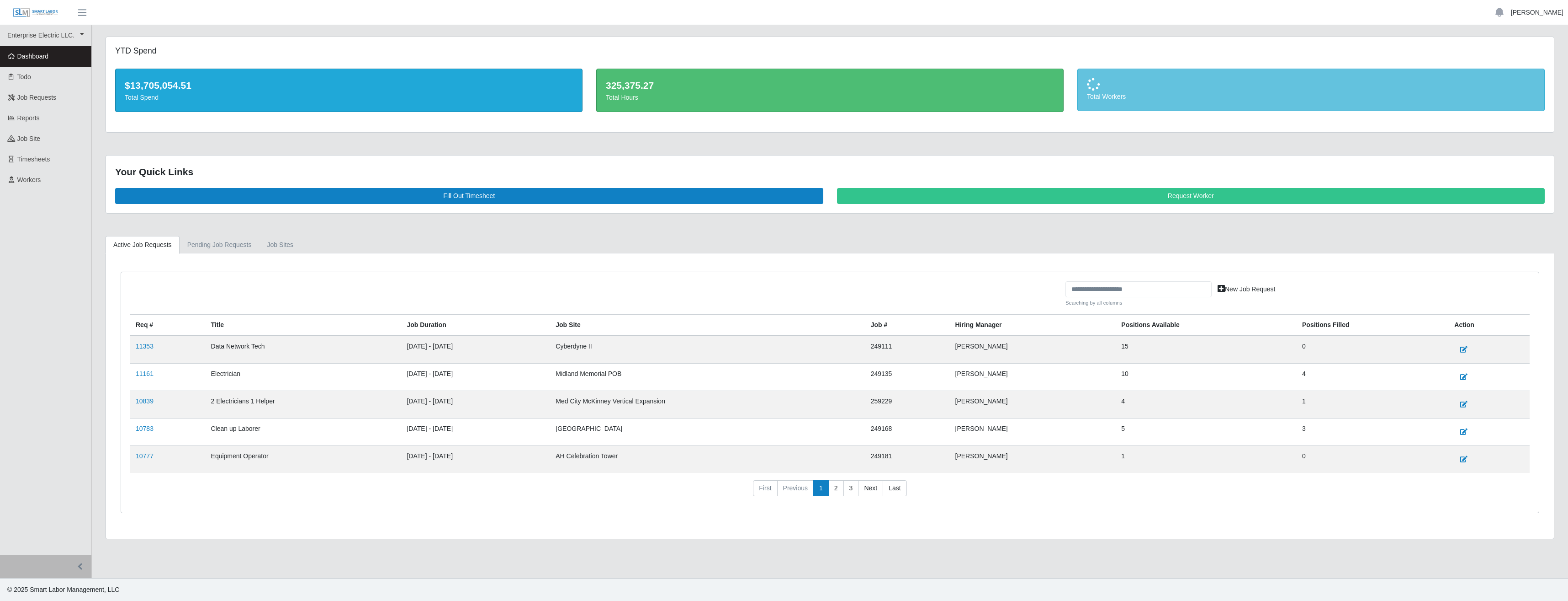
click at [1543, 13] on link "Reed Collins" at bounding box center [1537, 12] width 52 height 10
click at [1273, 43] on div "YTD Spend $13,705,054.51 Total Spend 325,375.27 Total Hours Total Workers" at bounding box center [829, 85] width 1448 height 95
drag, startPoint x: 1546, startPoint y: 13, endPoint x: 1371, endPoint y: 55, distance: 180.0
click at [1546, 13] on link "Reed Collins" at bounding box center [1537, 12] width 52 height 10
click at [1524, 61] on link "Logout" at bounding box center [1526, 63] width 82 height 19
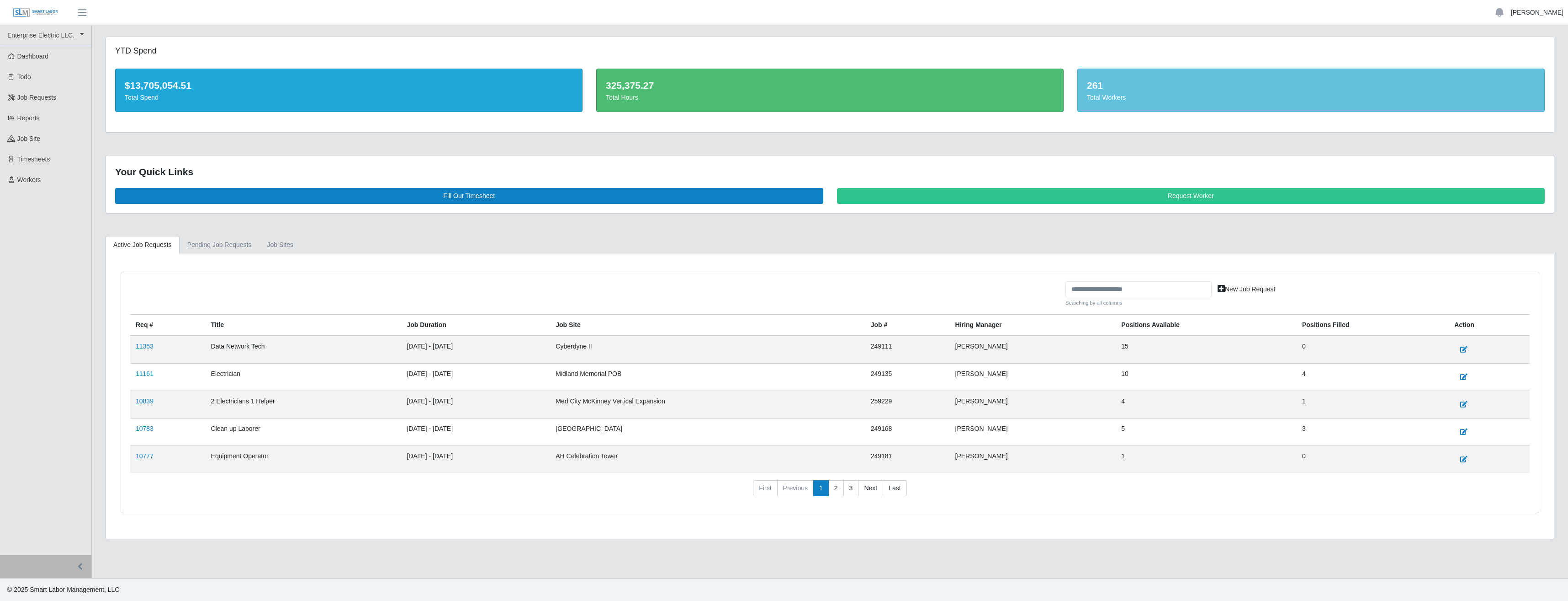
click at [1535, 13] on link "Reed Collins" at bounding box center [1537, 12] width 52 height 10
click at [1512, 63] on link "Logout" at bounding box center [1526, 63] width 82 height 19
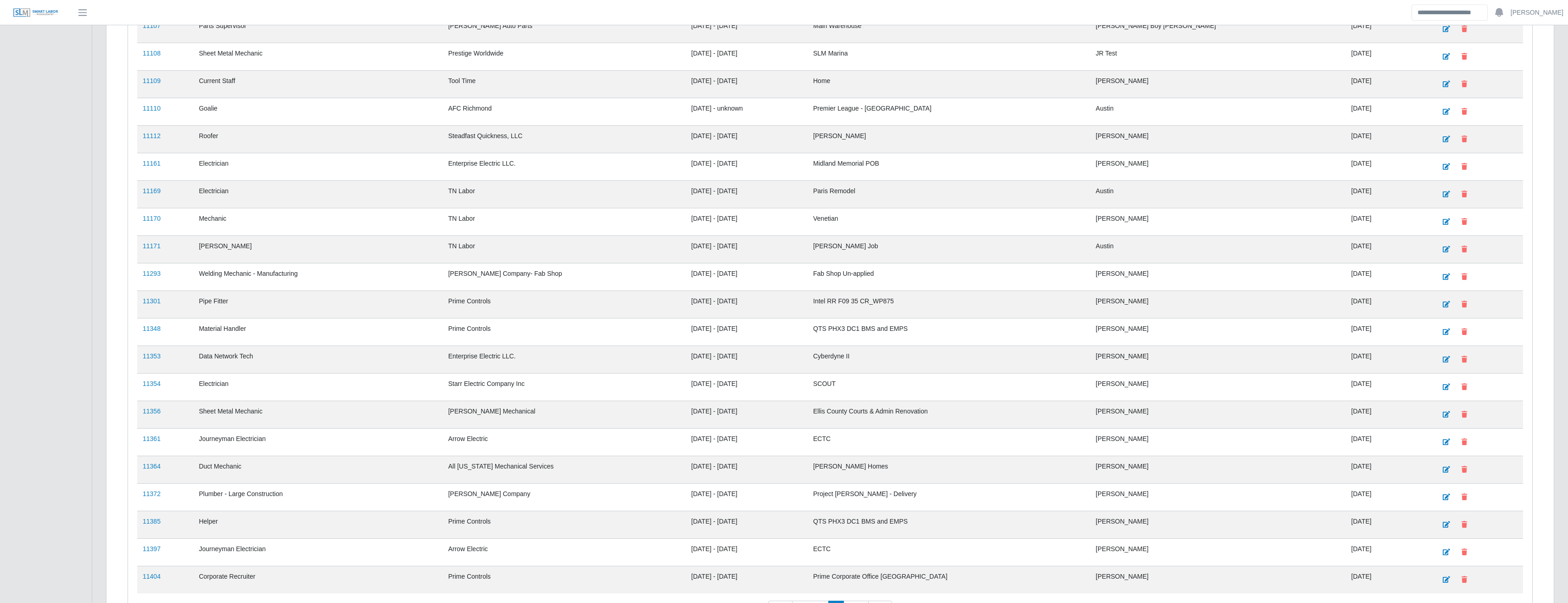
scroll to position [858, 0]
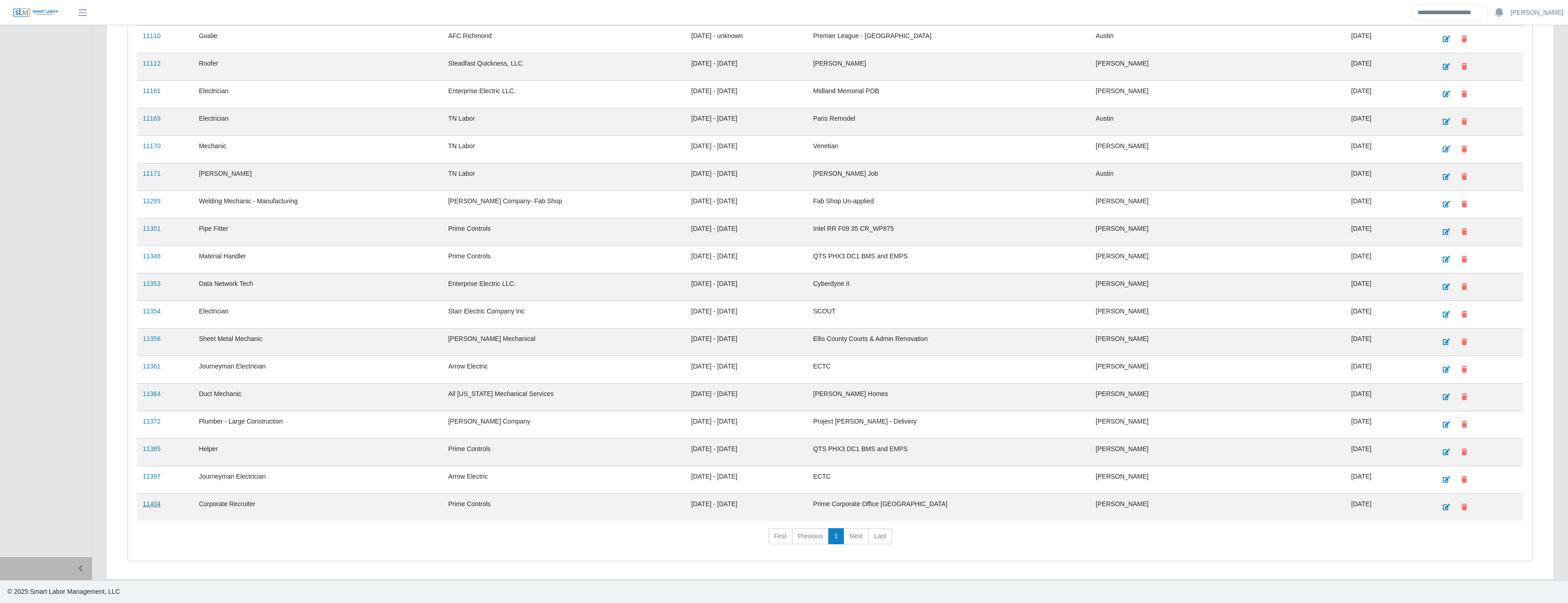
click at [155, 507] on link "11404" at bounding box center [152, 503] width 18 height 7
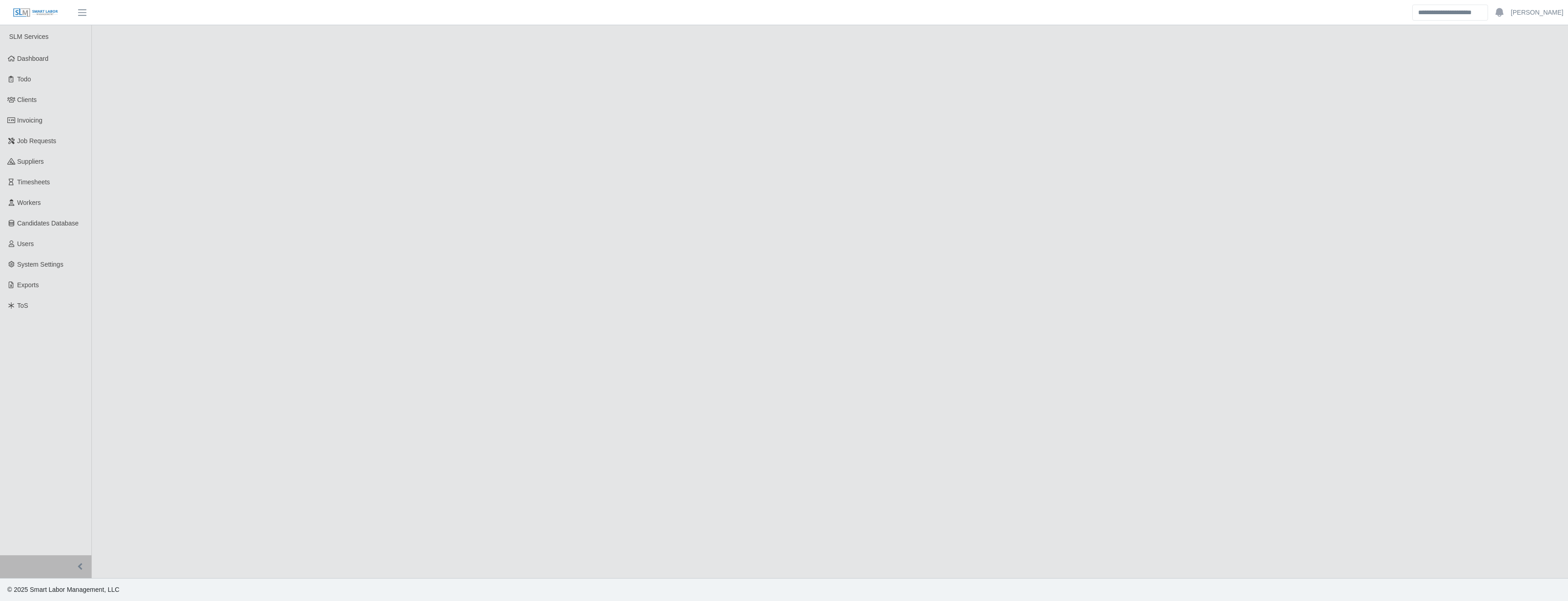
select select "****"
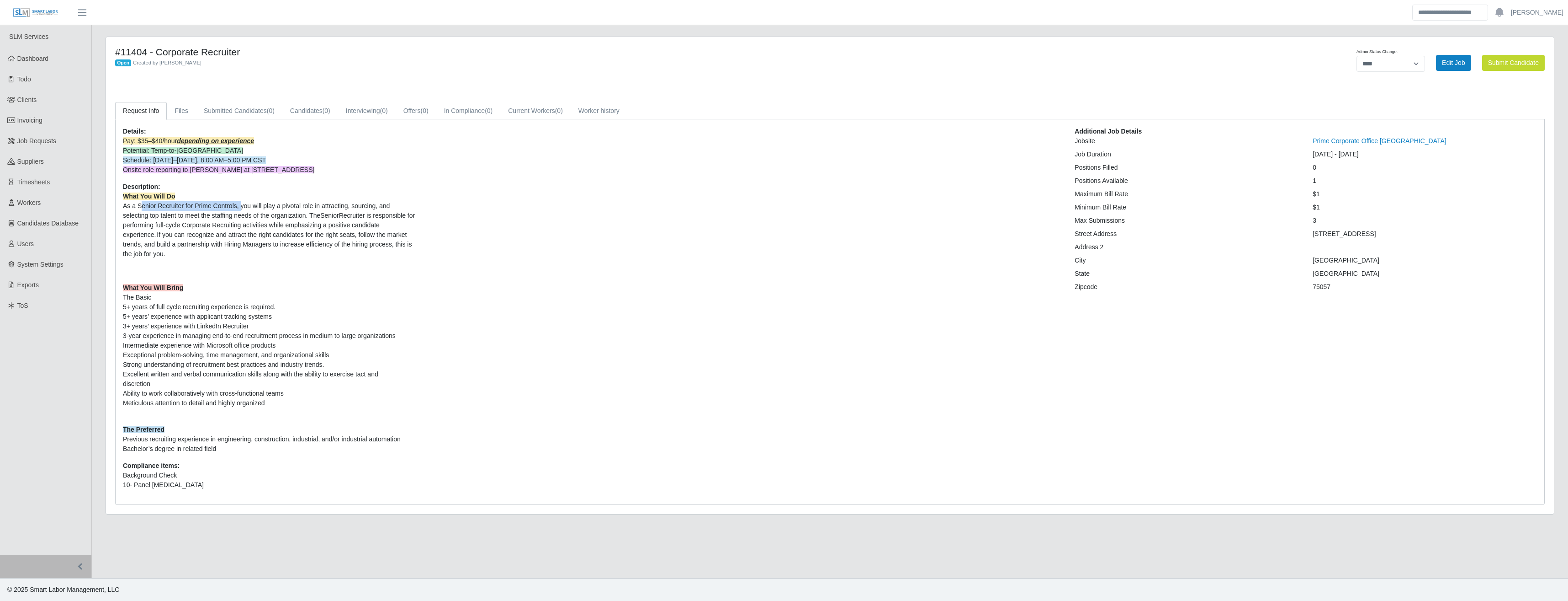
drag, startPoint x: 139, startPoint y: 206, endPoint x: 237, endPoint y: 207, distance: 98.0
click at [237, 207] on span "What You Will Do As a Senior Recruiter for Prime Controls, you will play a pivo…" at bounding box center [269, 224] width 292 height 65
click at [35, 63] on link "Dashboard" at bounding box center [45, 59] width 92 height 21
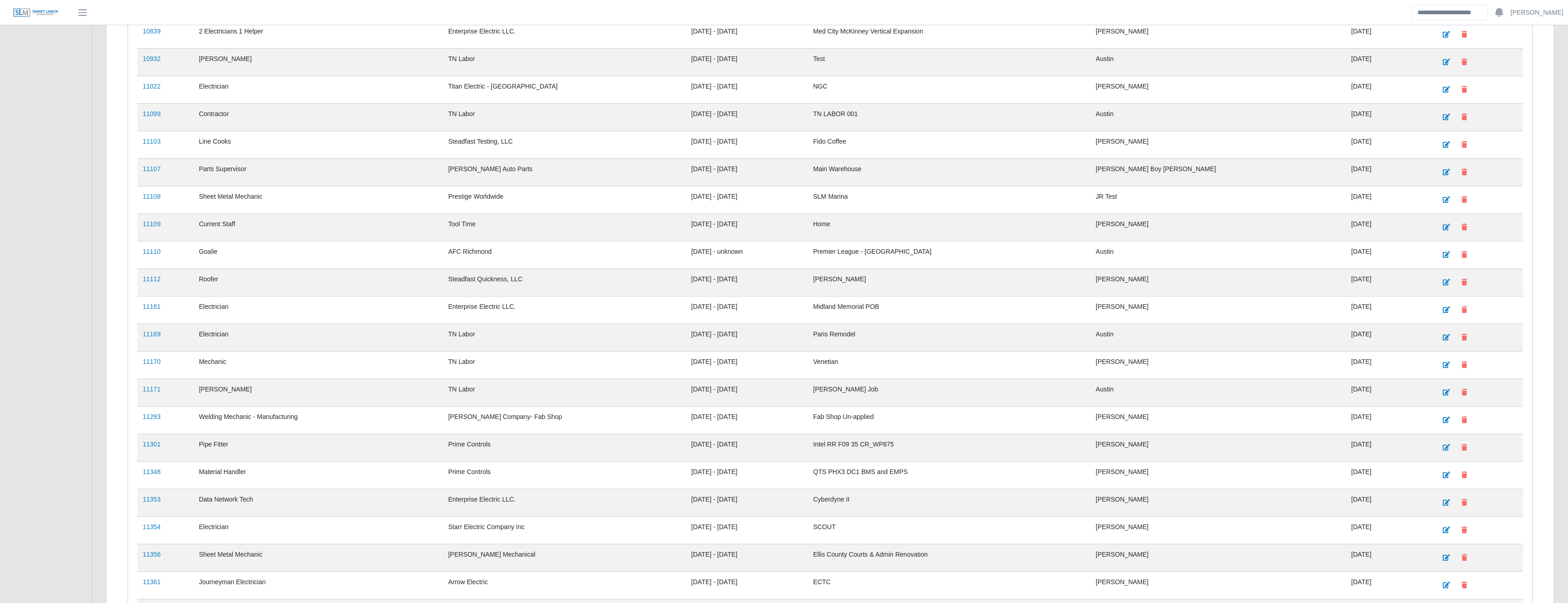
scroll to position [858, 0]
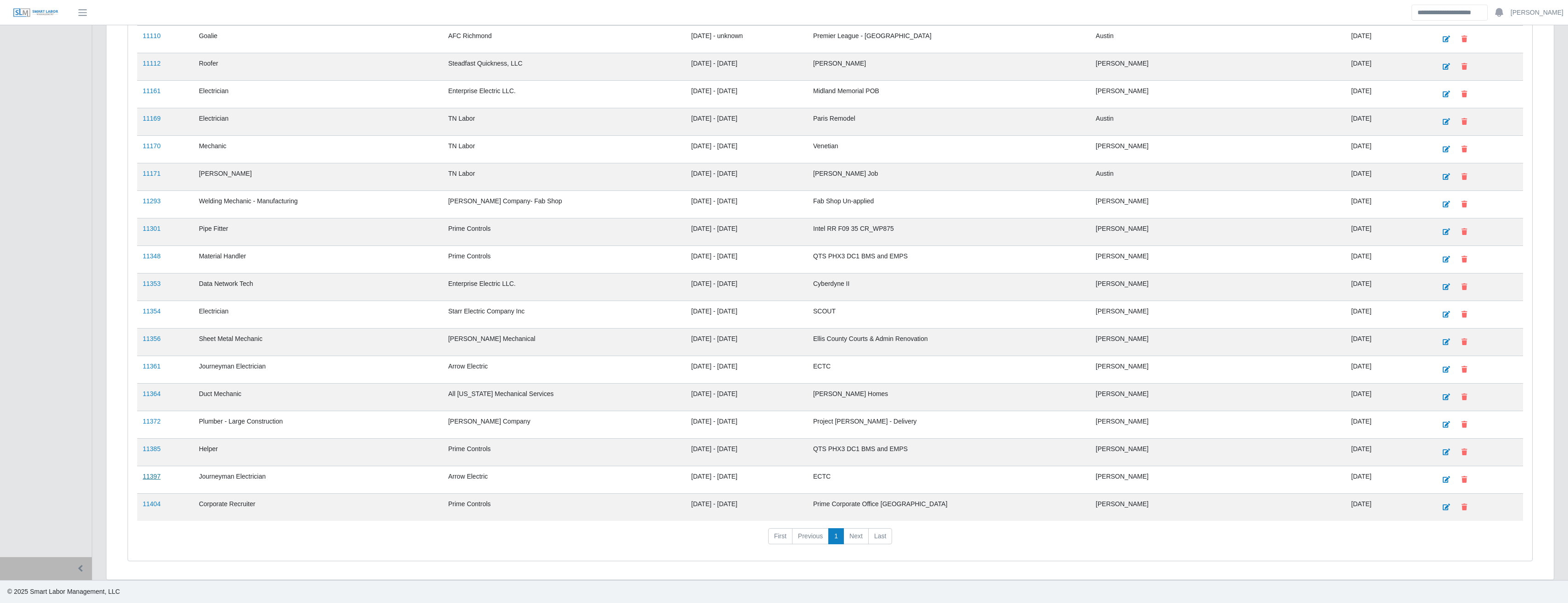
click at [154, 477] on link "11397" at bounding box center [152, 476] width 18 height 7
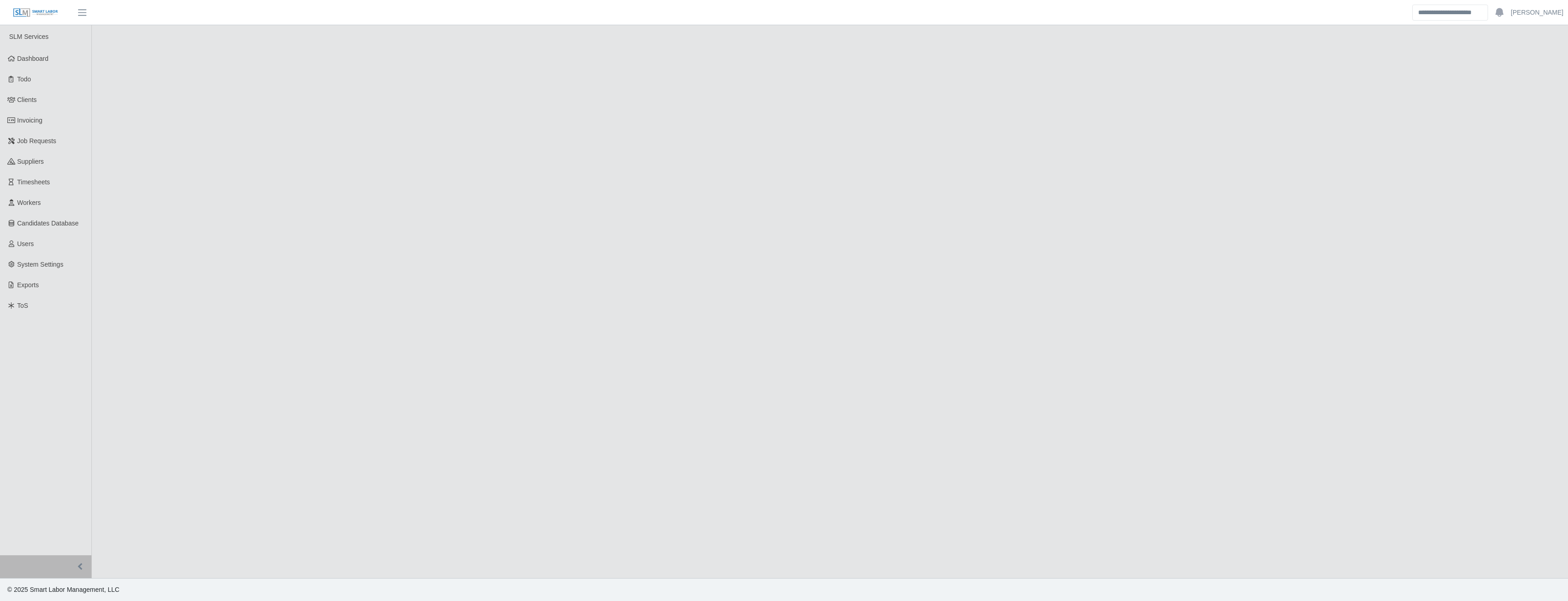
select select "****"
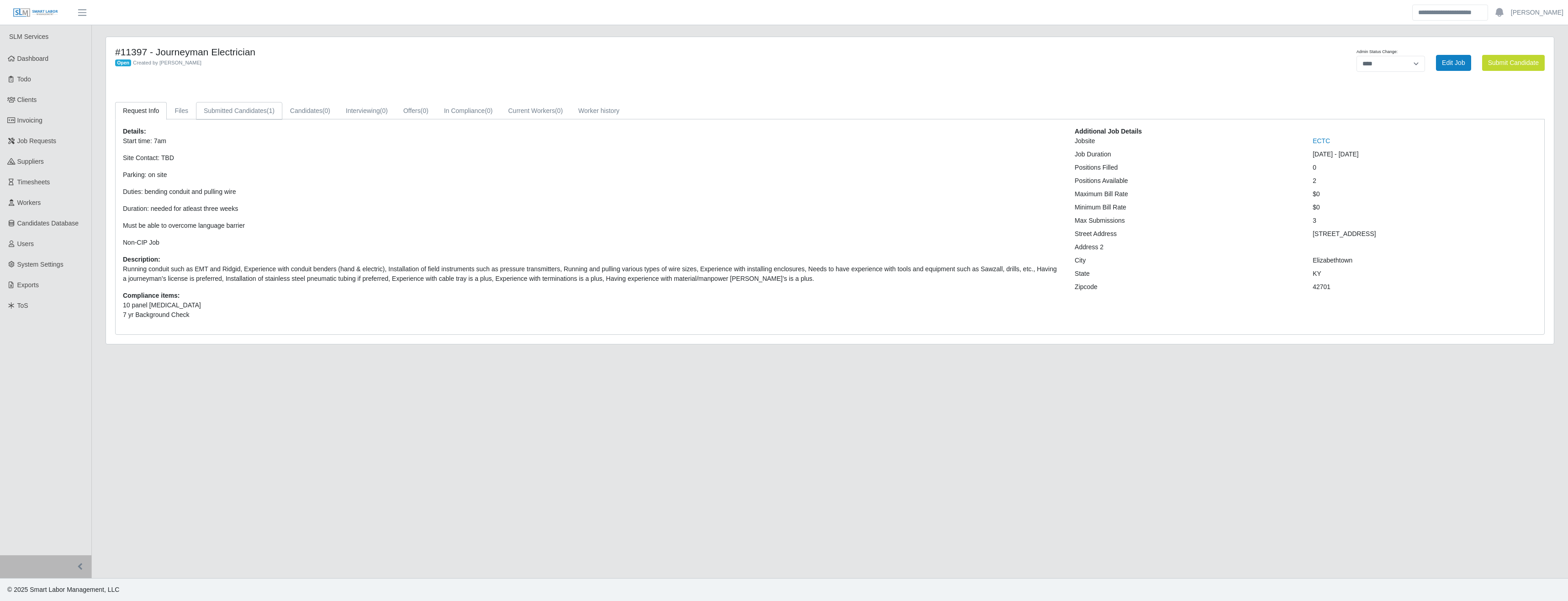
click at [250, 108] on link "Submitted Candidates (1)" at bounding box center [239, 111] width 86 height 18
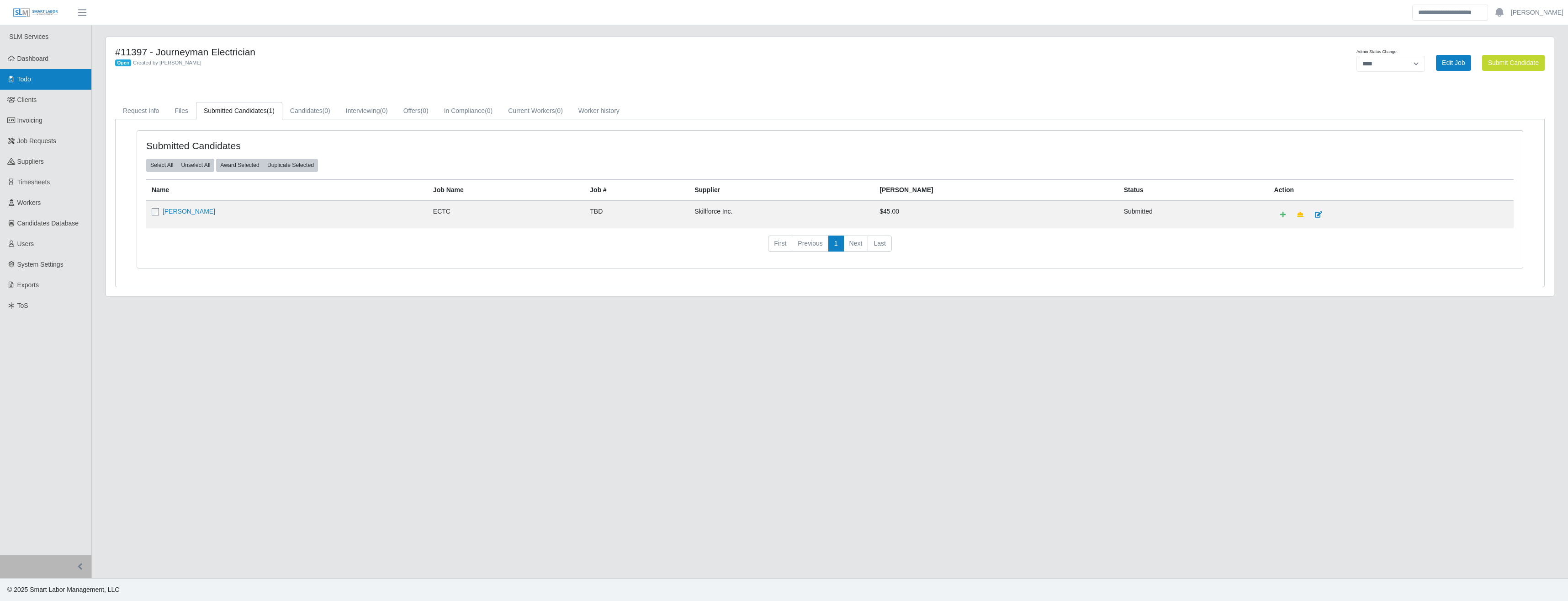
click at [24, 79] on span "Todo" at bounding box center [24, 79] width 13 height 7
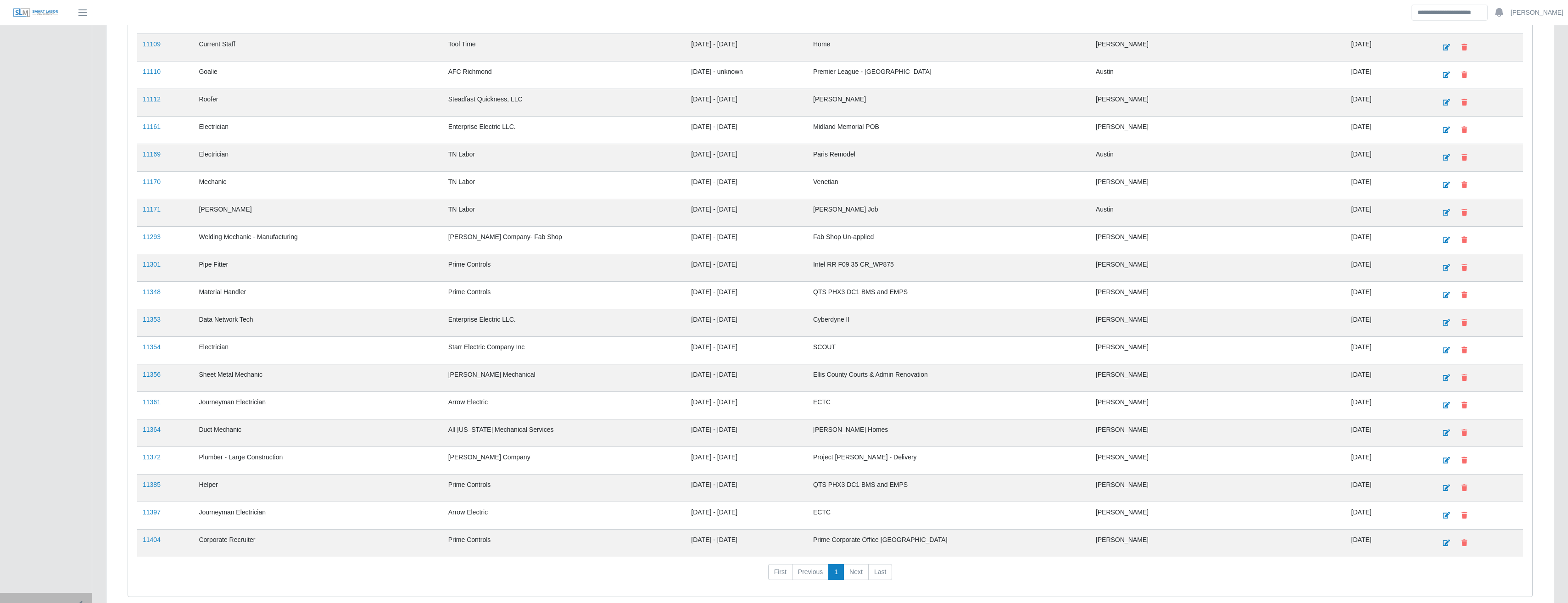
scroll to position [858, 0]
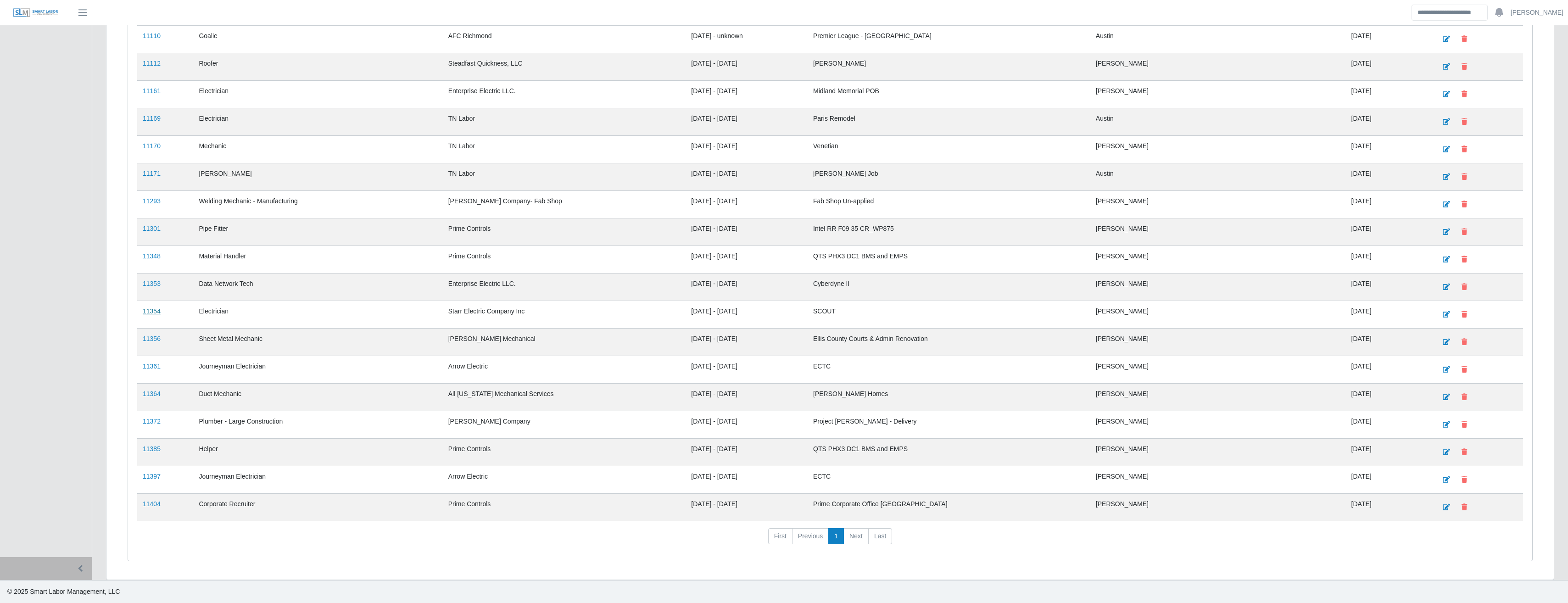
click at [155, 311] on link "11354" at bounding box center [152, 311] width 18 height 7
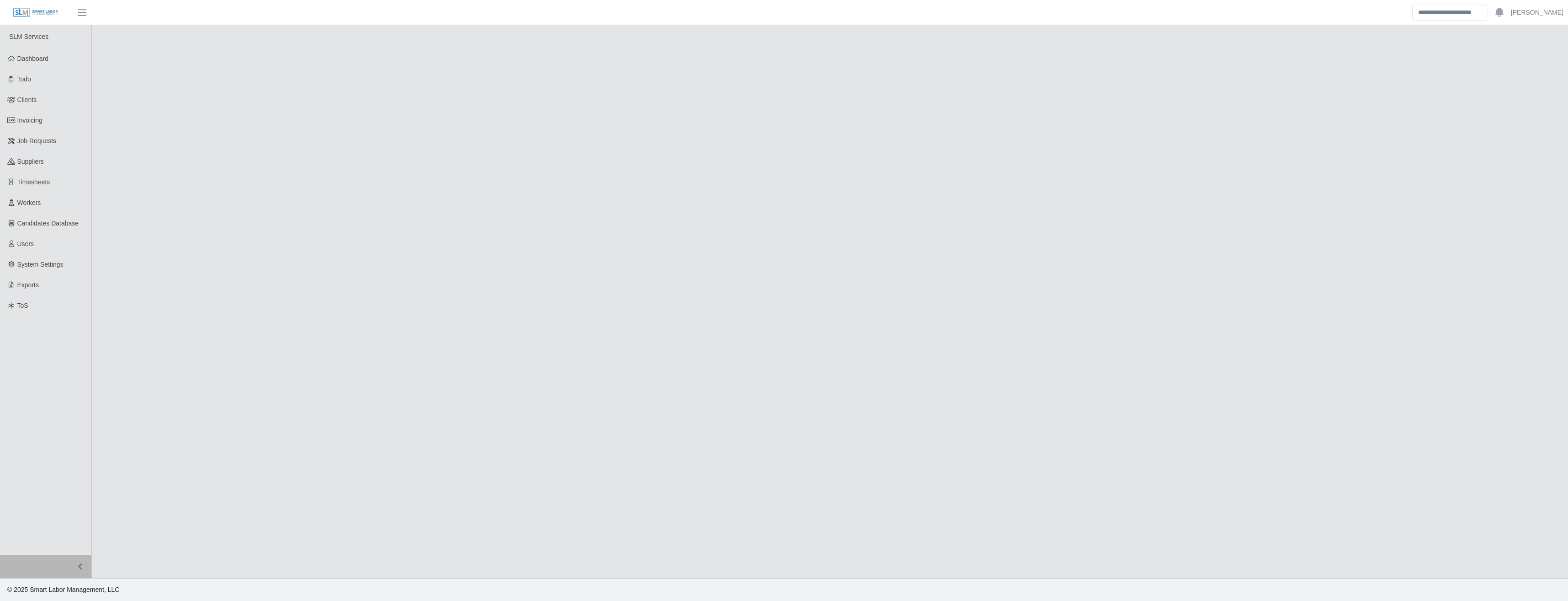
select select "****"
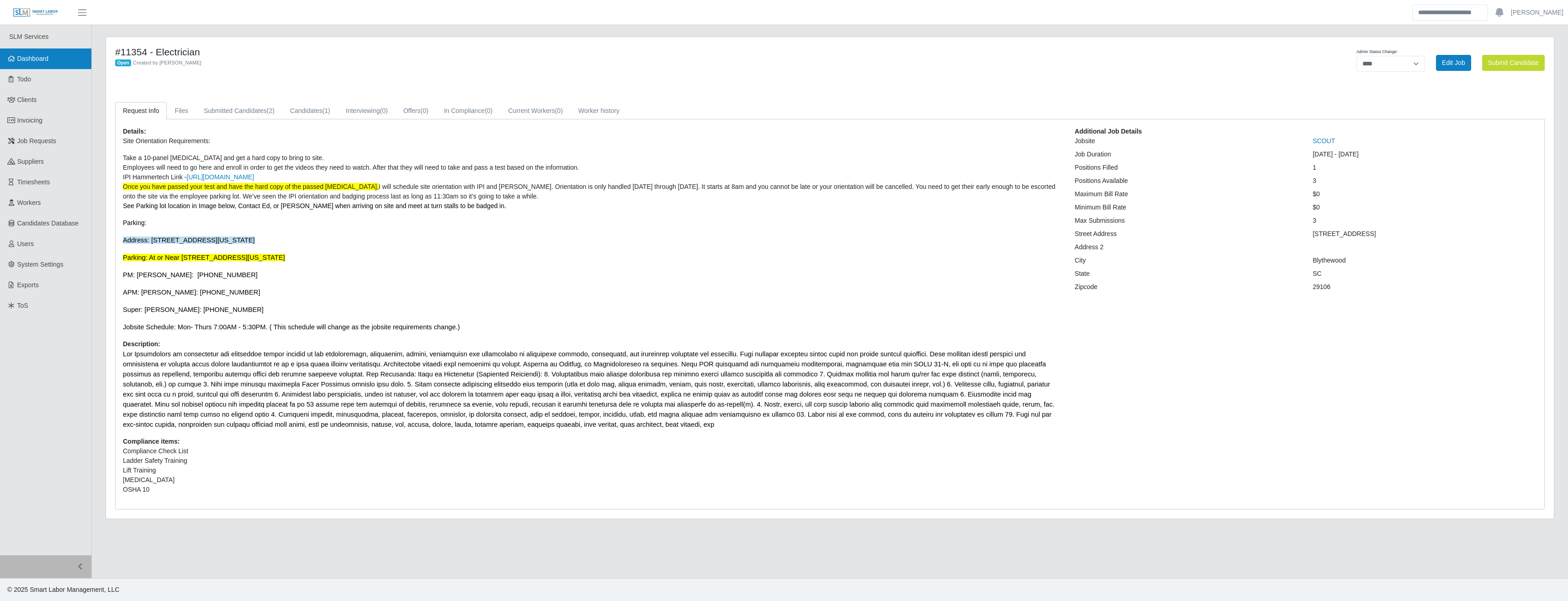
click at [30, 60] on span "Dashboard" at bounding box center [33, 59] width 31 height 7
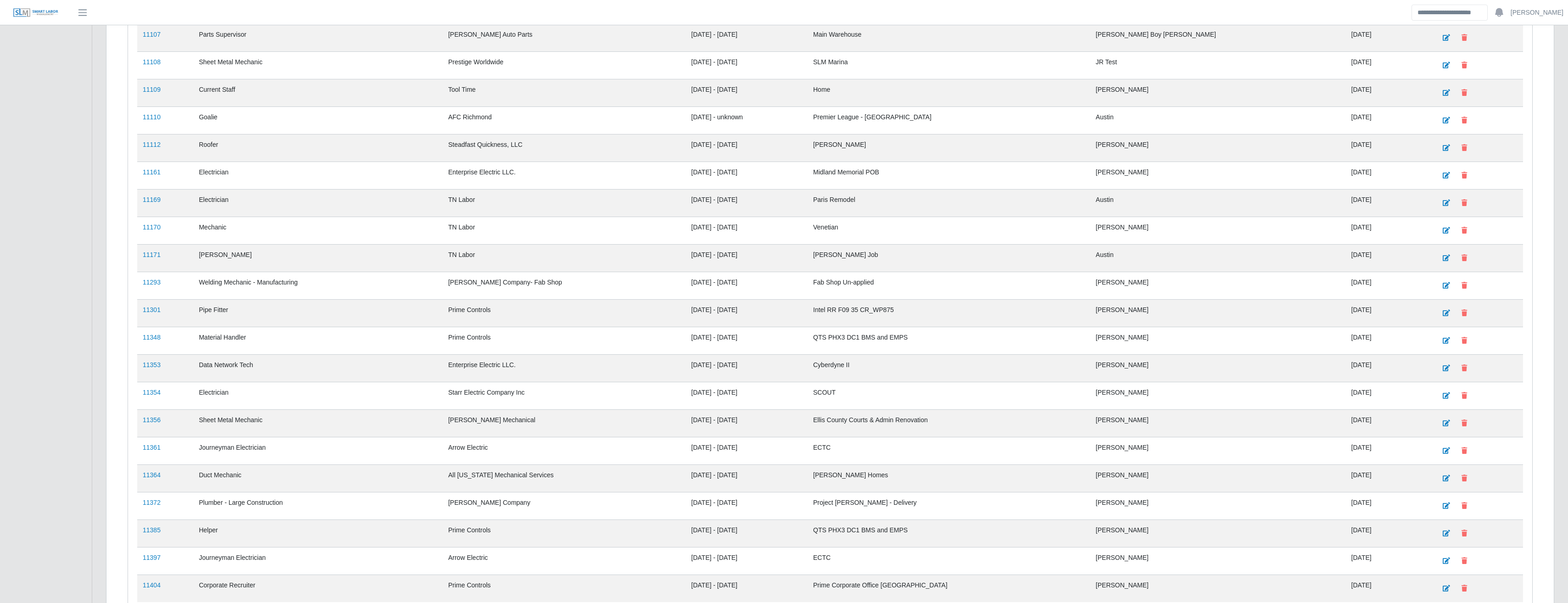
scroll to position [858, 0]
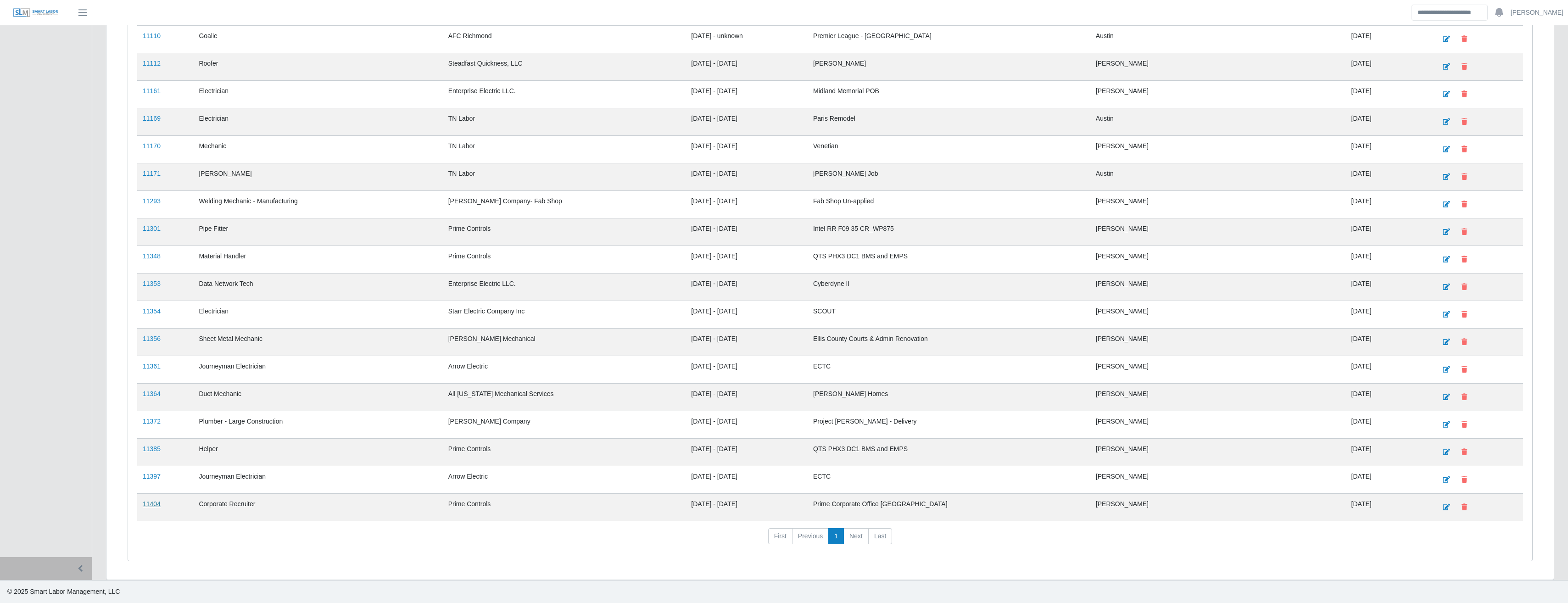
click at [150, 504] on link "11404" at bounding box center [152, 503] width 18 height 7
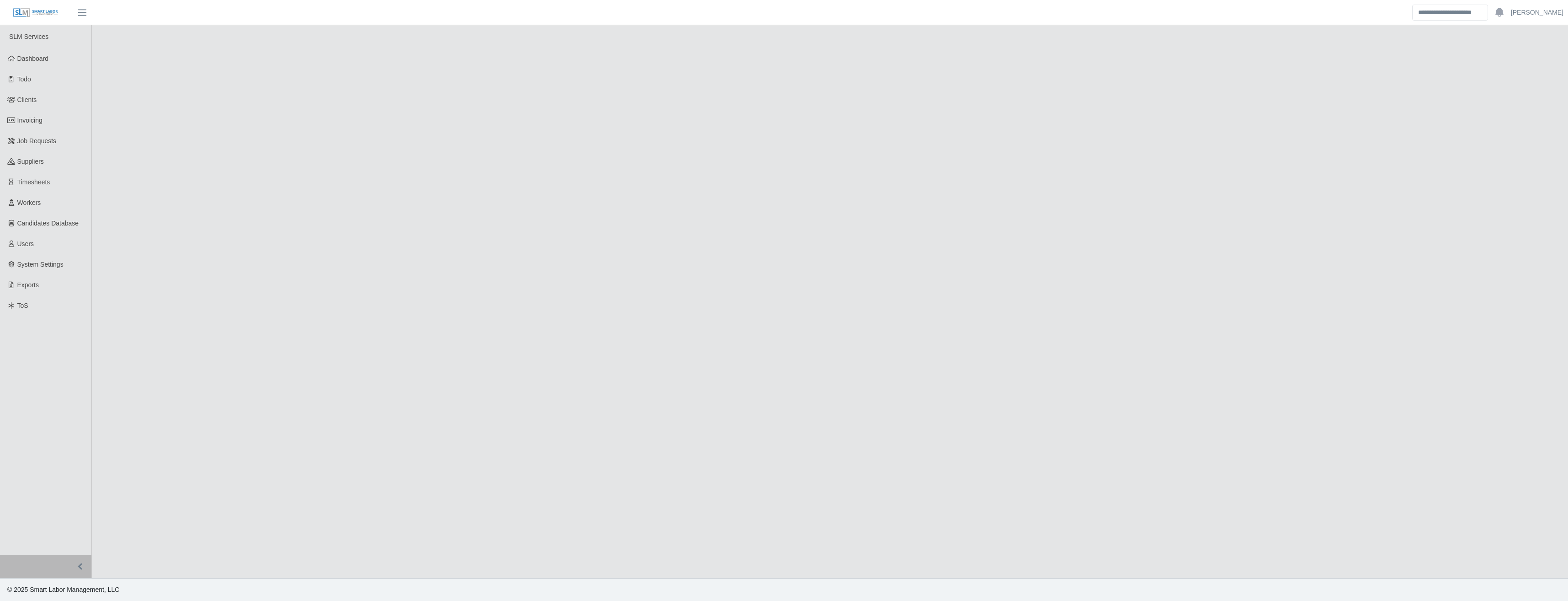
select select "****"
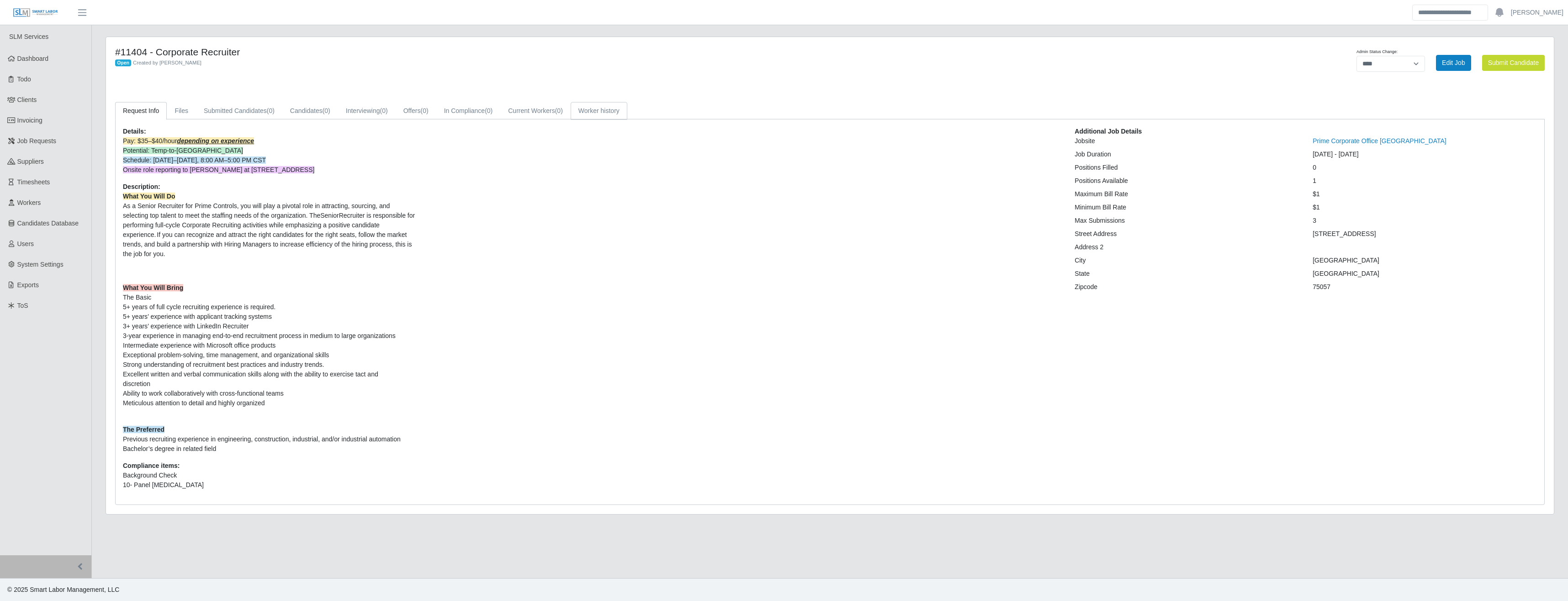
click at [607, 118] on link "Worker history" at bounding box center [599, 111] width 57 height 18
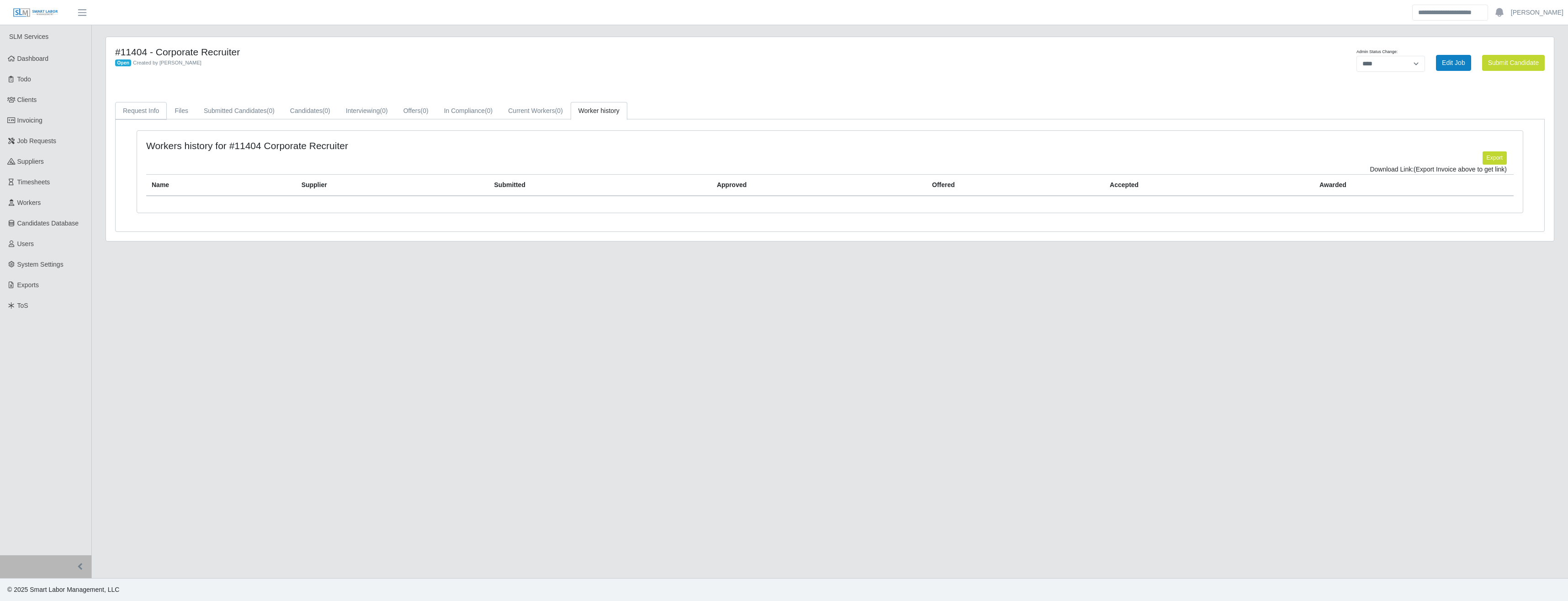
click at [136, 112] on link "Request Info" at bounding box center [140, 111] width 51 height 18
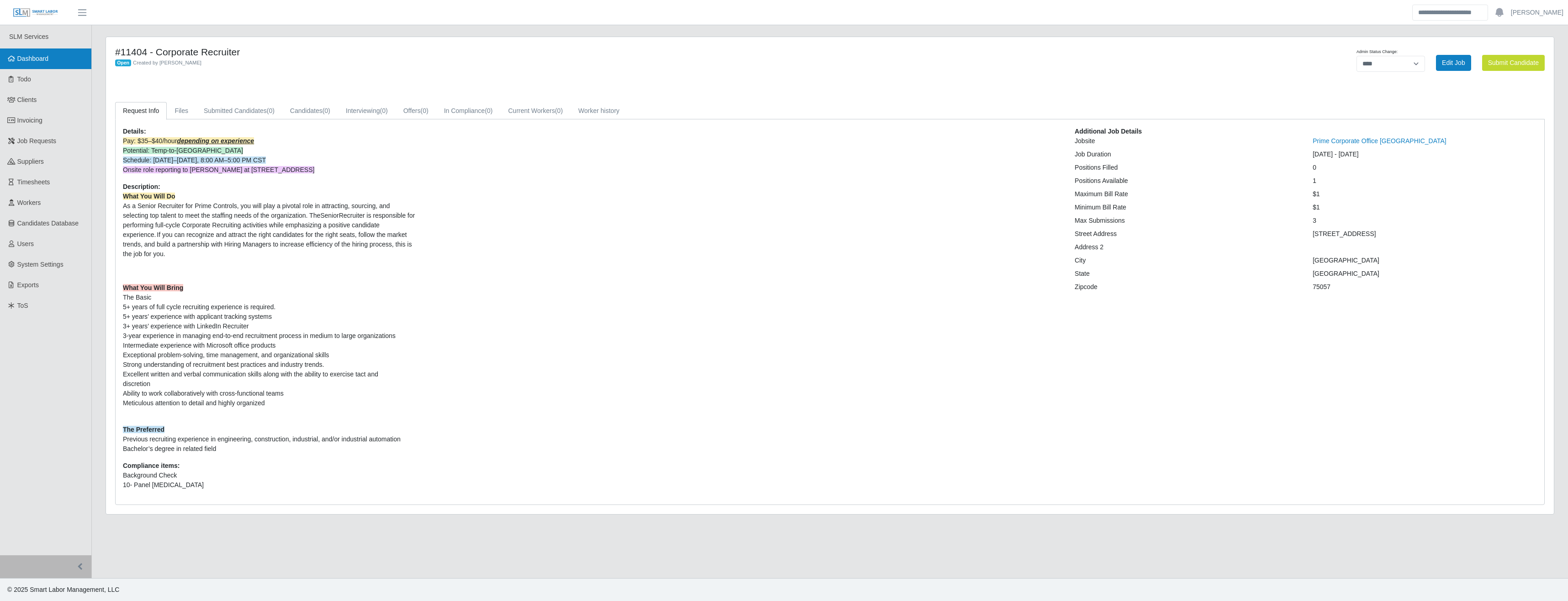
click at [43, 62] on span "Dashboard" at bounding box center [33, 59] width 31 height 7
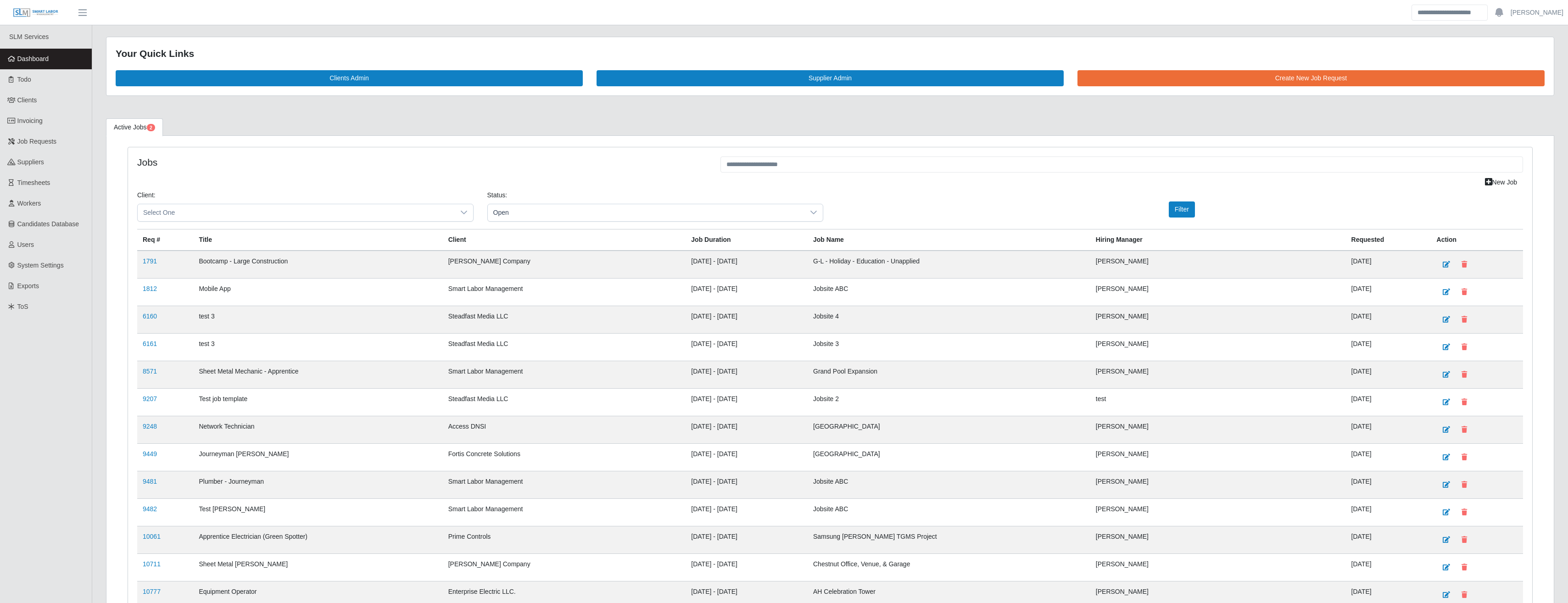
drag, startPoint x: 22, startPoint y: 105, endPoint x: 276, endPoint y: 159, distance: 259.7
click at [22, 105] on link "Clients" at bounding box center [46, 100] width 92 height 21
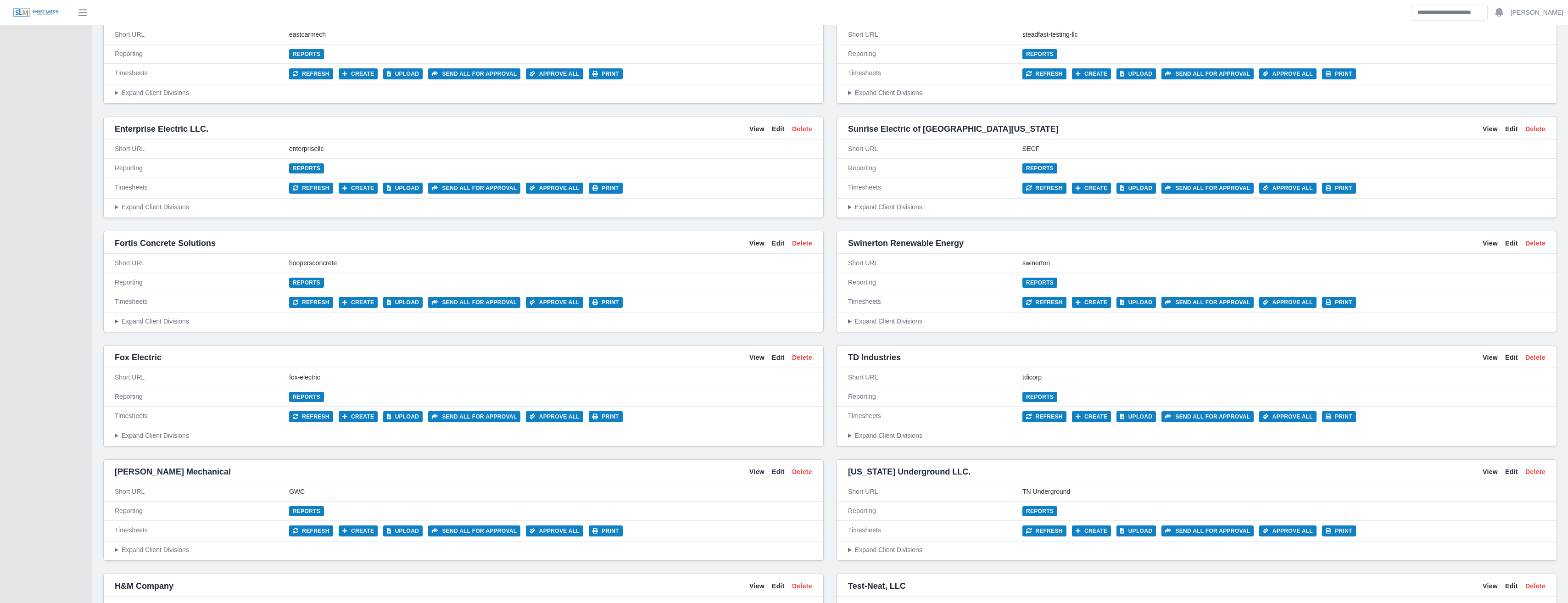
scroll to position [2065, 0]
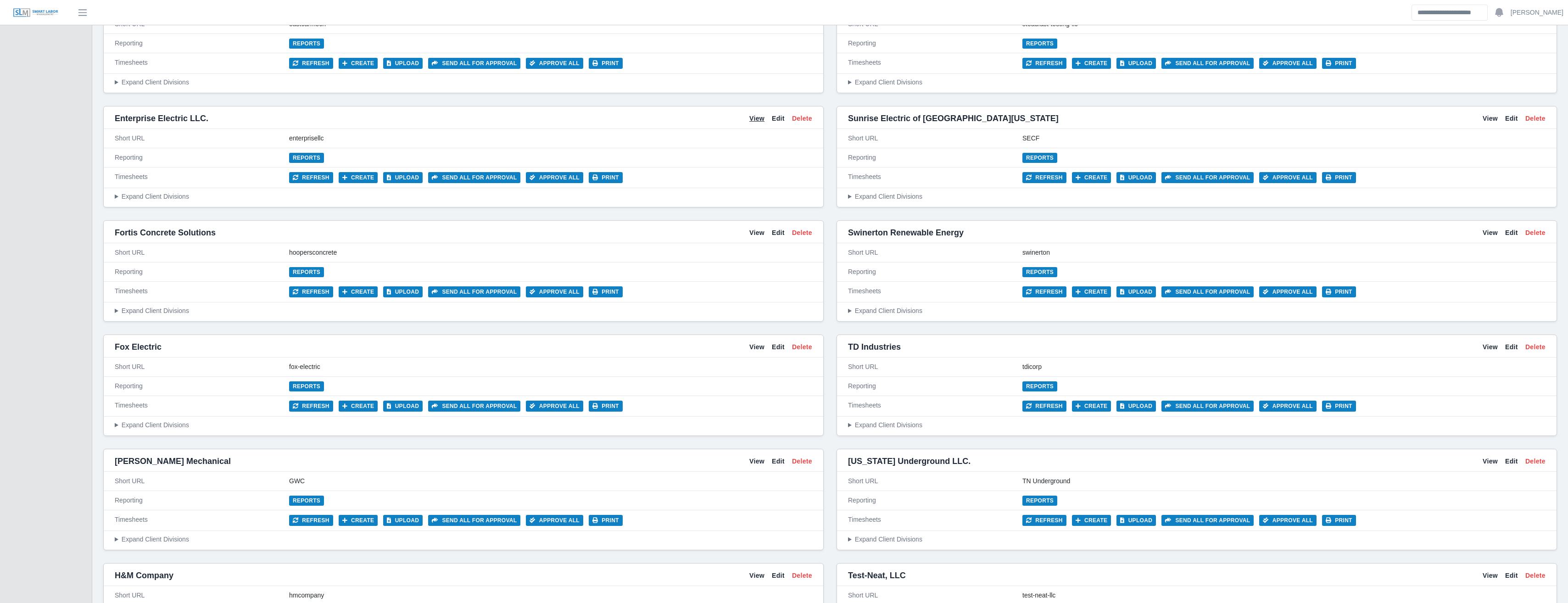
click at [751, 120] on link "View" at bounding box center [757, 118] width 15 height 10
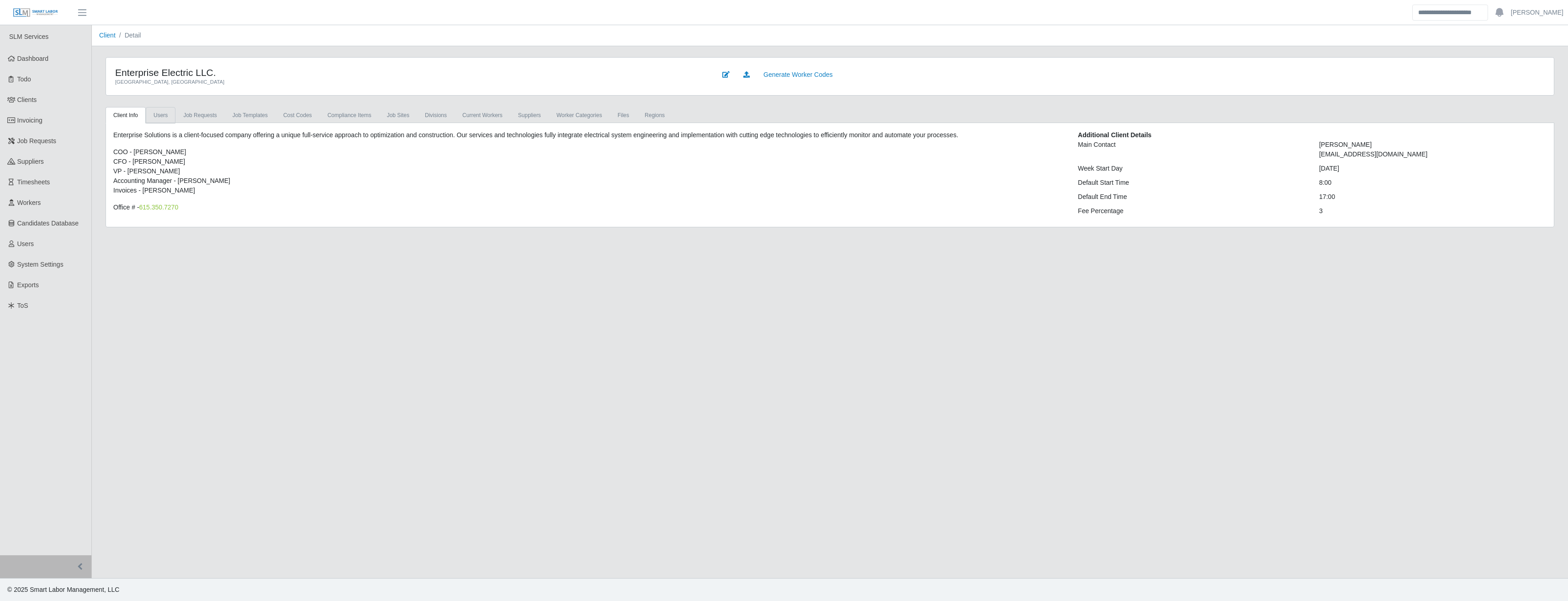
click at [157, 117] on link "Users" at bounding box center [161, 115] width 30 height 16
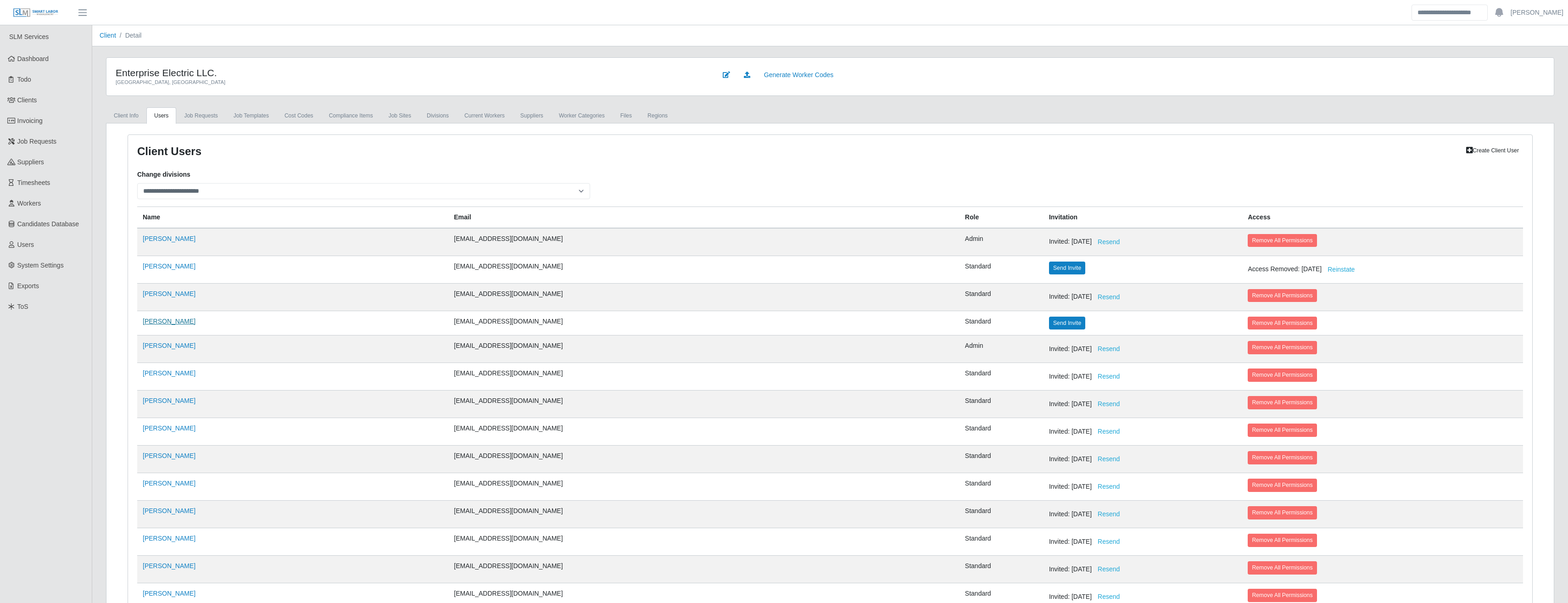
click at [159, 321] on link "[PERSON_NAME]" at bounding box center [169, 321] width 52 height 7
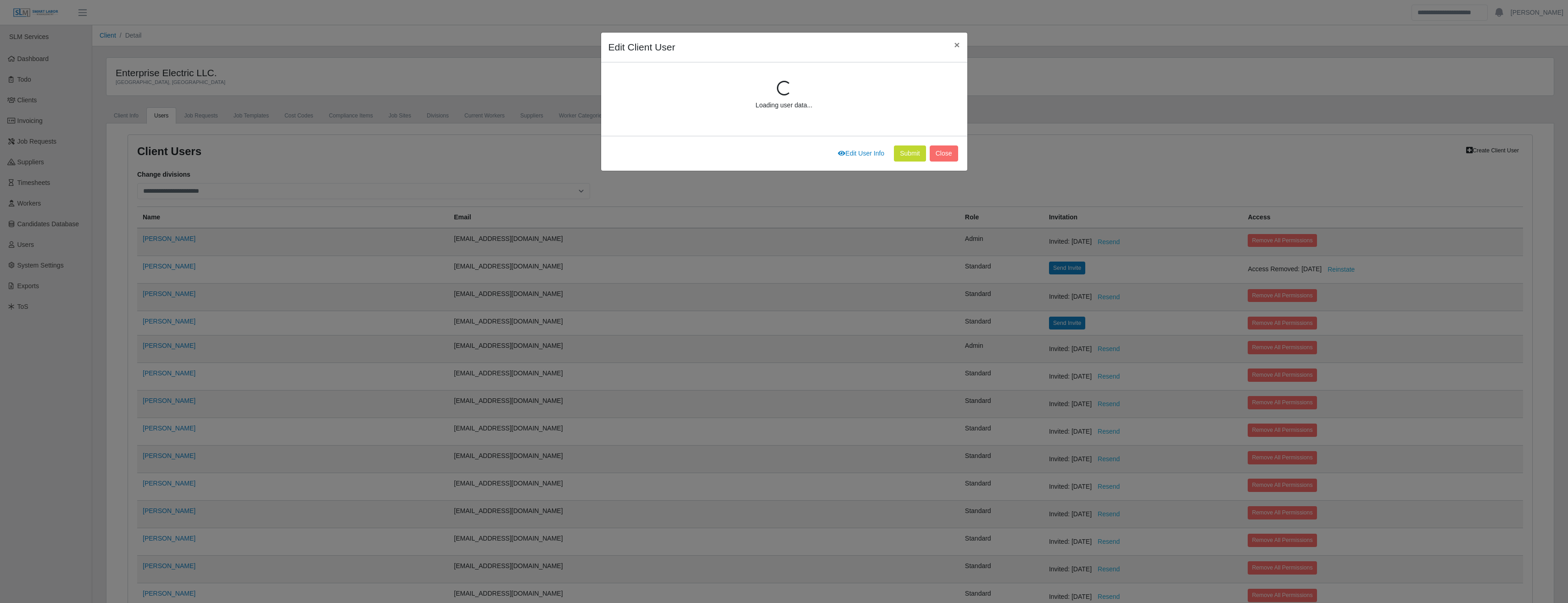
scroll to position [123, 0]
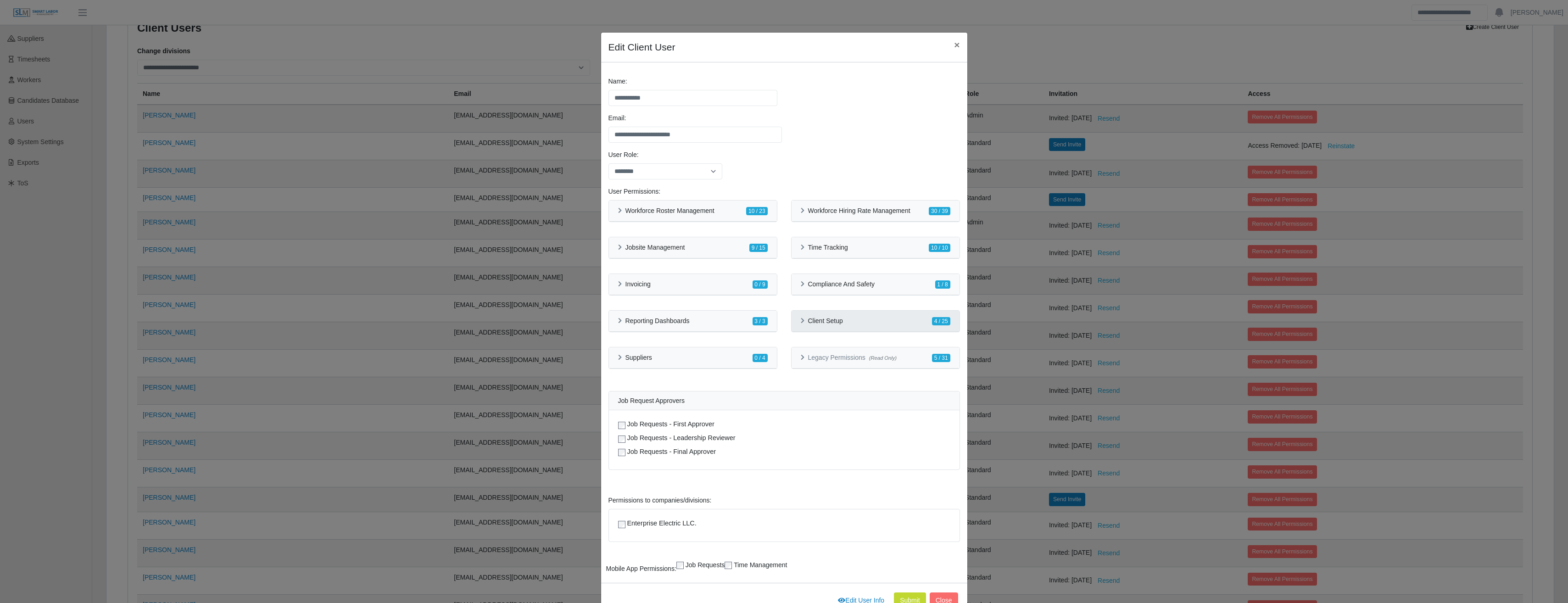
click at [791, 322] on div "Client Setup 4 / 25" at bounding box center [875, 321] width 168 height 21
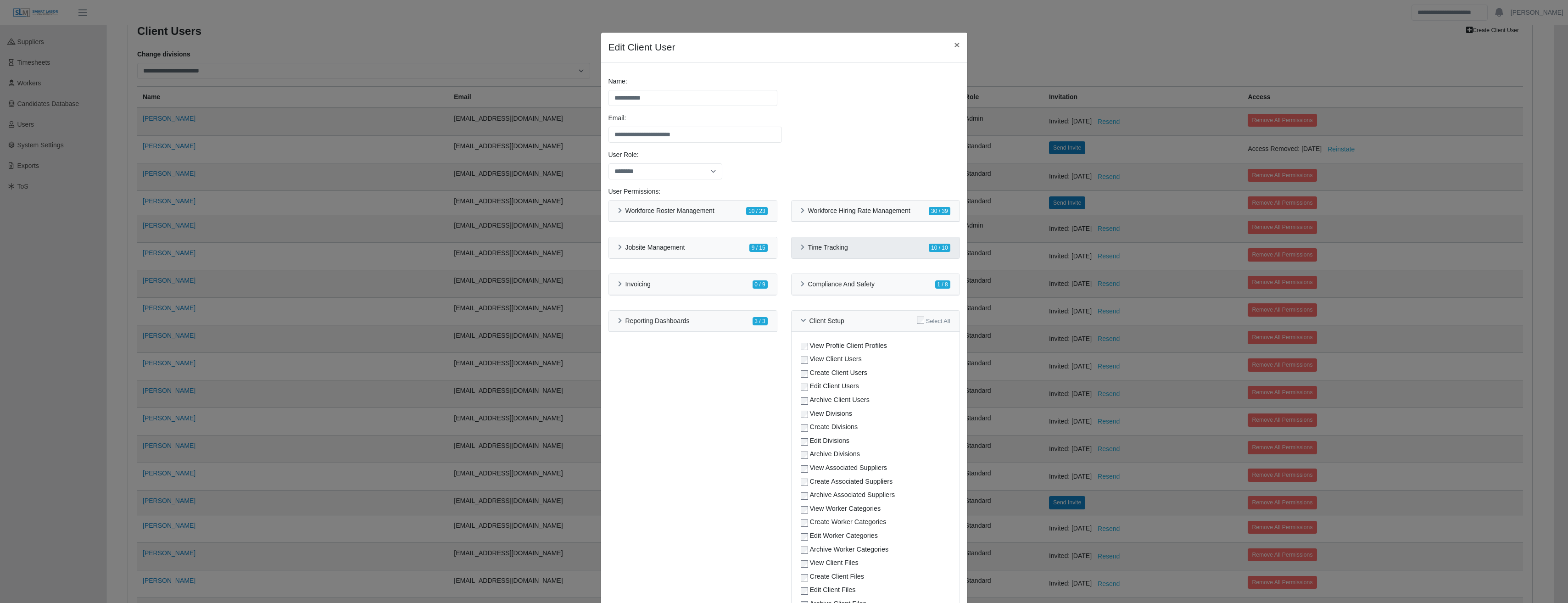
scroll to position [118, 0]
click at [801, 249] on icon at bounding box center [802, 248] width 4 height 6
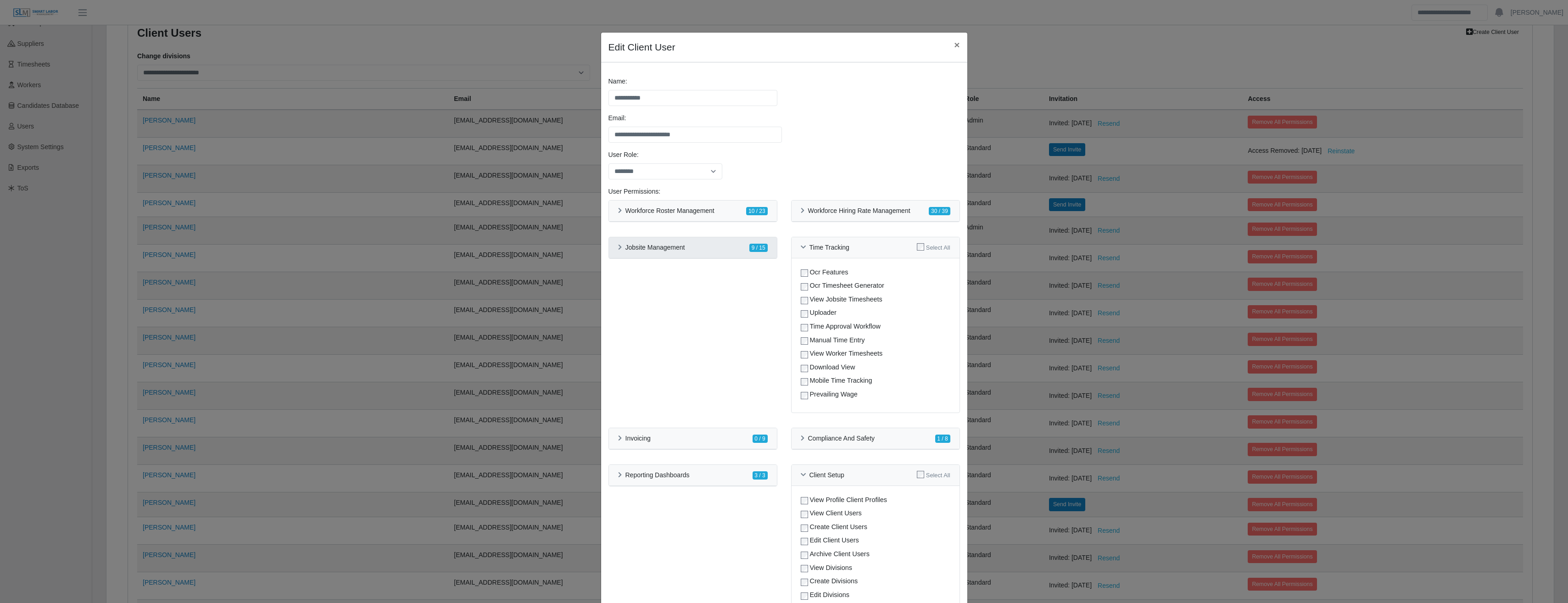
click at [618, 247] on icon at bounding box center [620, 248] width 4 height 6
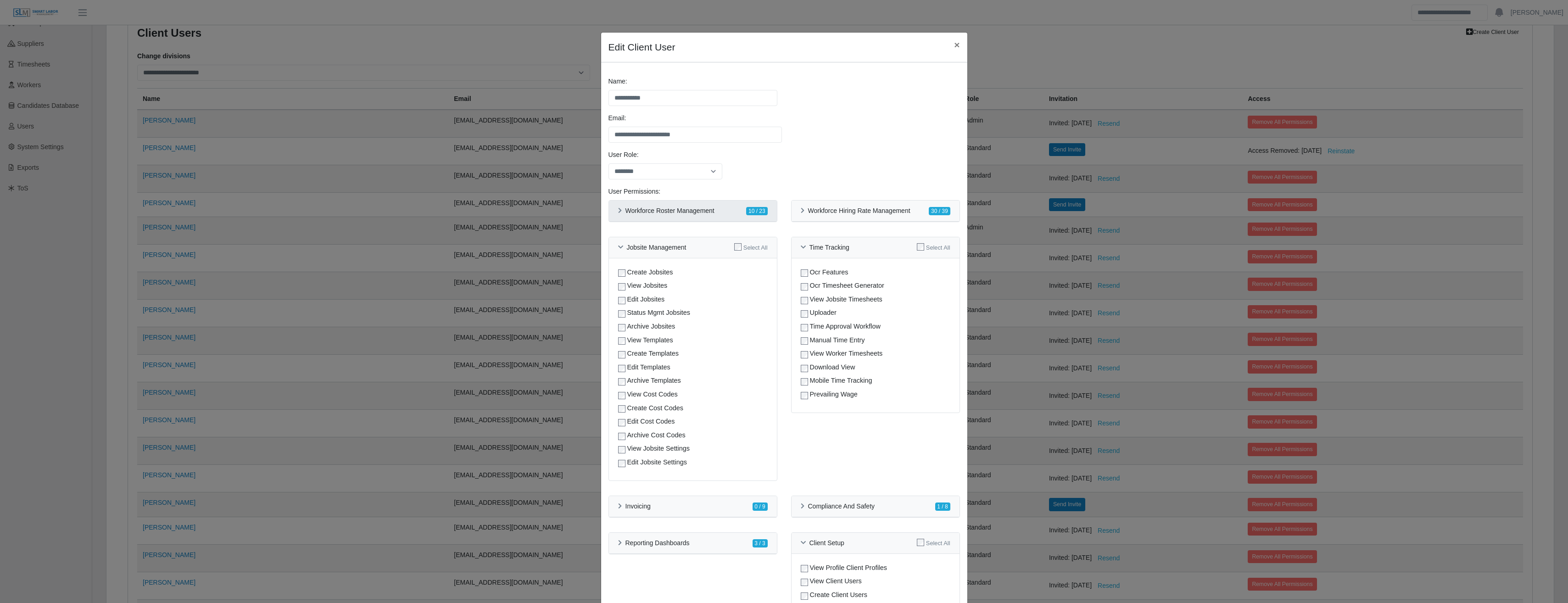
click at [618, 211] on icon at bounding box center [620, 211] width 4 height 6
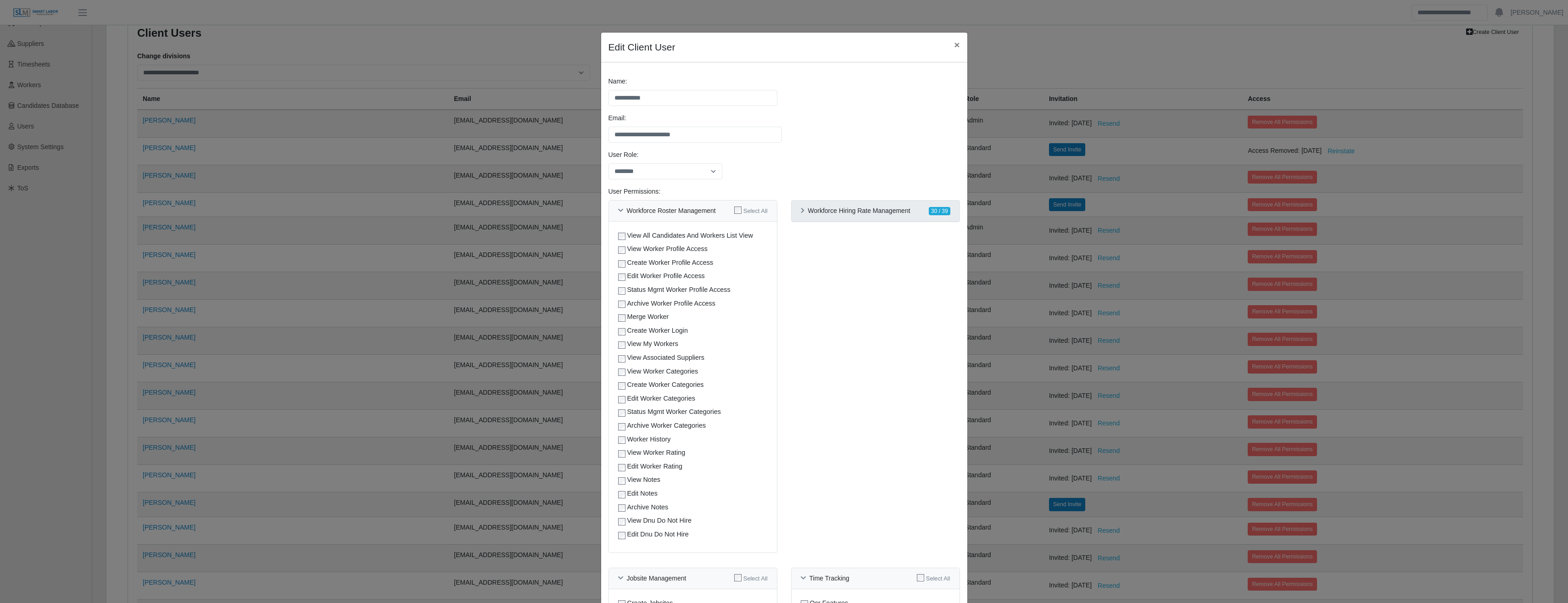
click at [801, 214] on div "Workforce Hiring Rate Management" at bounding box center [855, 210] width 110 height 7
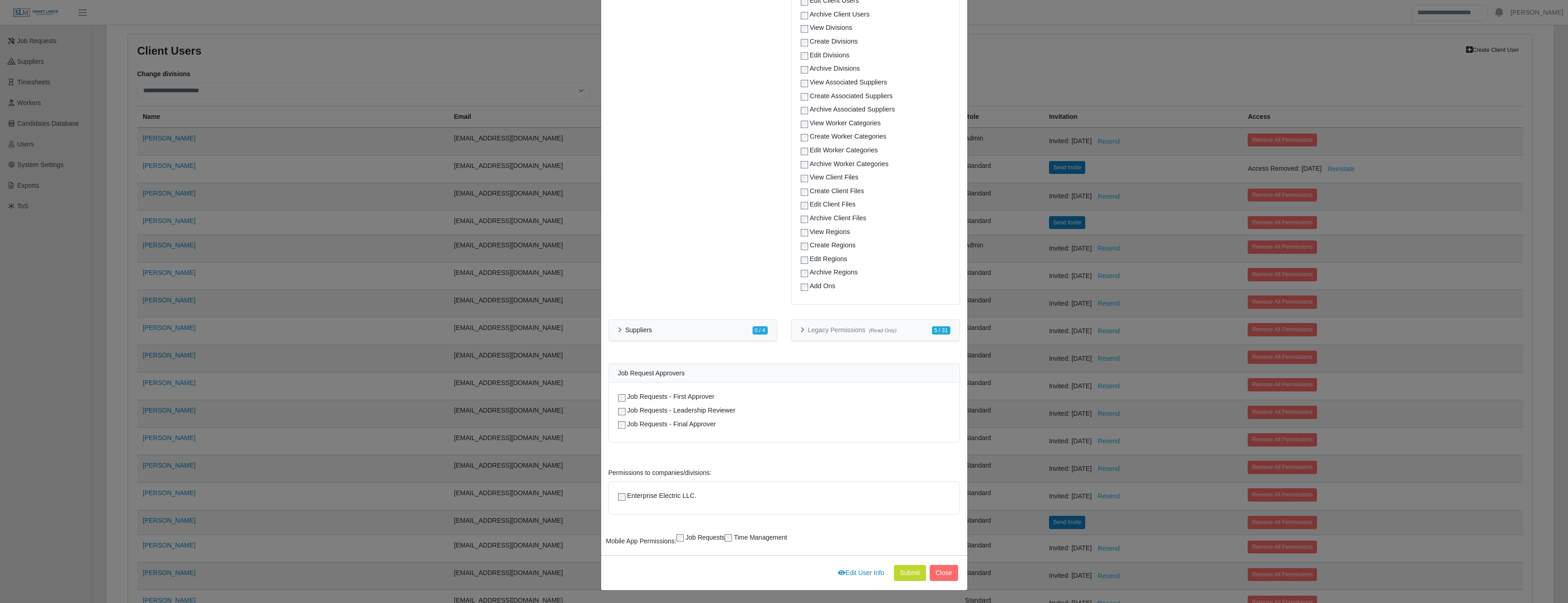
scroll to position [1156, 0]
click at [908, 566] on button "Submit" at bounding box center [909, 572] width 32 height 16
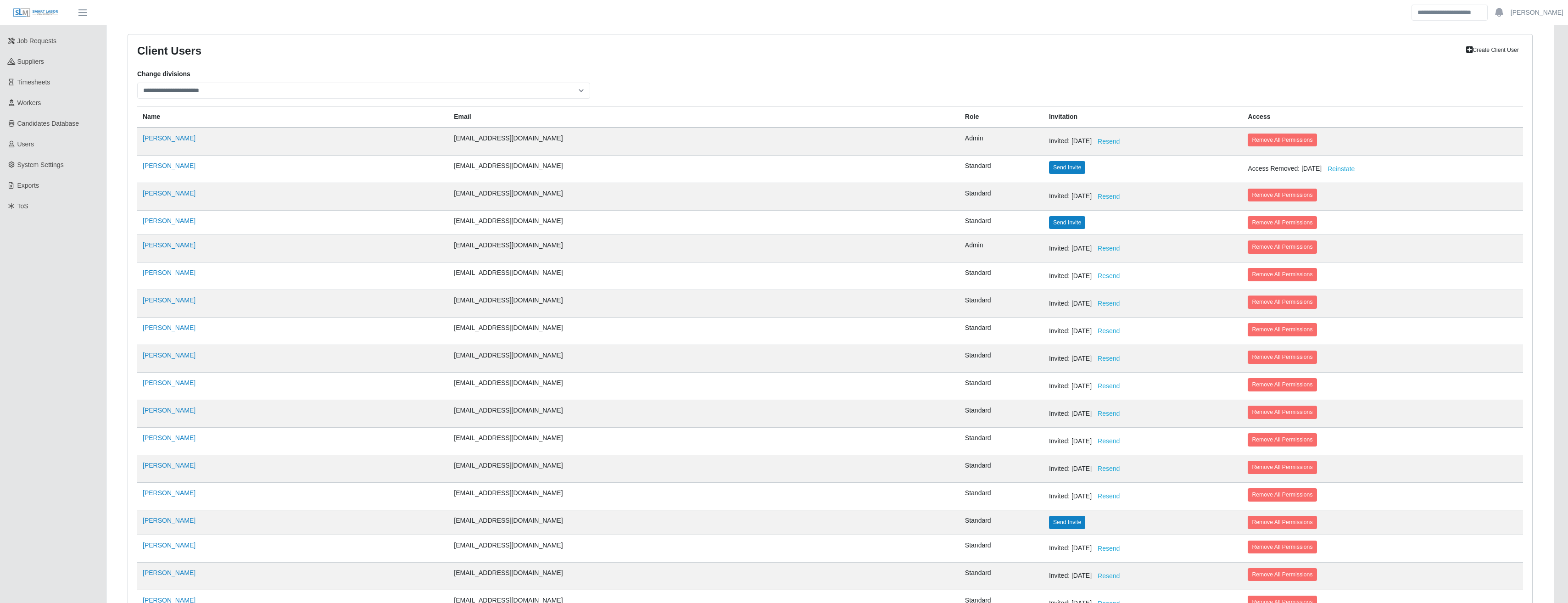
click at [174, 226] on td "[PERSON_NAME]" at bounding box center [293, 222] width 311 height 24
click at [168, 220] on link "[PERSON_NAME]" at bounding box center [169, 221] width 52 height 7
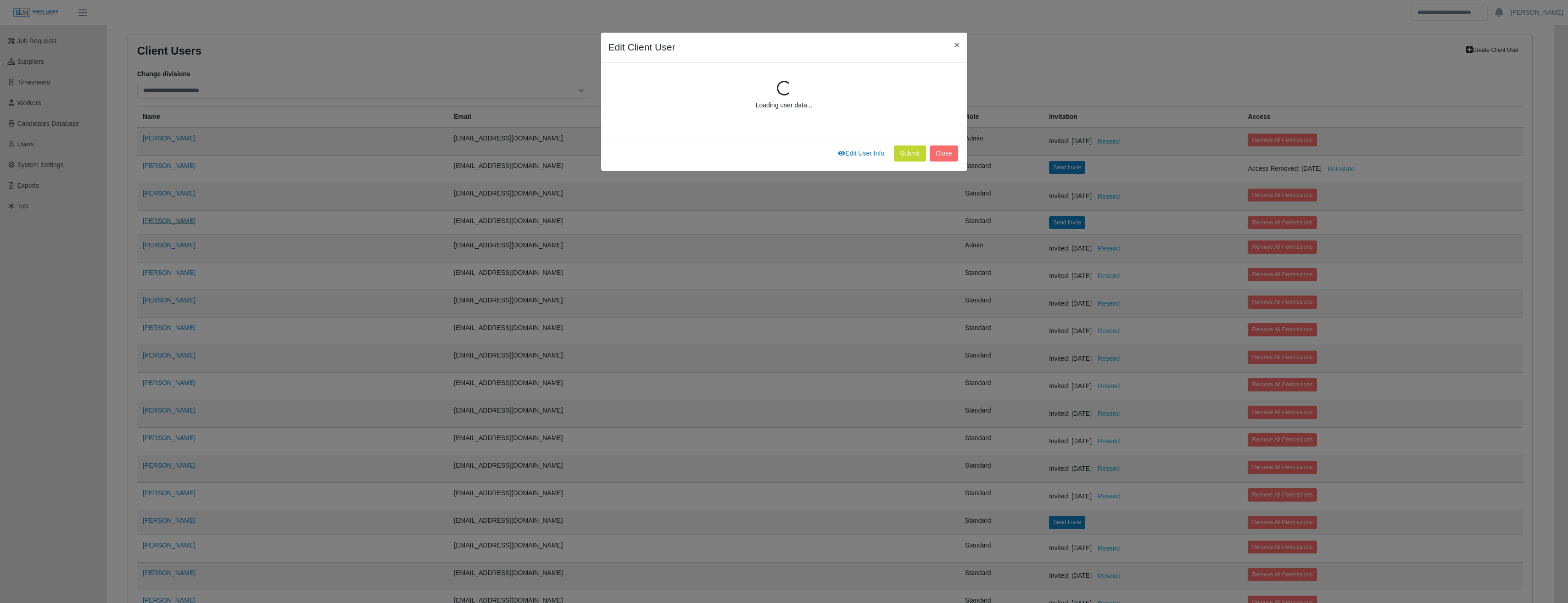
scroll to position [123, 0]
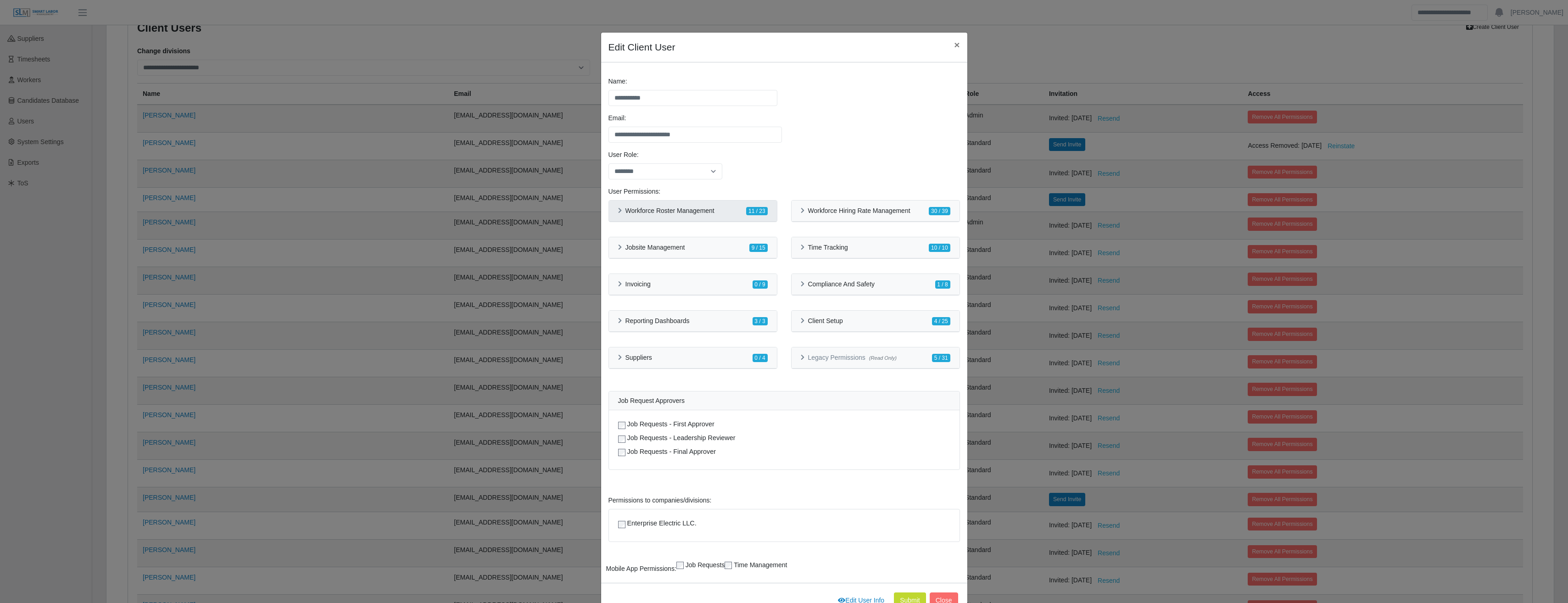
click at [611, 217] on div "Workforce Roster Management 11 / 23" at bounding box center [692, 211] width 168 height 21
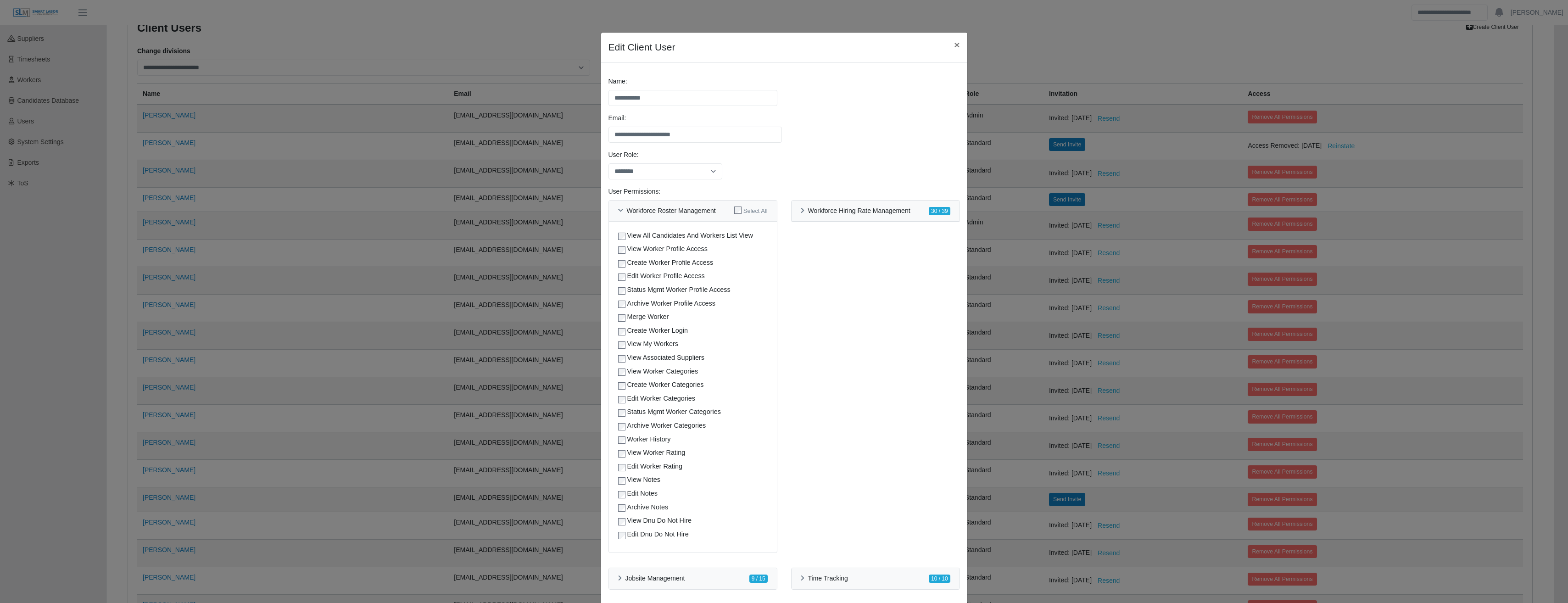
click at [618, 313] on div "Merge Worker" at bounding box center [693, 316] width 150 height 10
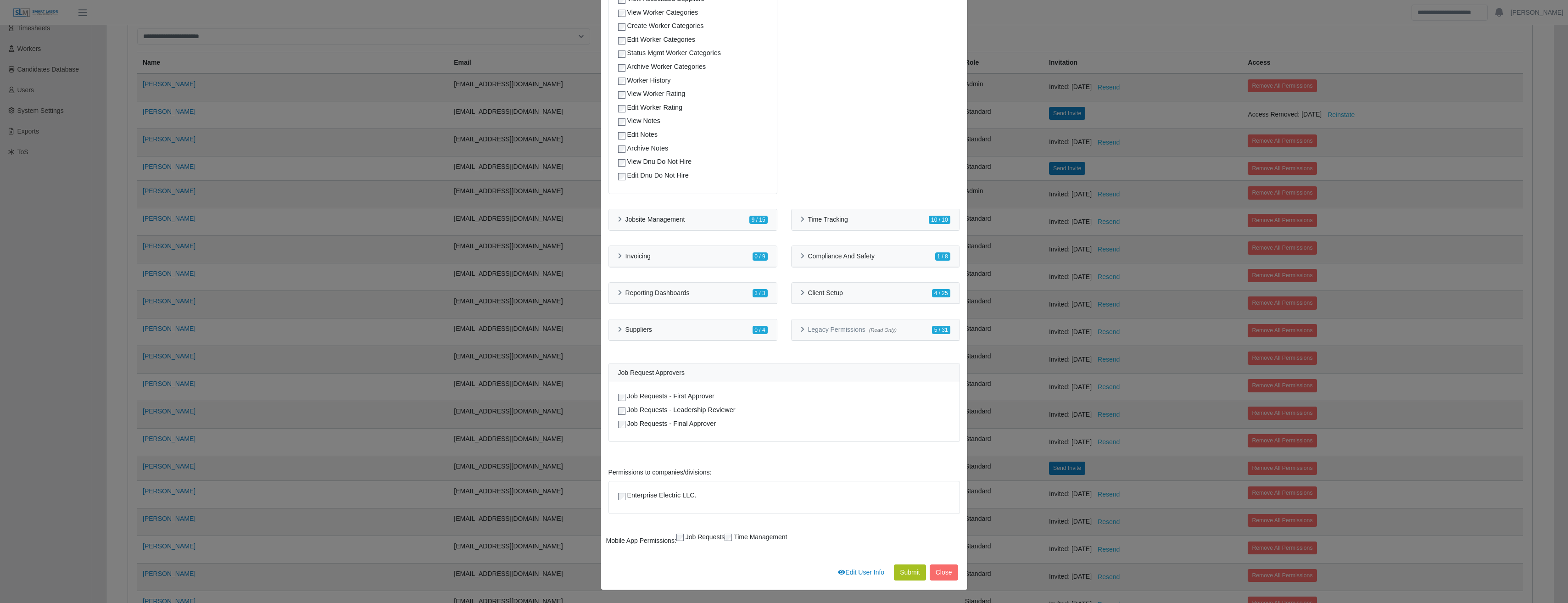
scroll to position [156, 0]
click at [903, 575] on button "Submit" at bounding box center [909, 572] width 32 height 16
